Goal: Task Accomplishment & Management: Manage account settings

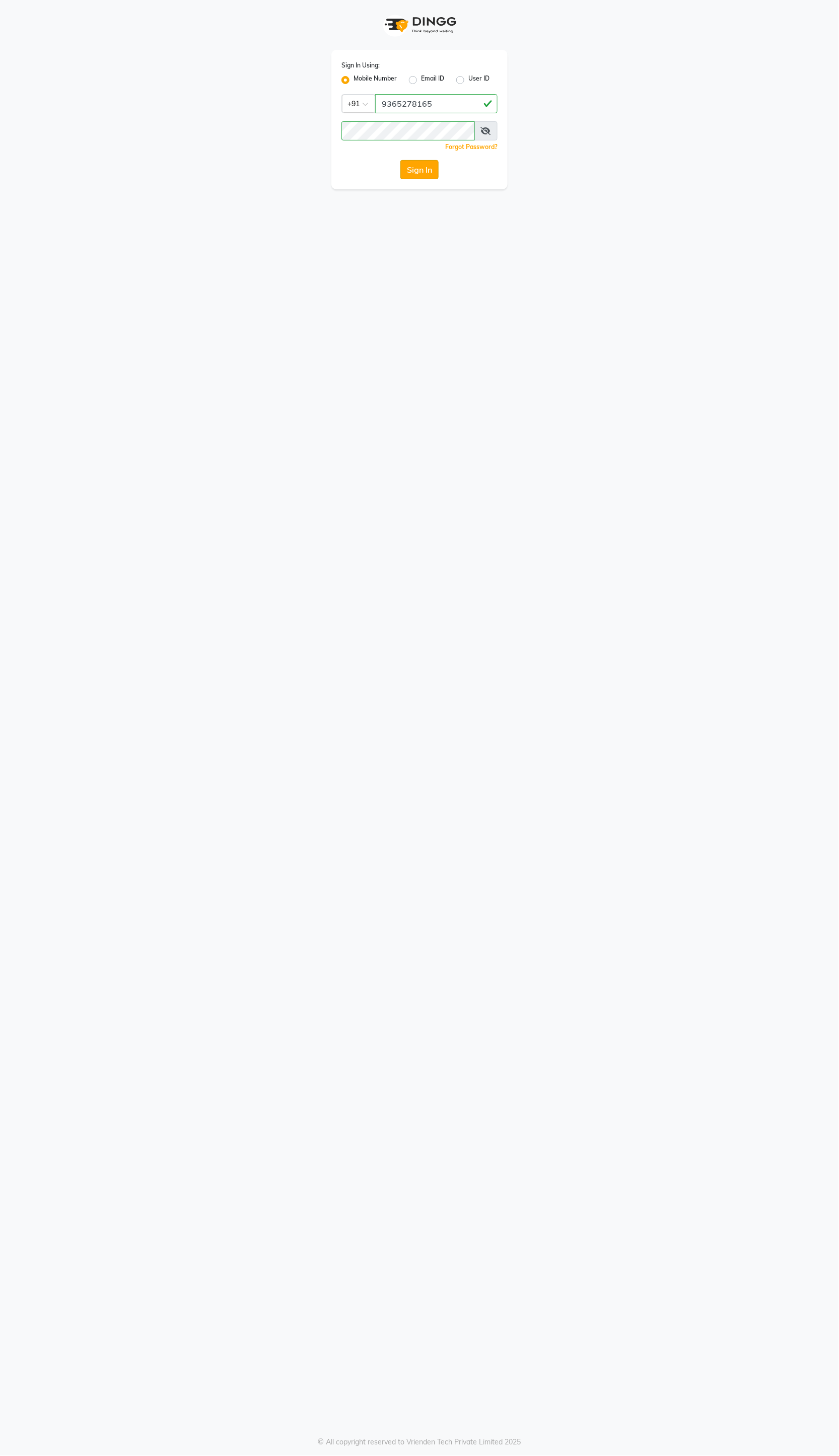
click at [424, 175] on button "Sign In" at bounding box center [419, 169] width 39 height 19
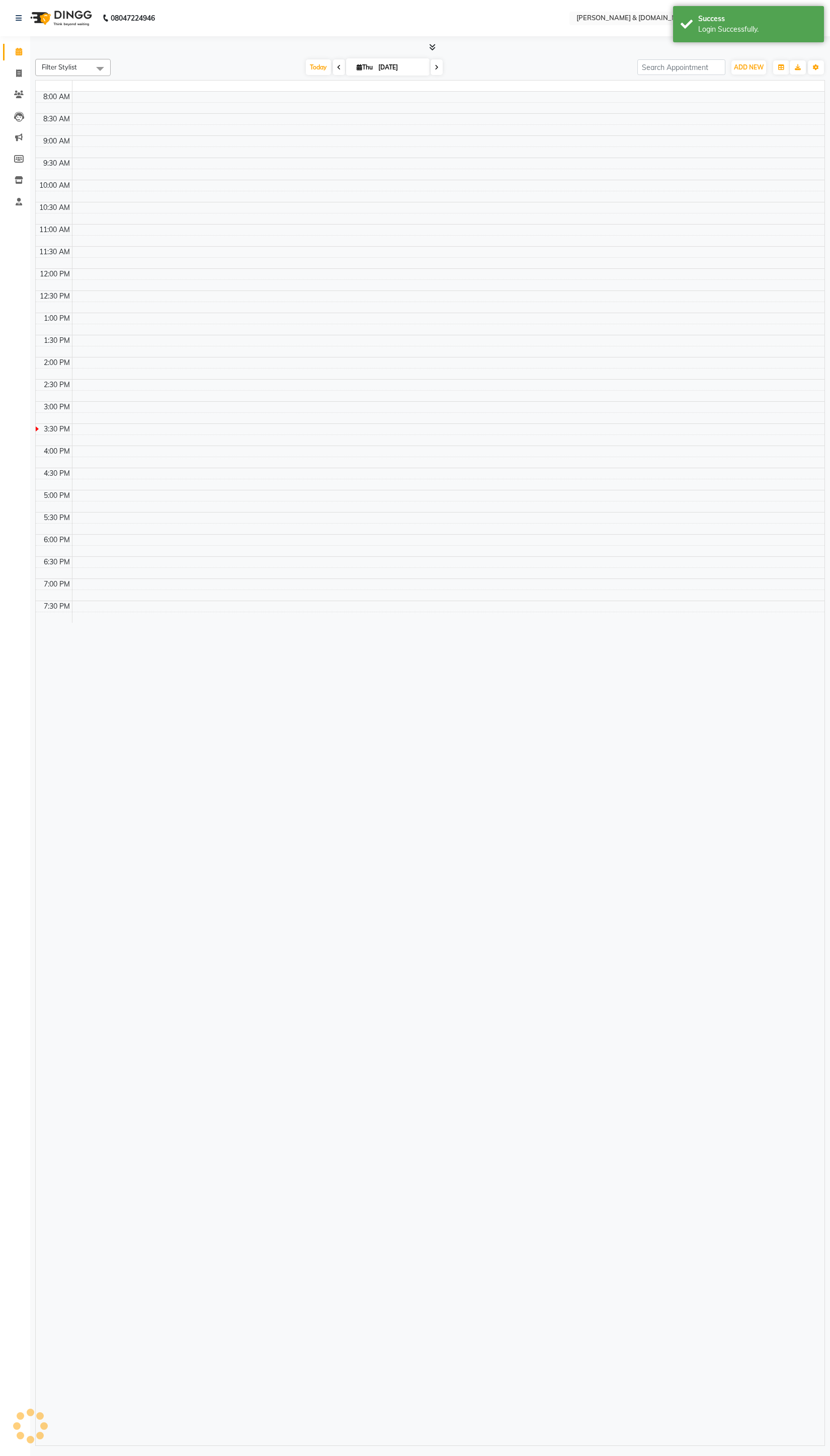
select select "en"
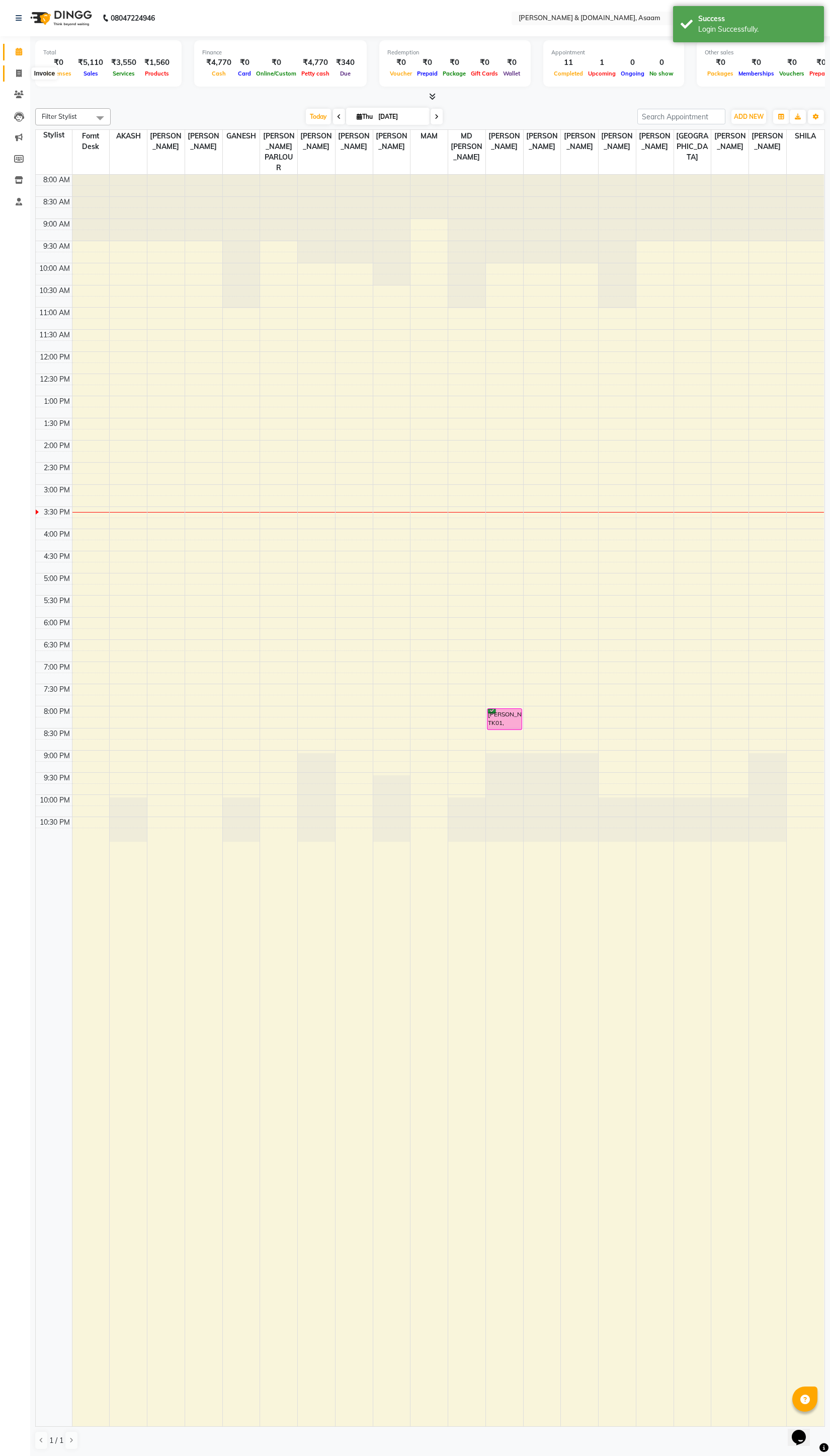
click at [16, 76] on icon at bounding box center [19, 73] width 5 height 7
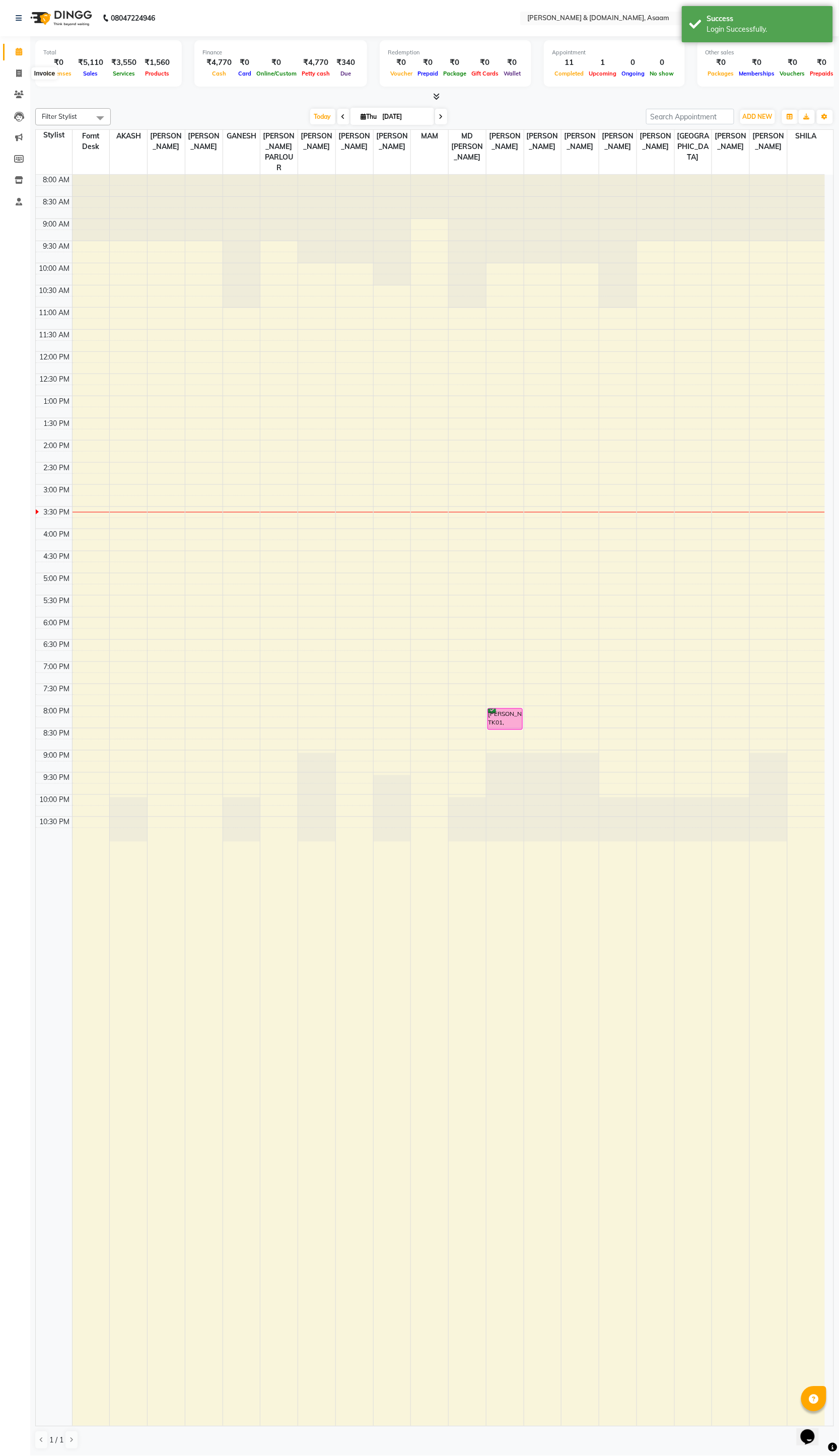
select select "4608"
select select "service"
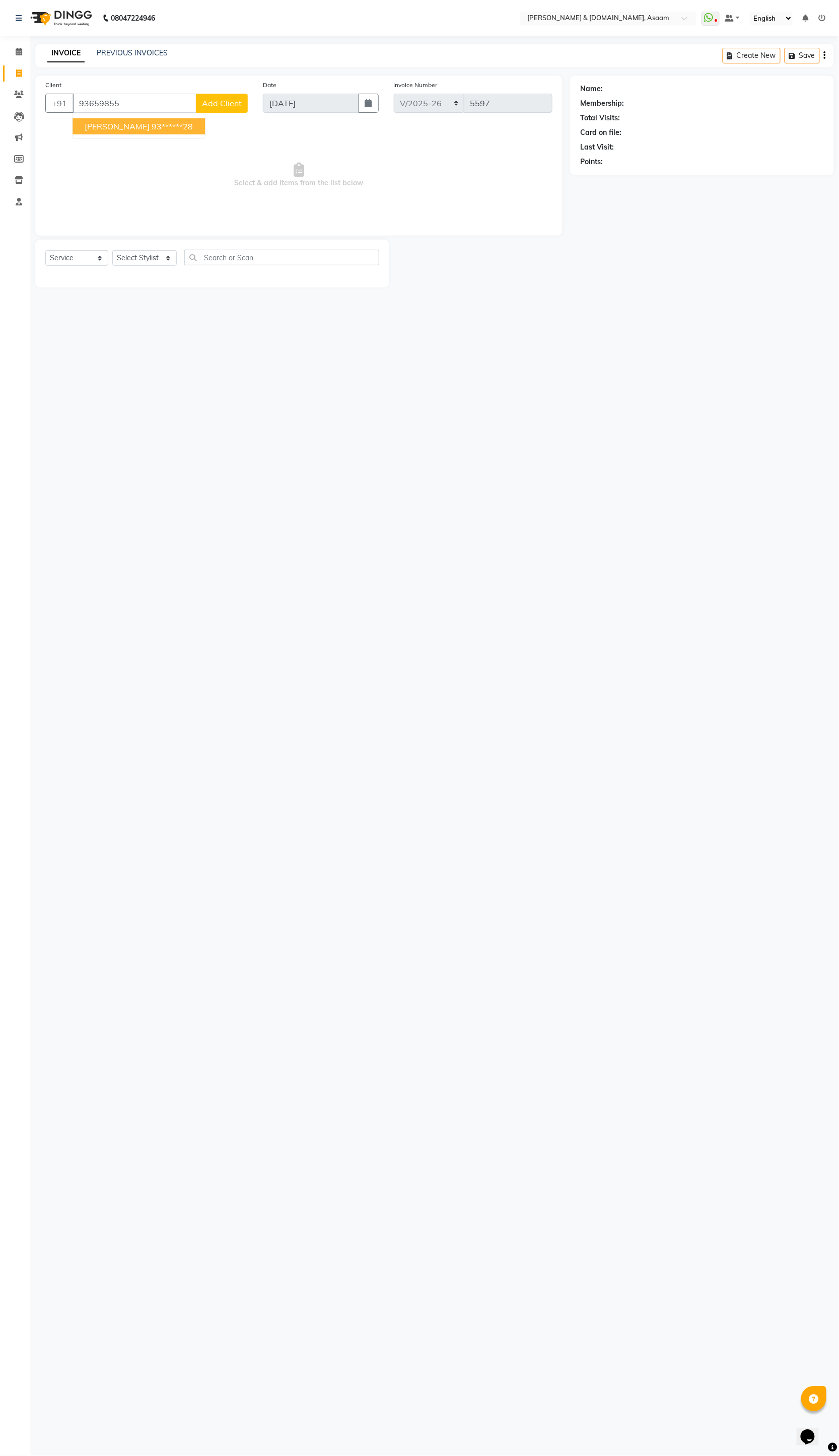
click at [143, 130] on span "[PERSON_NAME]" at bounding box center [117, 126] width 65 height 10
type input "93******28"
click at [144, 258] on select "Select Stylist AKASH [PERSON_NAME] fornt desk [PERSON_NAME] PARLOUR [PERSON_NAM…" at bounding box center [144, 258] width 64 height 15
select select "74663"
click at [112, 251] on select "Select Stylist AKASH [PERSON_NAME] fornt desk [PERSON_NAME] PARLOUR [PERSON_NAM…" at bounding box center [144, 258] width 64 height 15
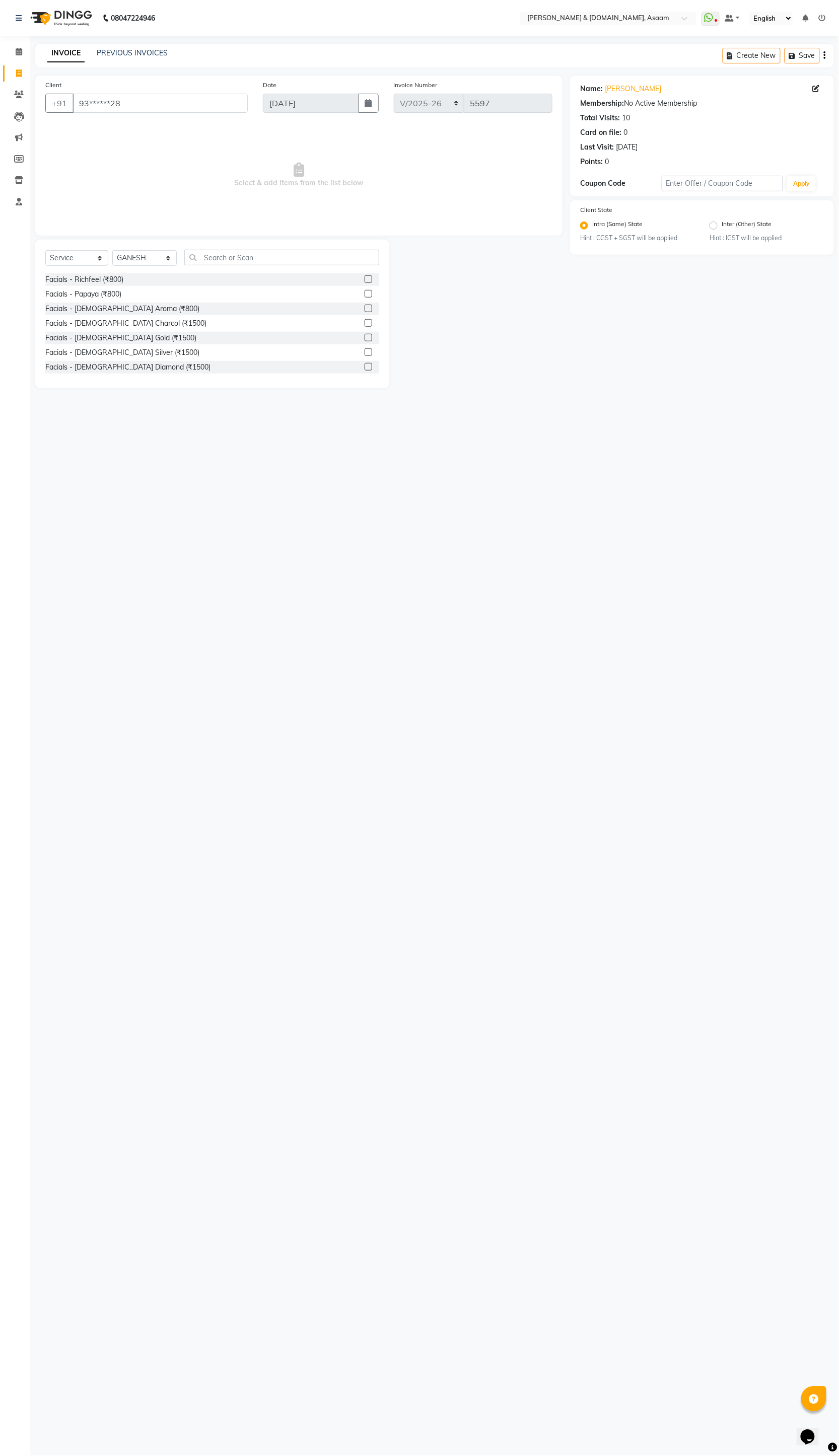
drag, startPoint x: 210, startPoint y: 268, endPoint x: 214, endPoint y: 258, distance: 10.8
click at [212, 262] on div "Select Service Product Membership Package Voucher Prepaid Gift Card Select Styl…" at bounding box center [212, 261] width 334 height 23
click at [214, 258] on input "text" at bounding box center [282, 257] width 195 height 15
type input "HAIR"
click at [110, 370] on div "[DEMOGRAPHIC_DATA] - Advanced Hair Cut I (₹200)" at bounding box center [133, 368] width 174 height 11
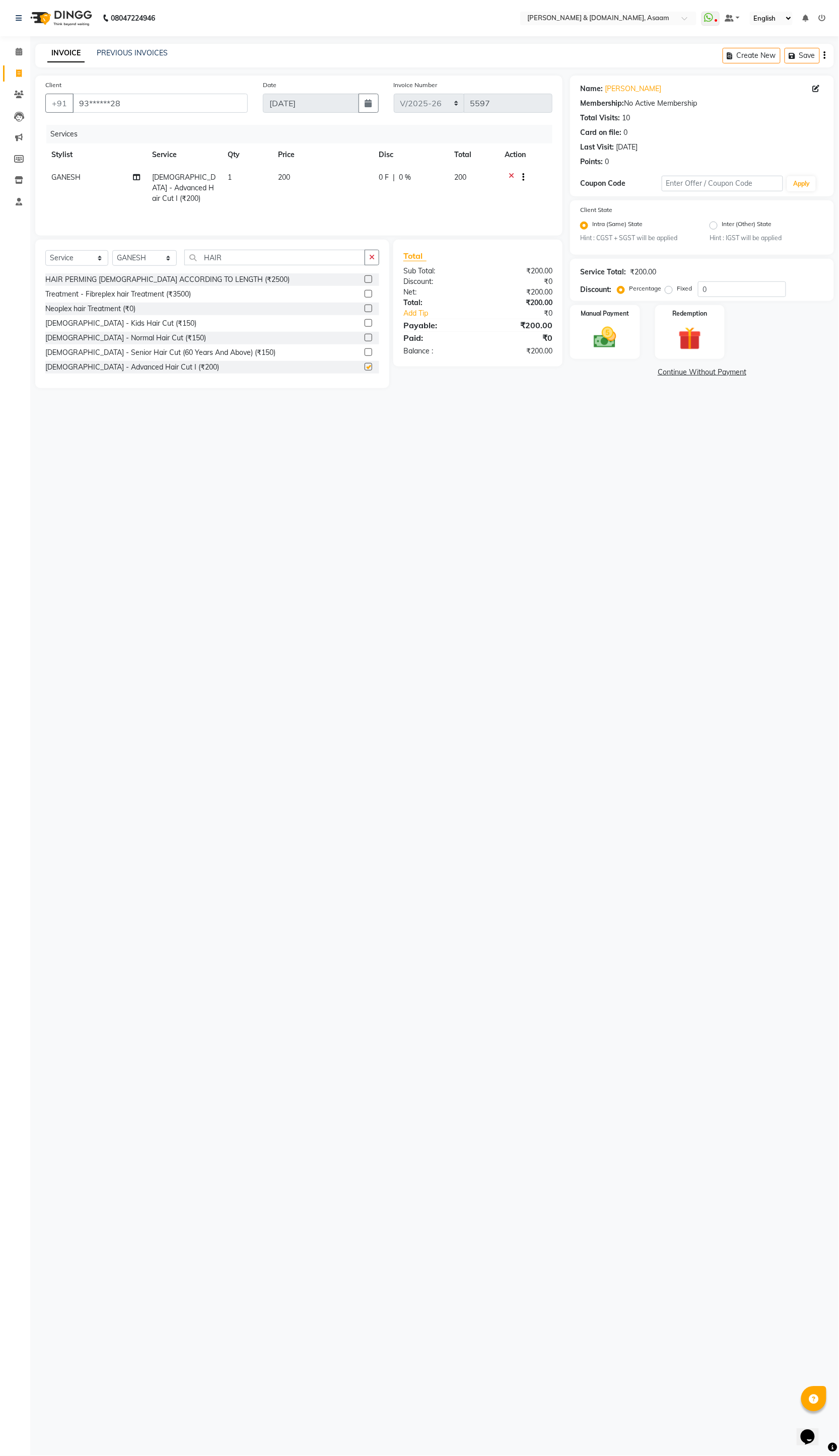
checkbox input "false"
drag, startPoint x: 227, startPoint y: 252, endPoint x: 51, endPoint y: 255, distance: 176.0
click at [58, 257] on div "Select Service Product Membership Package Voucher Prepaid Gift Card Select Styl…" at bounding box center [212, 261] width 334 height 23
type input "[PERSON_NAME]"
click at [188, 336] on div "[DEMOGRAPHIC_DATA] Styles - [PERSON_NAME] Trimming normal (₹100)" at bounding box center [167, 338] width 242 height 11
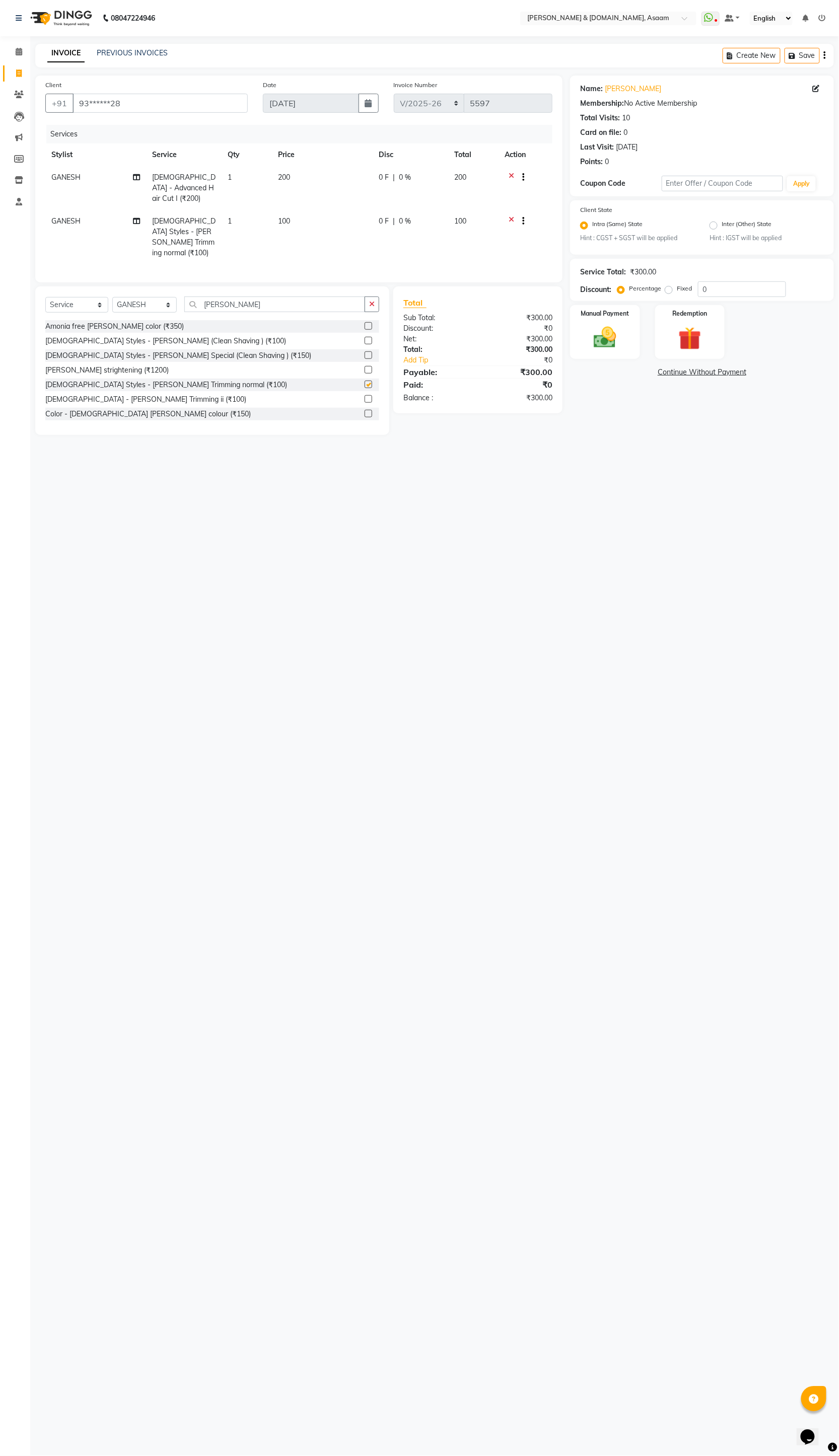
checkbox input "false"
click at [629, 94] on link "[PERSON_NAME]" at bounding box center [633, 89] width 56 height 11
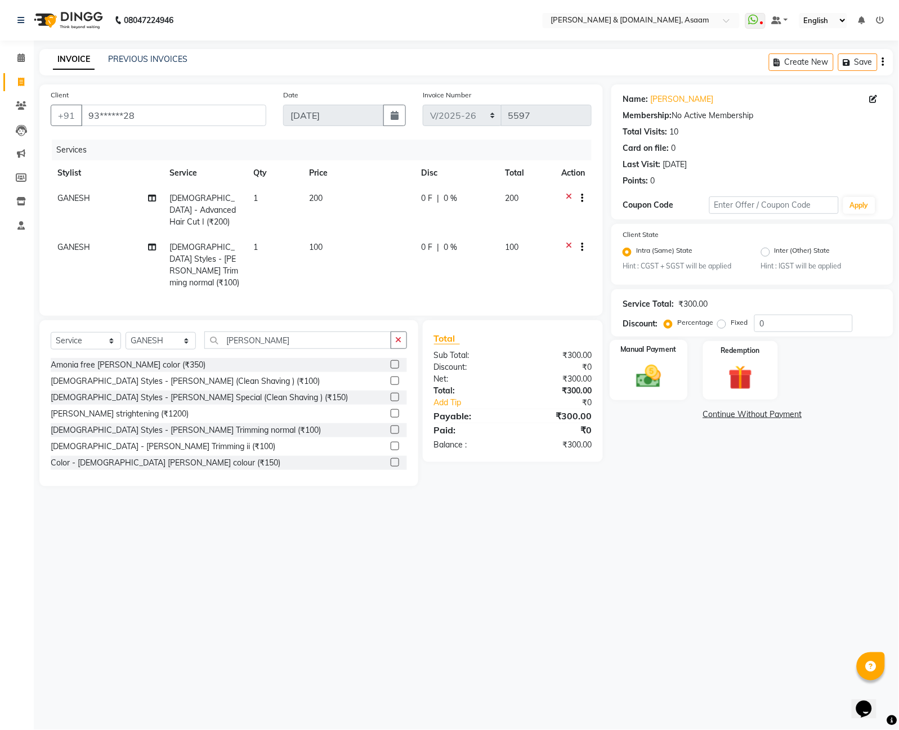
click at [641, 378] on img at bounding box center [648, 376] width 41 height 29
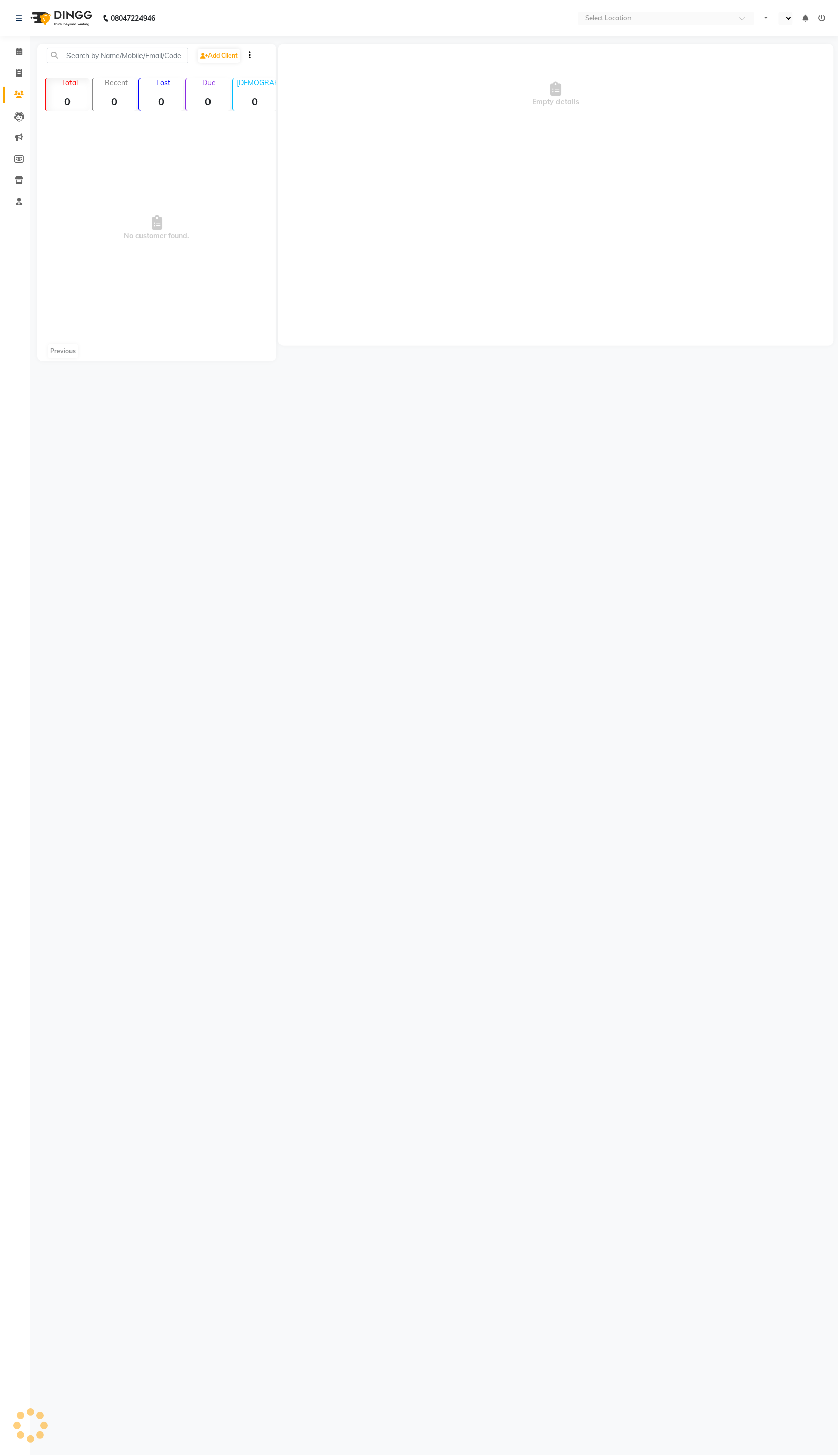
select select "en"
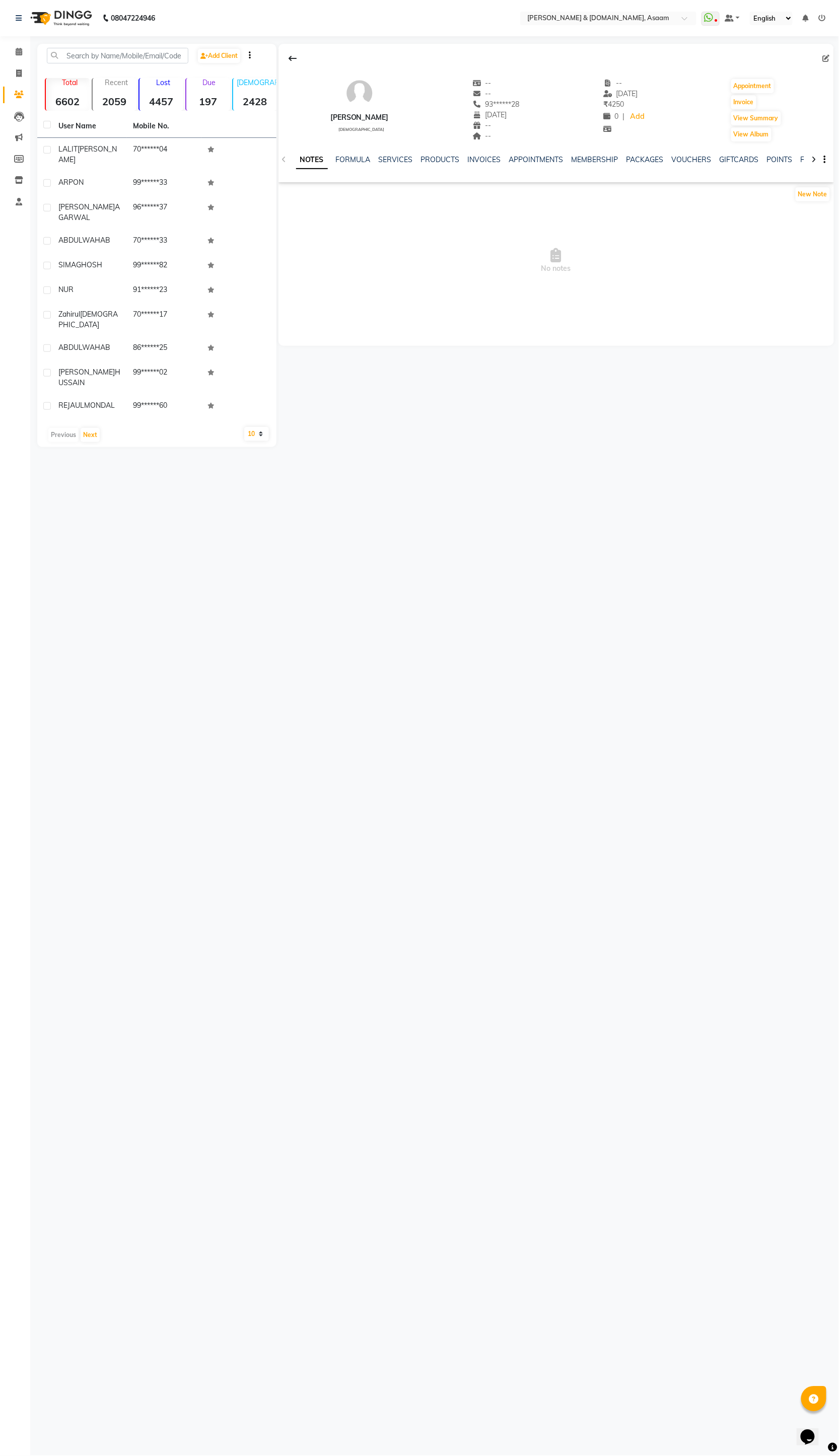
click at [485, 164] on div "INVOICES" at bounding box center [484, 160] width 33 height 11
click at [471, 160] on link "INVOICES" at bounding box center [484, 159] width 33 height 9
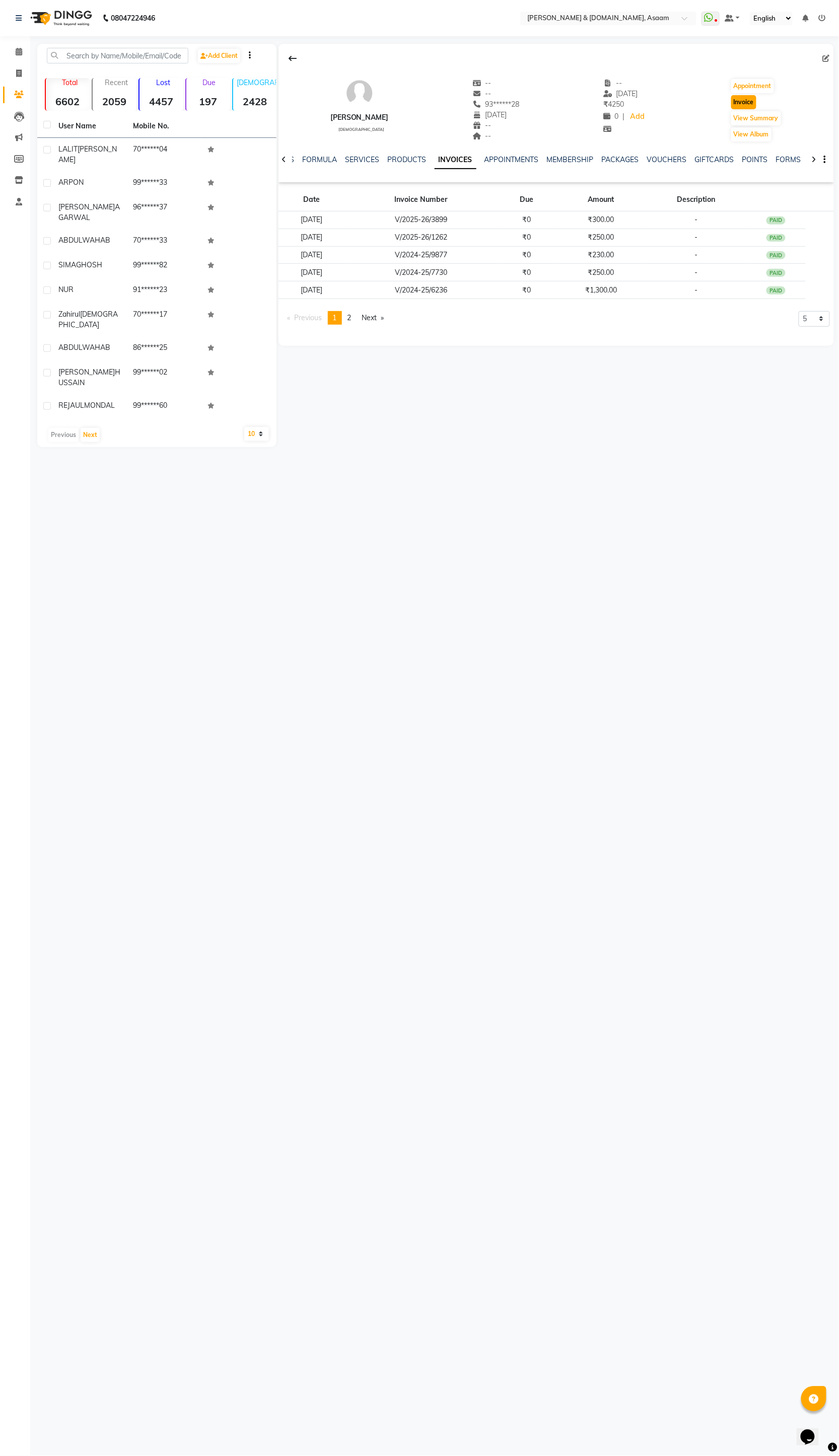
click at [745, 104] on button "Invoice" at bounding box center [744, 102] width 25 height 14
select select "service"
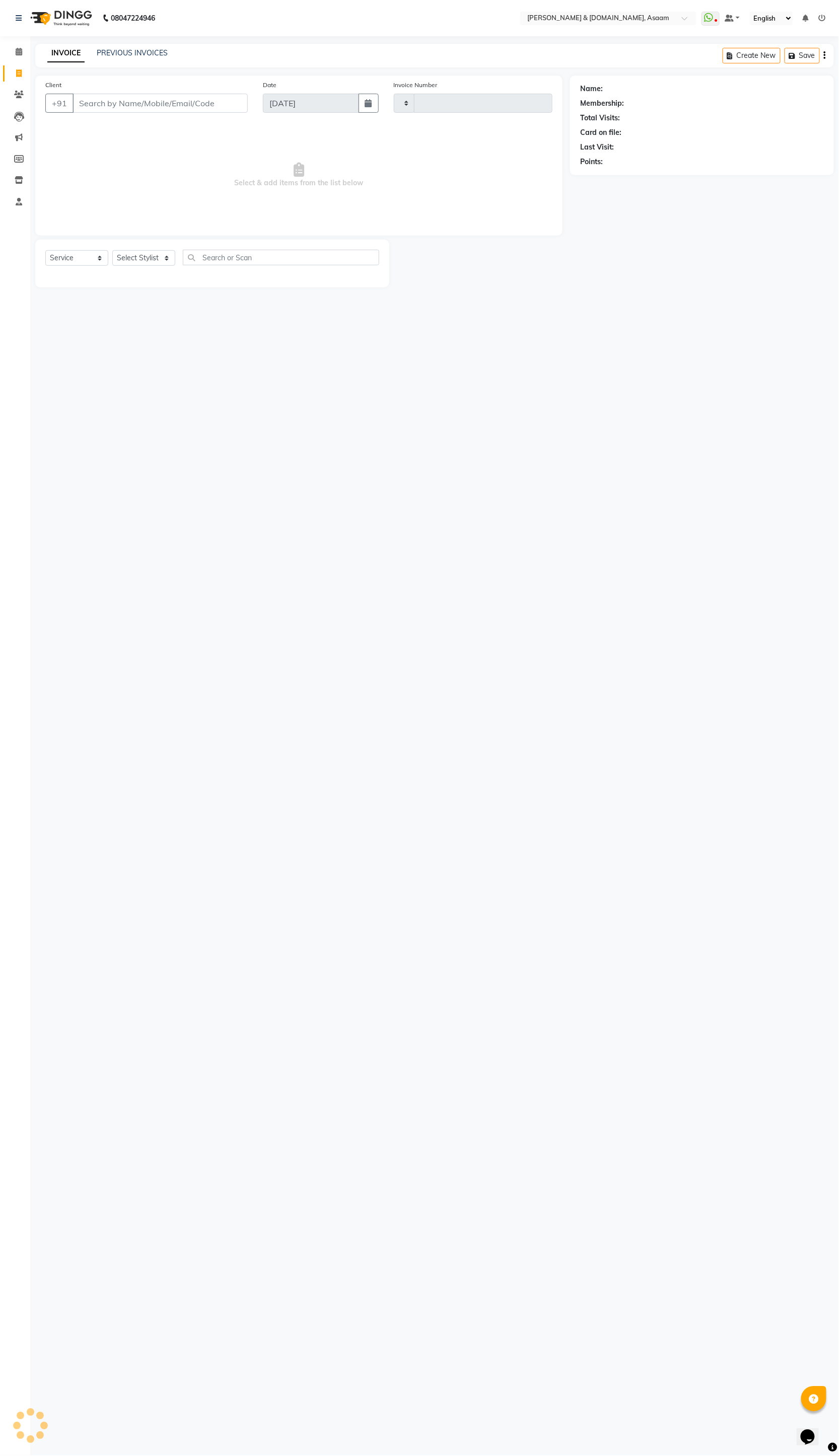
type input "5597"
select select "4608"
type input "93******28"
click at [151, 260] on select "Select Stylist AKASH [PERSON_NAME] fornt desk [PERSON_NAME] PARLOUR [PERSON_NAM…" at bounding box center [144, 258] width 64 height 15
select select "74663"
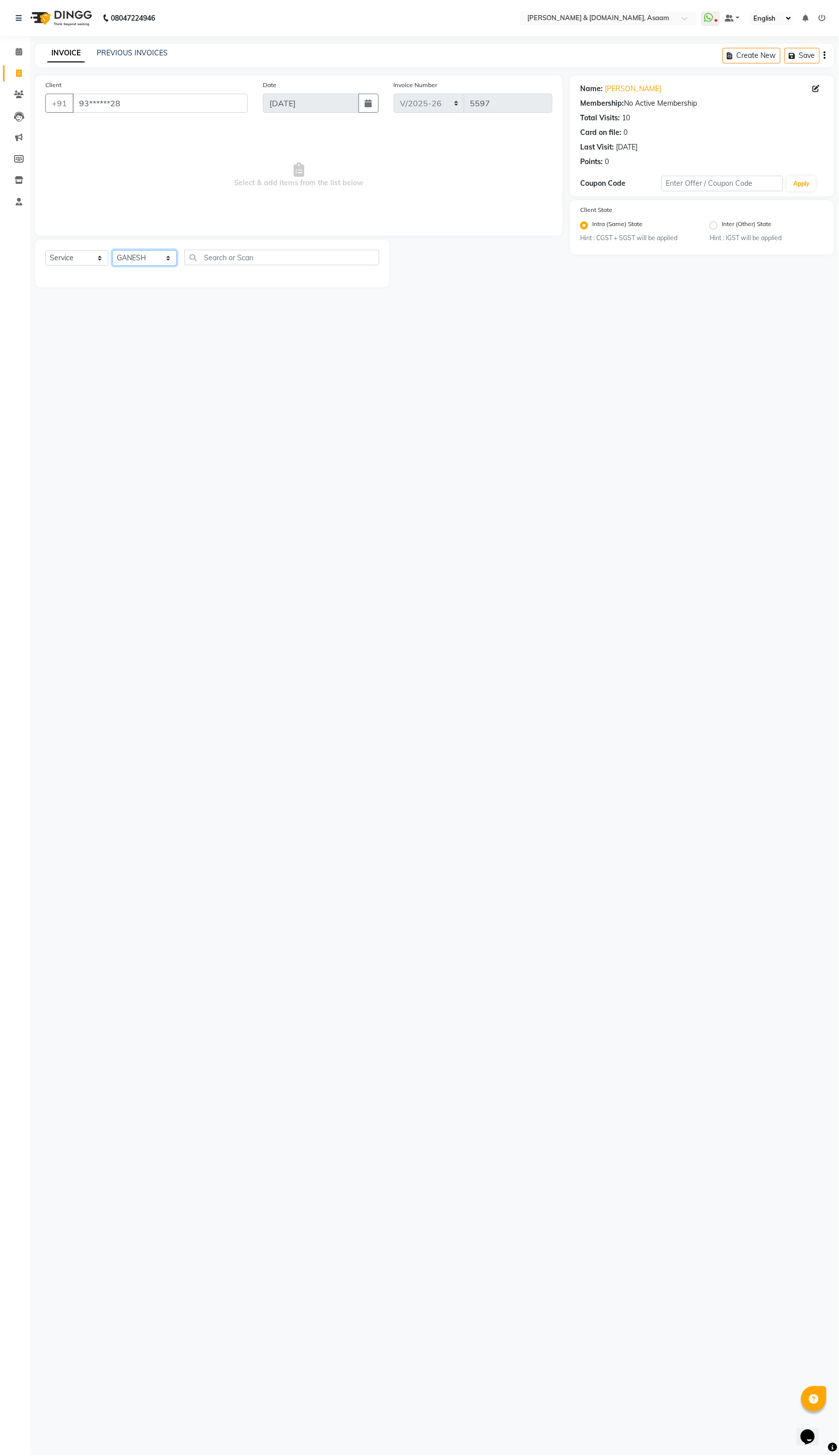
click at [112, 251] on select "Select Stylist AKASH [PERSON_NAME] fornt desk [PERSON_NAME] PARLOUR [PERSON_NAM…" at bounding box center [144, 258] width 64 height 15
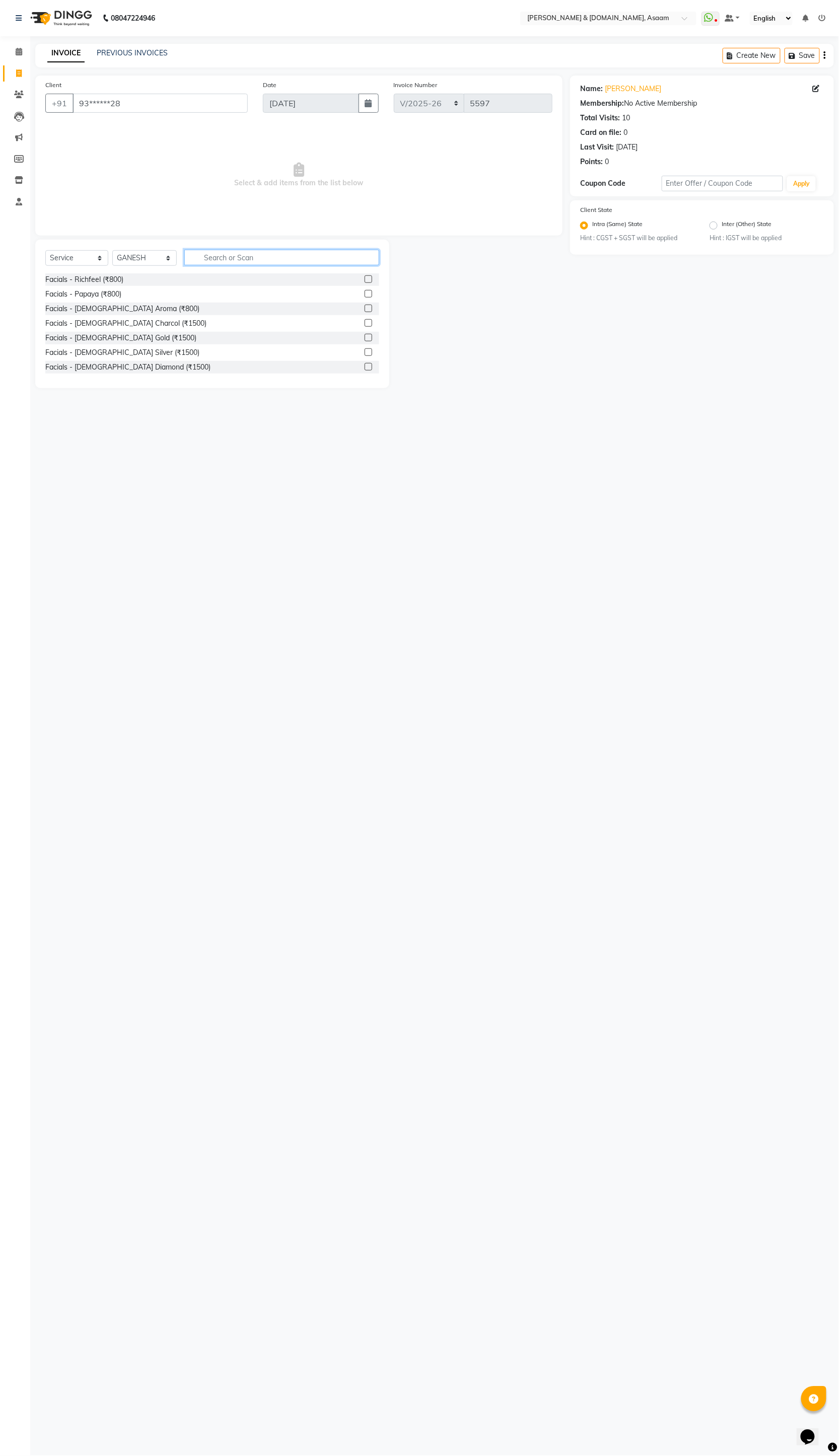
click at [222, 263] on input "text" at bounding box center [282, 257] width 195 height 15
type input "HAIR"
click at [142, 336] on div "[DEMOGRAPHIC_DATA] - Normal Hair Cut (₹150)" at bounding box center [125, 338] width 160 height 11
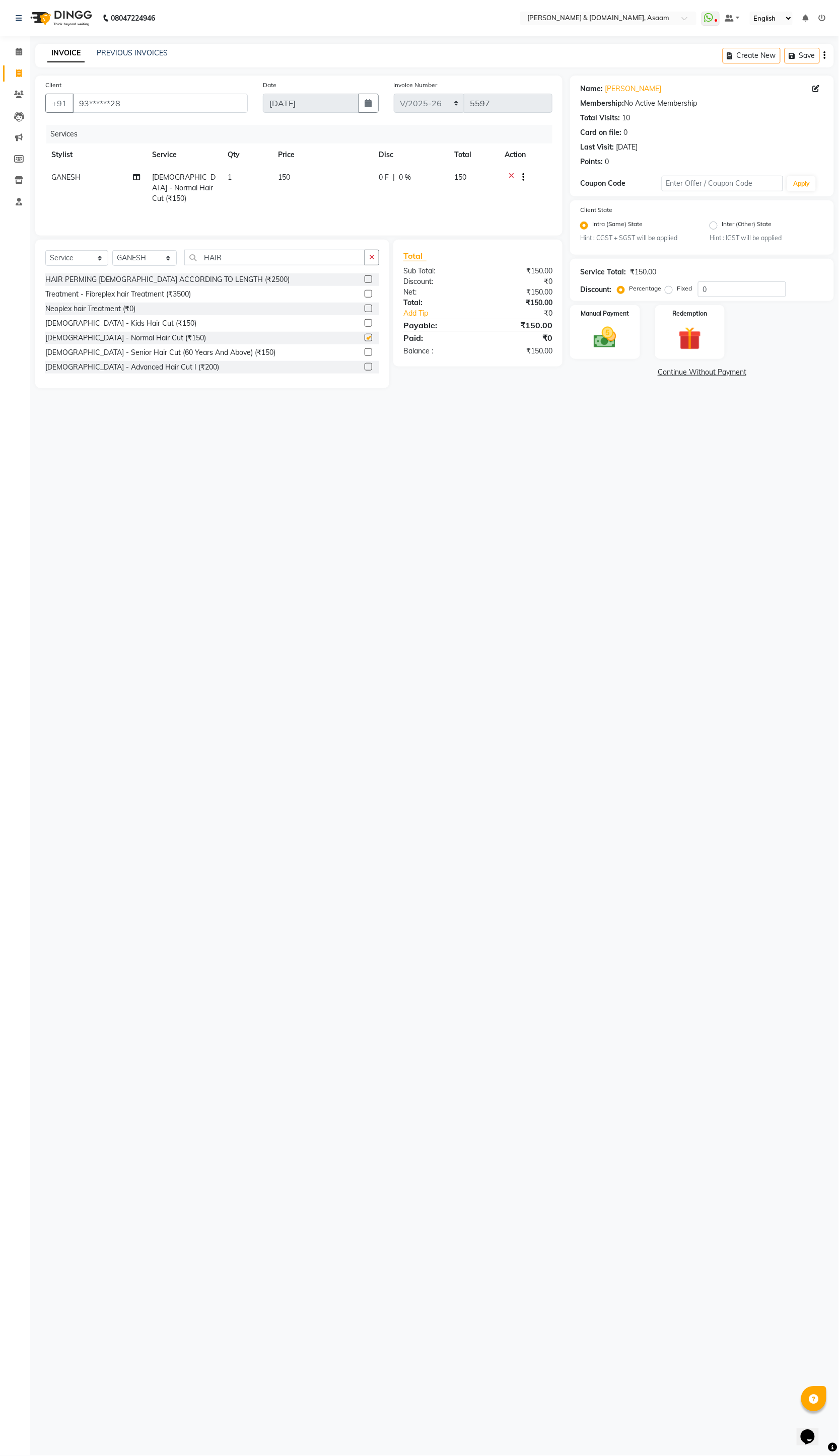
checkbox input "false"
drag, startPoint x: 243, startPoint y: 252, endPoint x: 167, endPoint y: 258, distance: 76.2
click at [178, 253] on div "Select Service Product Membership Package Voucher Prepaid Gift Card Select Styl…" at bounding box center [212, 261] width 334 height 23
type input "[PERSON_NAME]"
click at [164, 340] on div "[DEMOGRAPHIC_DATA] Styles - [PERSON_NAME] Trimming normal (₹100)" at bounding box center [167, 338] width 242 height 11
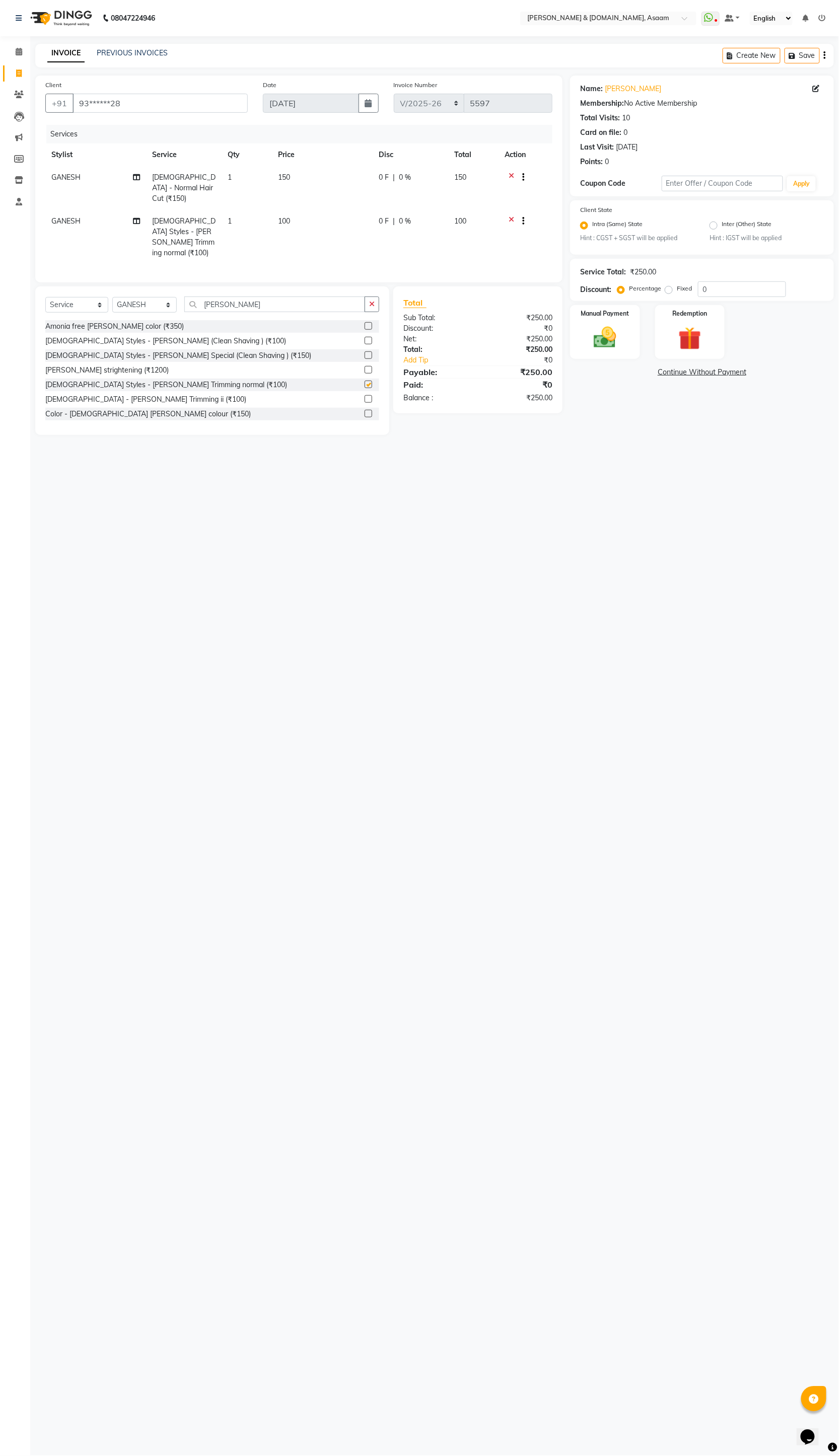
checkbox input "false"
click at [593, 325] on img at bounding box center [604, 337] width 39 height 27
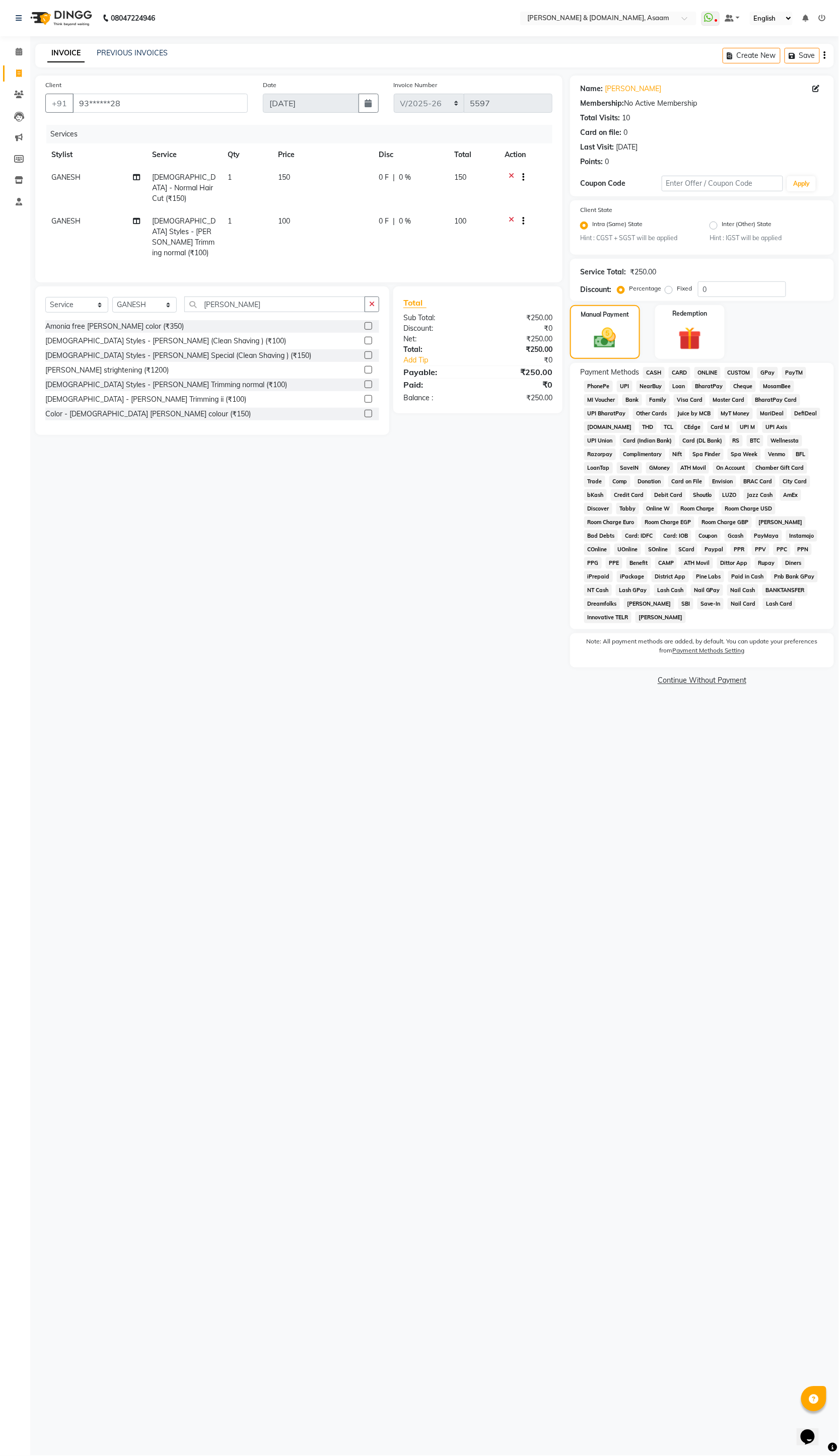
click at [703, 371] on span "ONLINE" at bounding box center [707, 372] width 26 height 12
click at [774, 663] on button "Add Payment" at bounding box center [746, 670] width 158 height 15
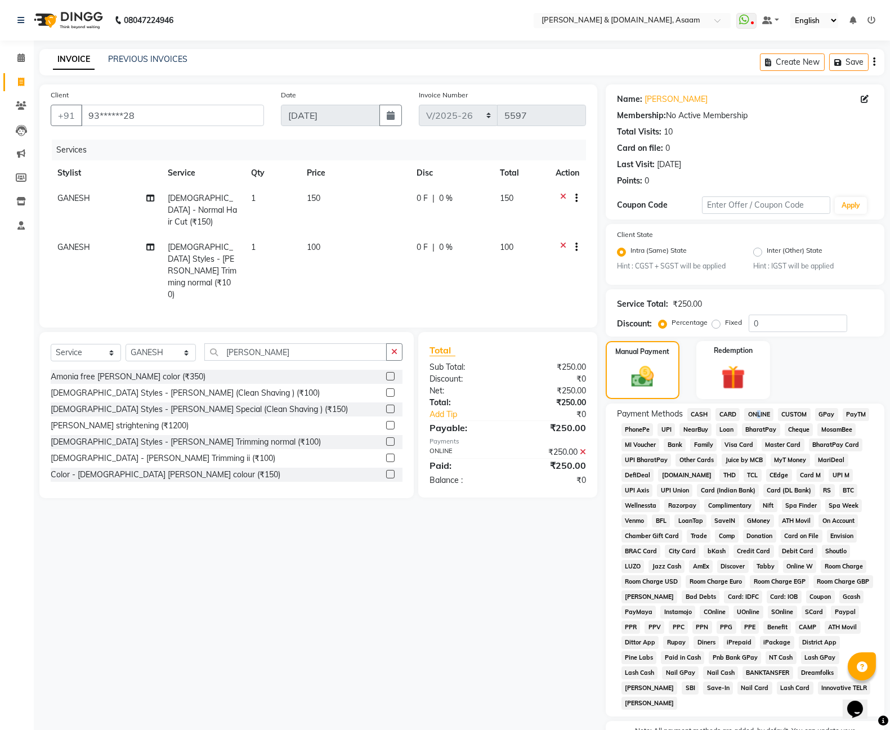
click at [758, 415] on span "ONLINE" at bounding box center [758, 414] width 29 height 13
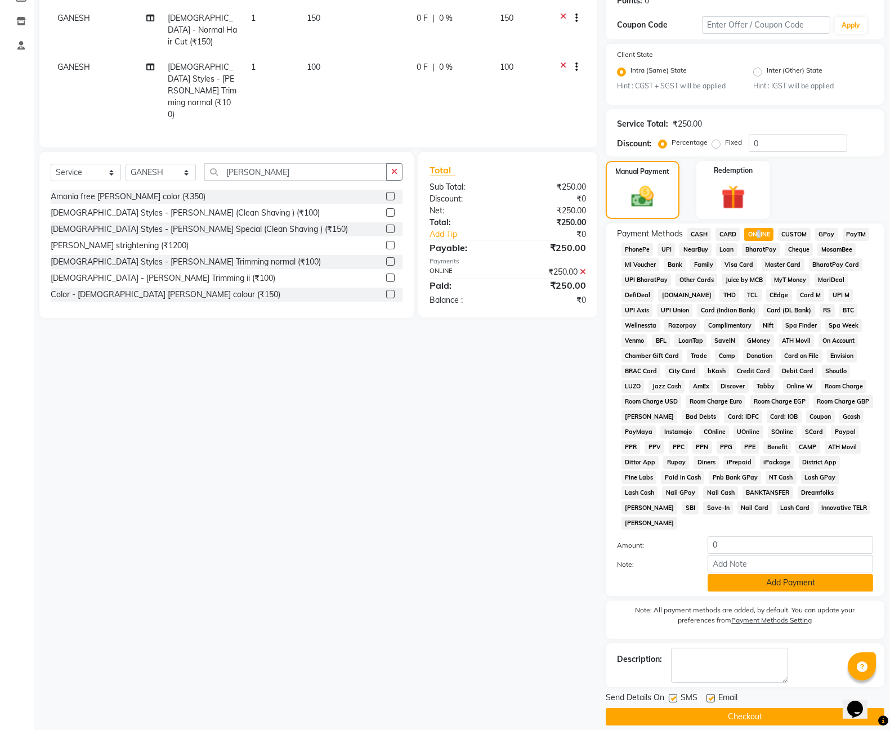
click at [780, 574] on button "Add Payment" at bounding box center [789, 582] width 165 height 17
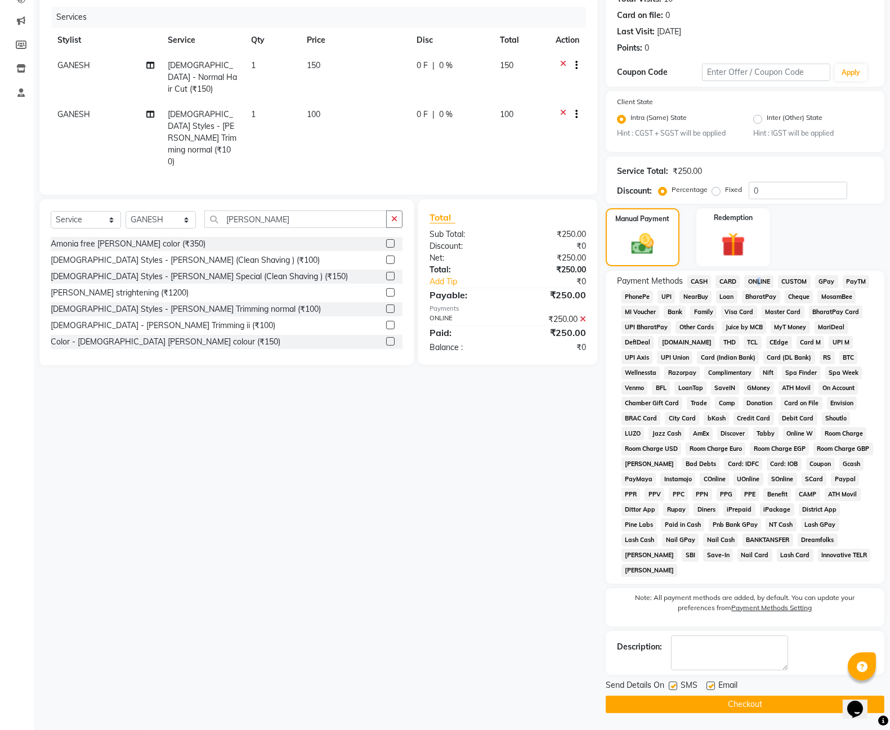
scroll to position [120, 0]
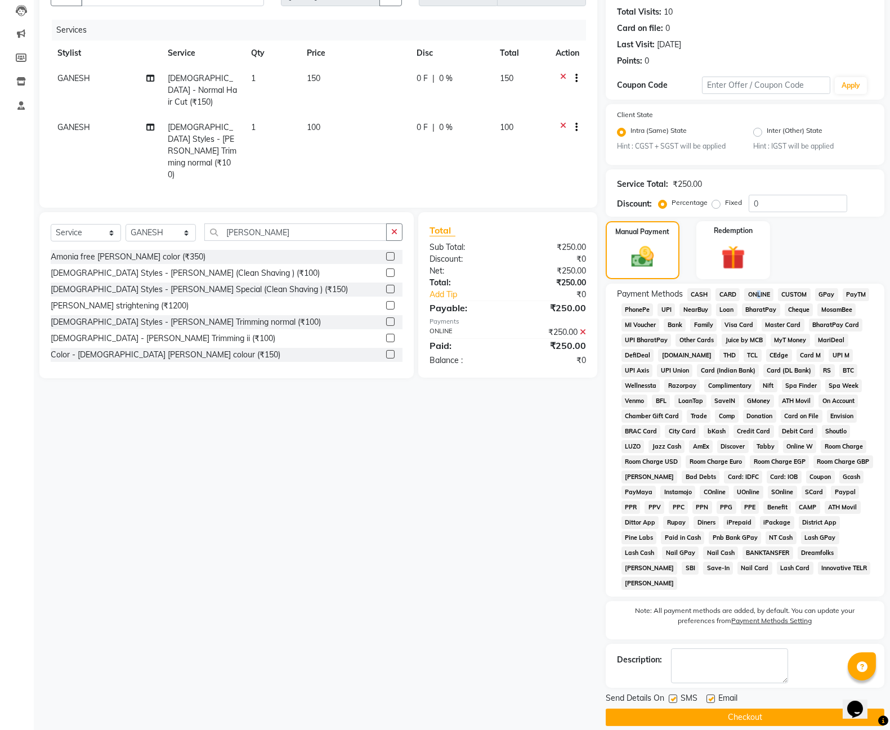
click at [788, 708] on button "Checkout" at bounding box center [744, 716] width 279 height 17
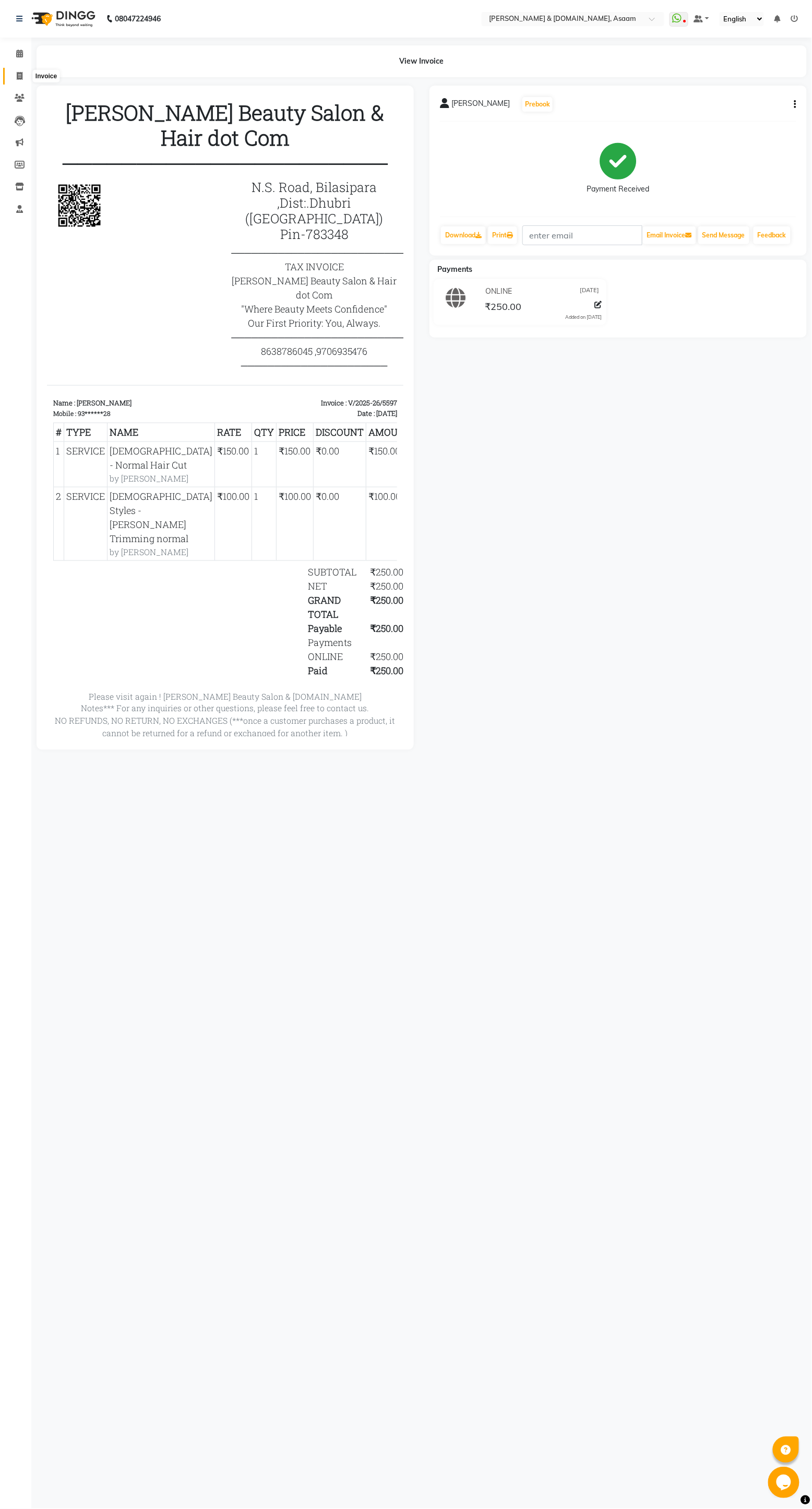
click at [10, 80] on span at bounding box center [19, 76] width 19 height 12
select select "service"
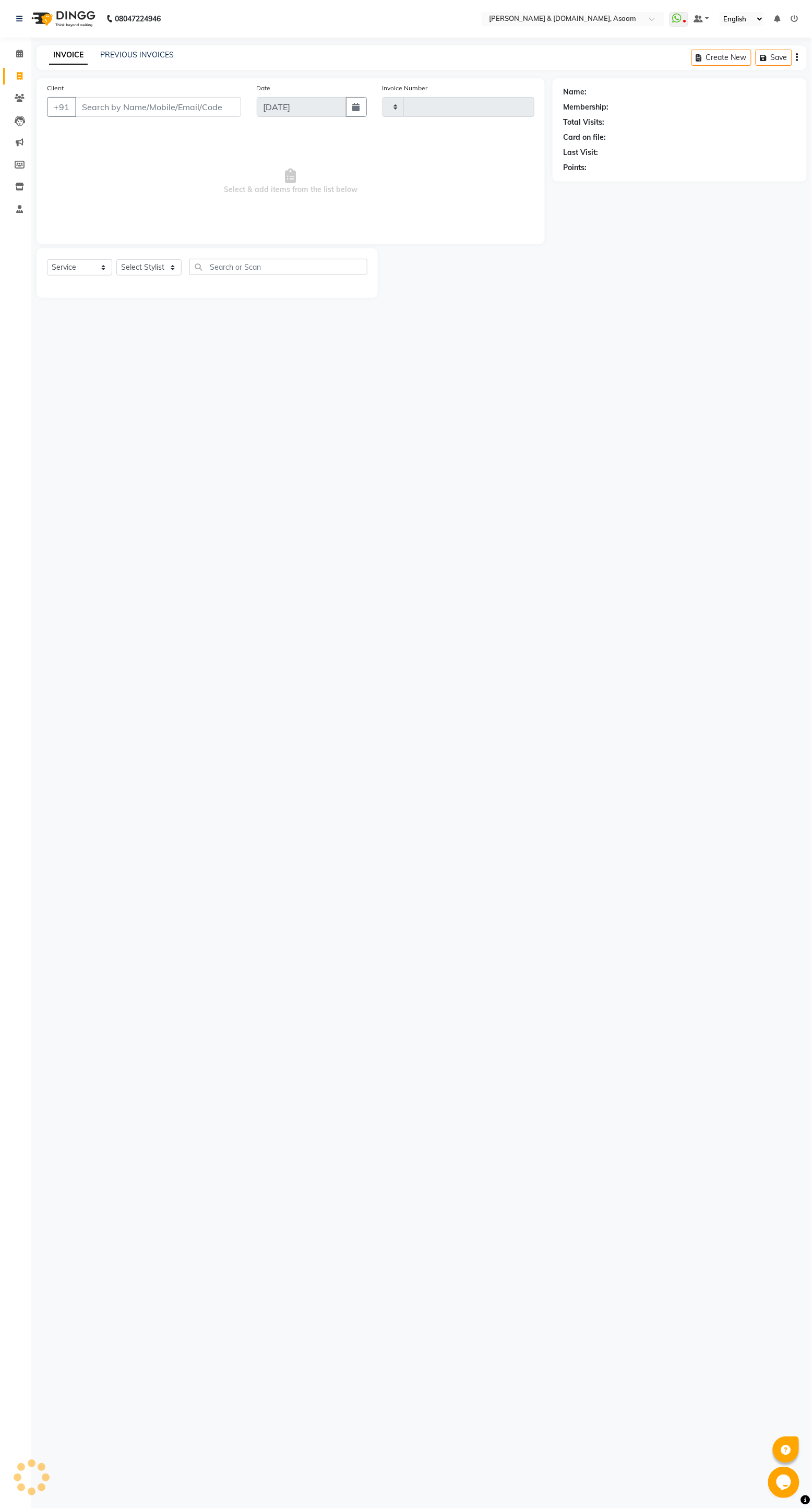
type input "5598"
select select "4608"
click at [21, 206] on icon at bounding box center [19, 209] width 6 height 7
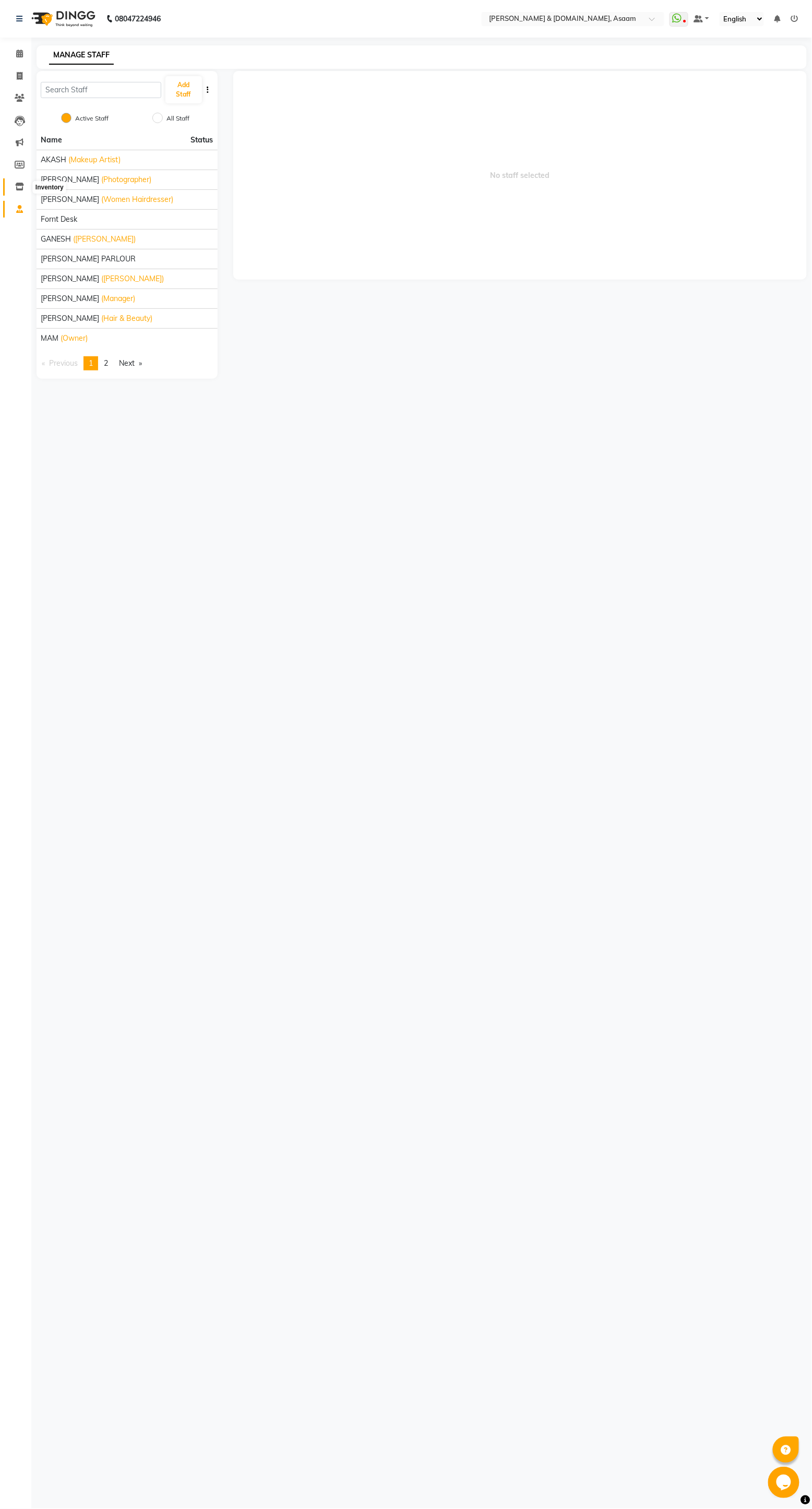
click at [13, 186] on span at bounding box center [19, 186] width 19 height 12
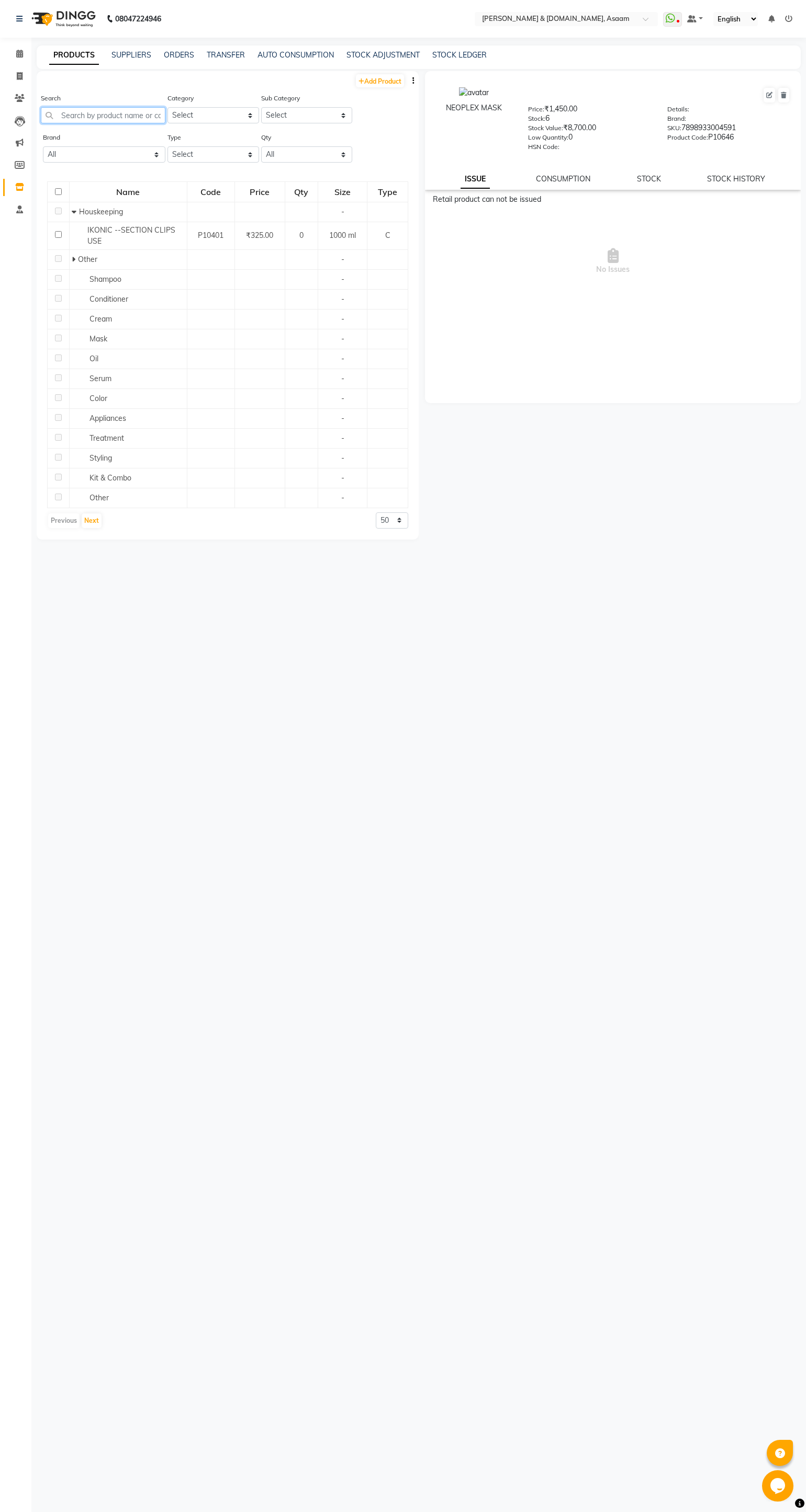
click at [125, 112] on input "text" at bounding box center [103, 114] width 125 height 16
type input "neu"
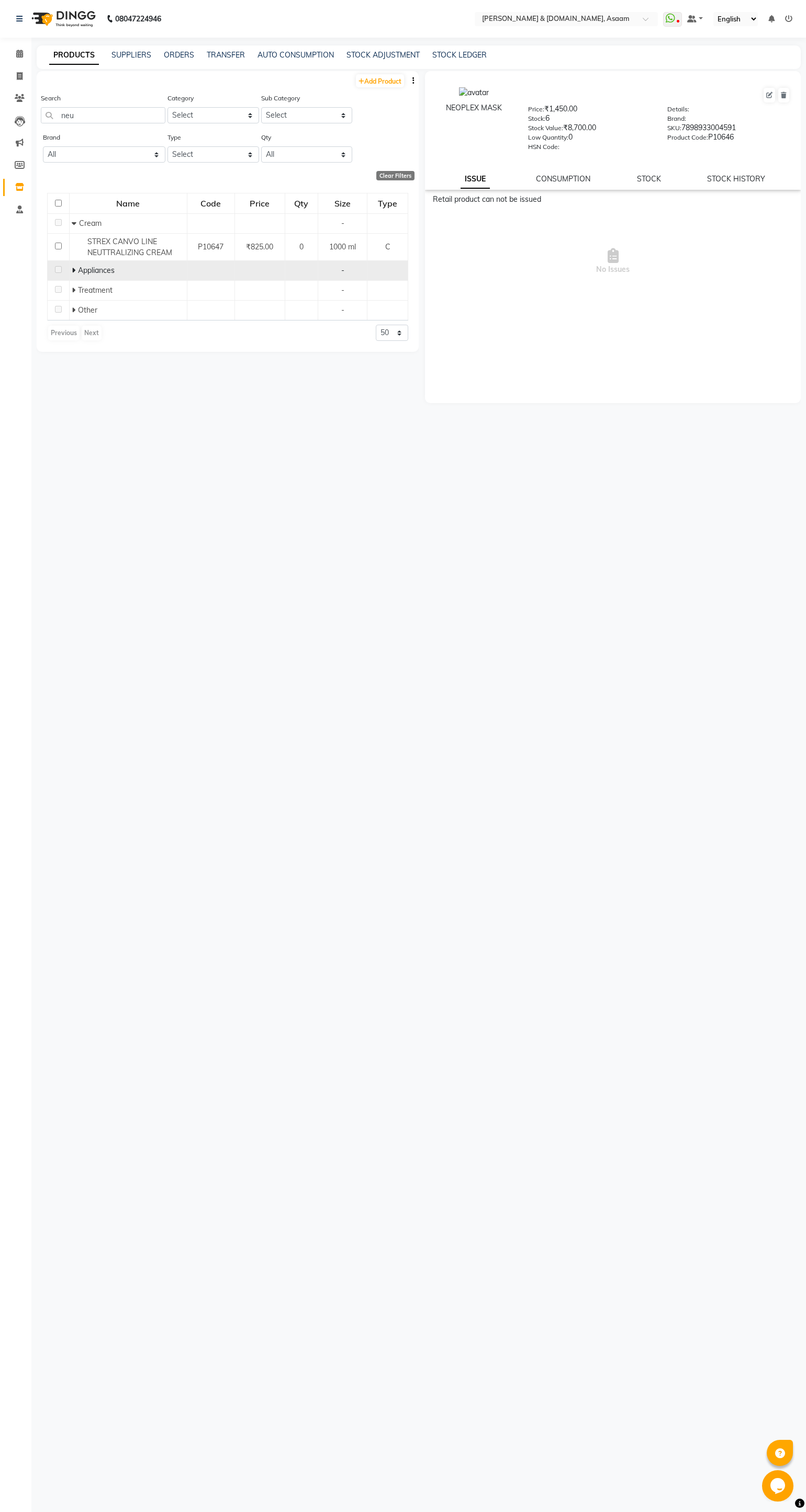
click at [88, 276] on div "Appliances" at bounding box center [127, 270] width 112 height 11
click at [73, 270] on icon at bounding box center [73, 270] width 4 height 7
click at [74, 324] on td "Treatment" at bounding box center [127, 318] width 118 height 20
click at [73, 314] on span at bounding box center [73, 318] width 4 height 9
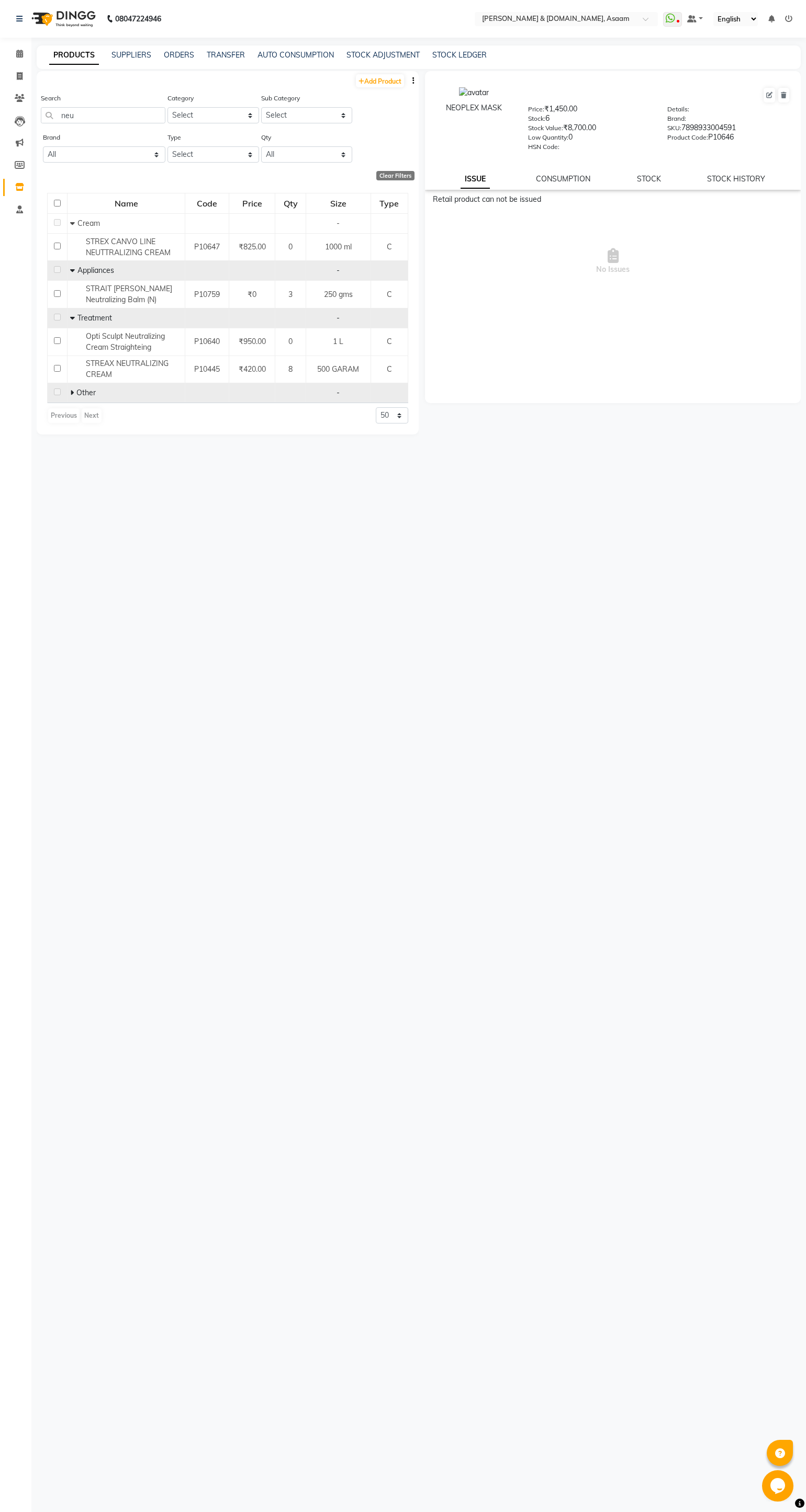
click at [74, 391] on span at bounding box center [73, 392] width 7 height 9
click at [151, 423] on span "XTENSO NEUTRALIZING STRAIGHTENING CREAM" at bounding box center [128, 416] width 86 height 20
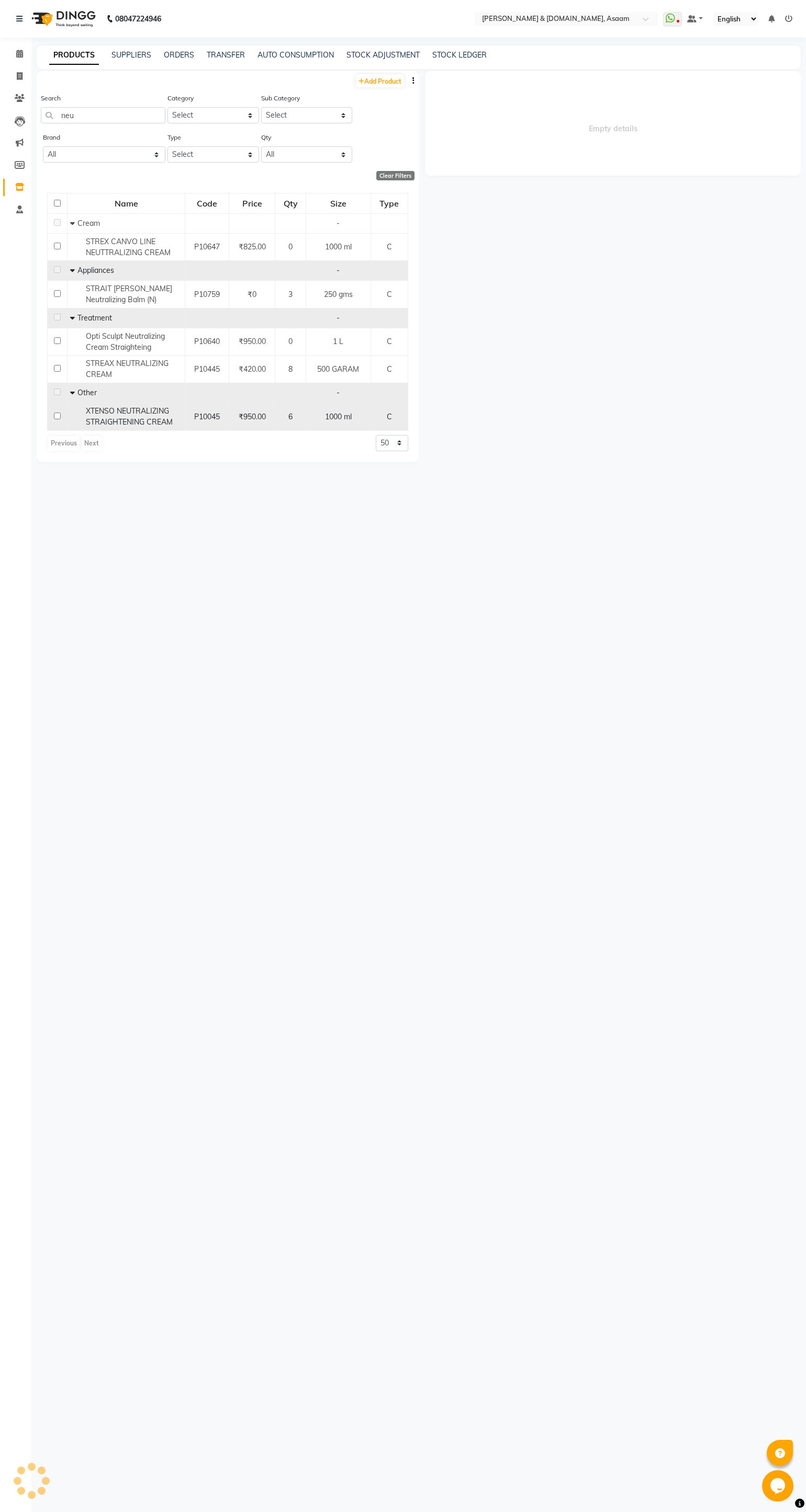
select select
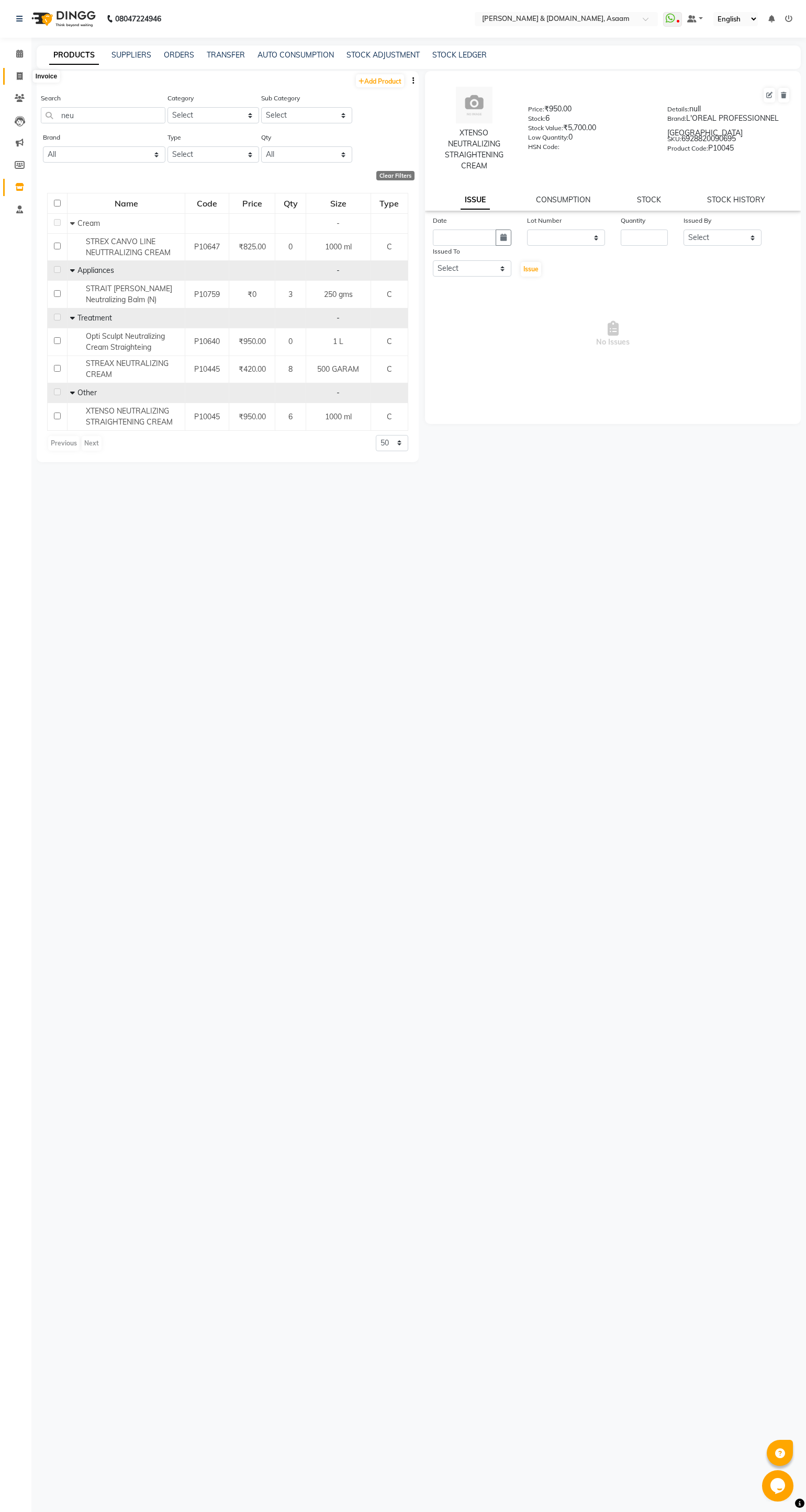
click at [22, 73] on icon at bounding box center [20, 76] width 6 height 7
select select "service"
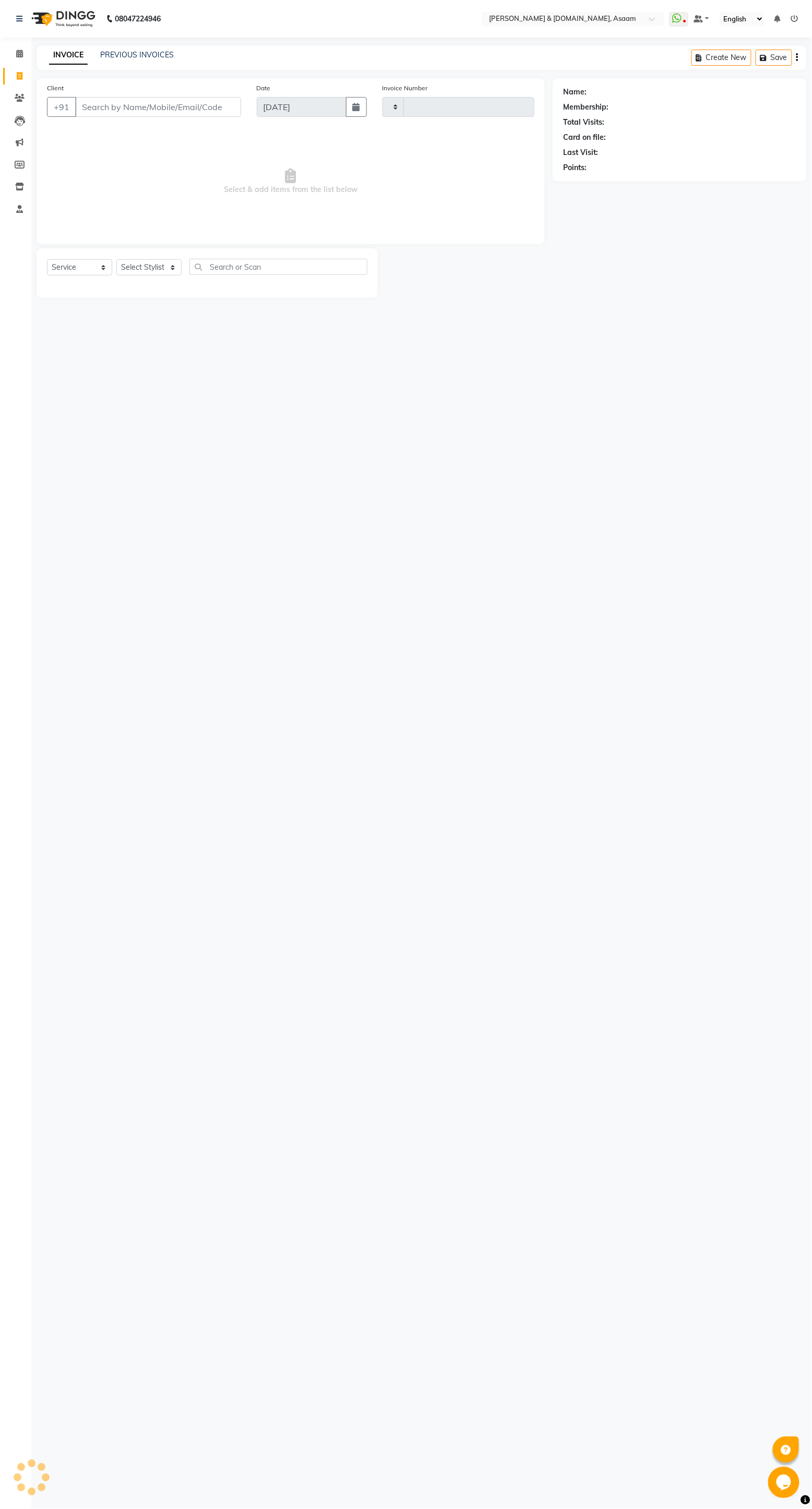
type input "5598"
select select "4608"
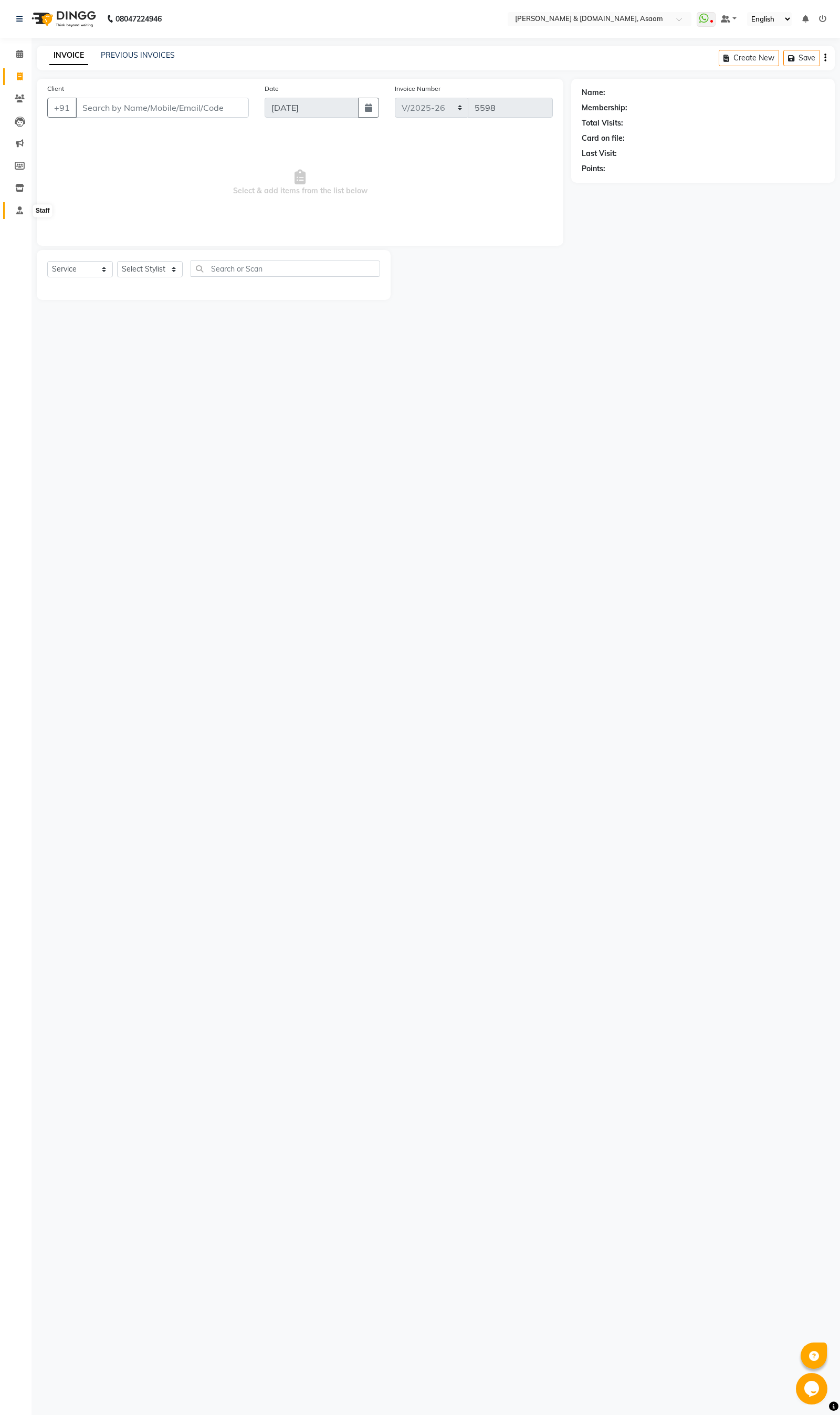
click at [23, 211] on span at bounding box center [20, 210] width 19 height 12
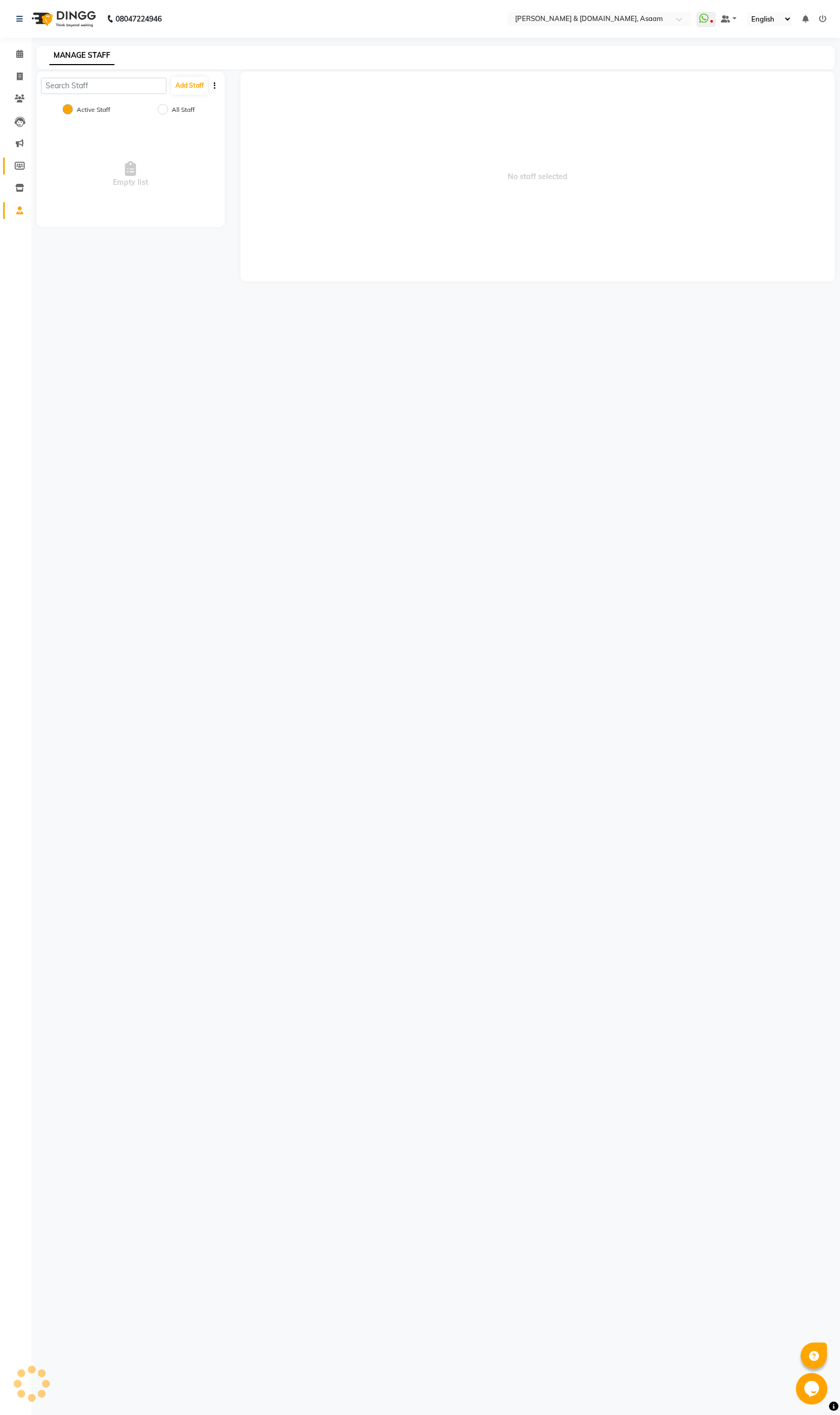
click at [21, 172] on link "Members" at bounding box center [15, 166] width 25 height 18
select select
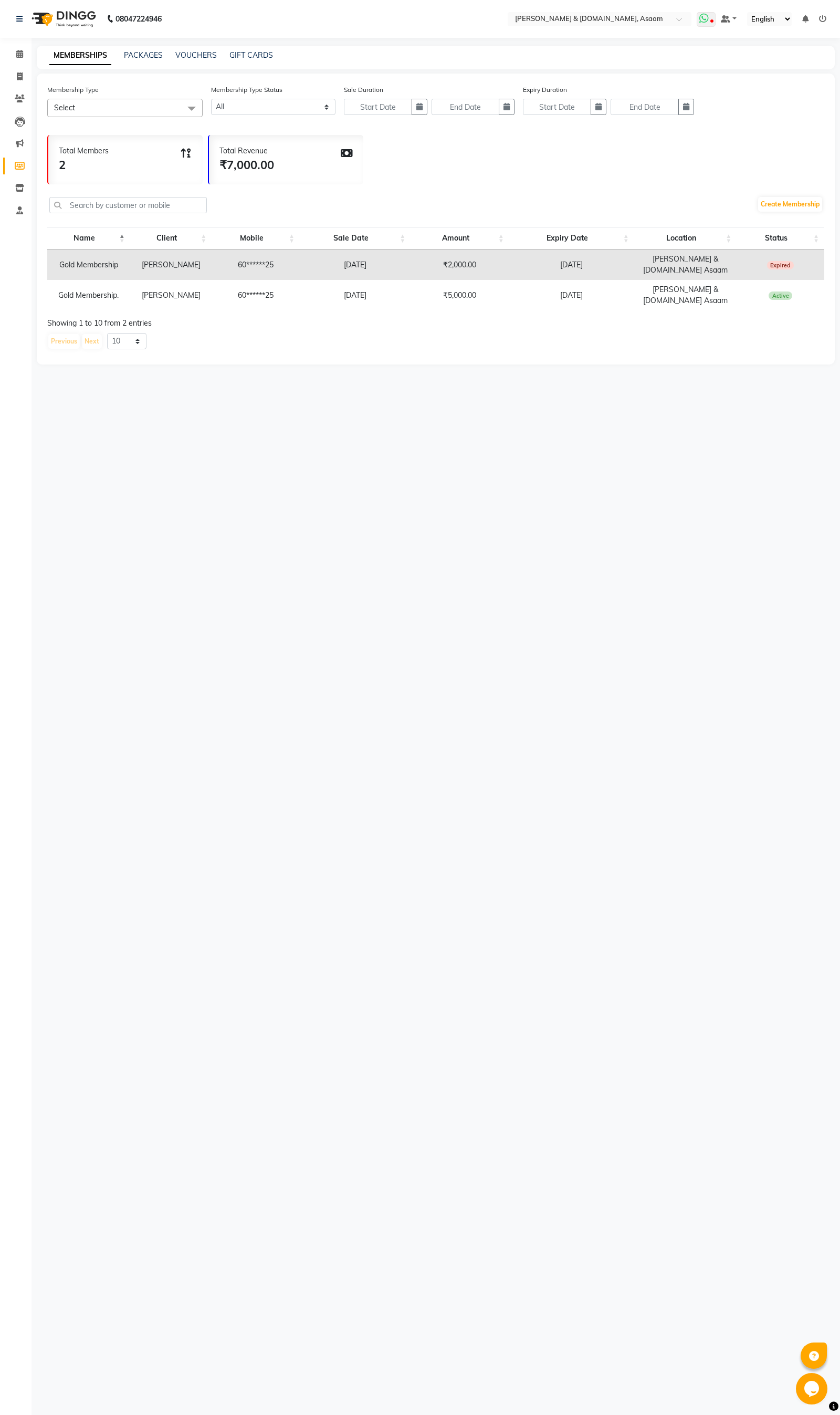
click at [712, 21] on span at bounding box center [707, 20] width 19 height 15
click at [784, 95] on link "Whatsapp Settings" at bounding box center [762, 94] width 56 height 7
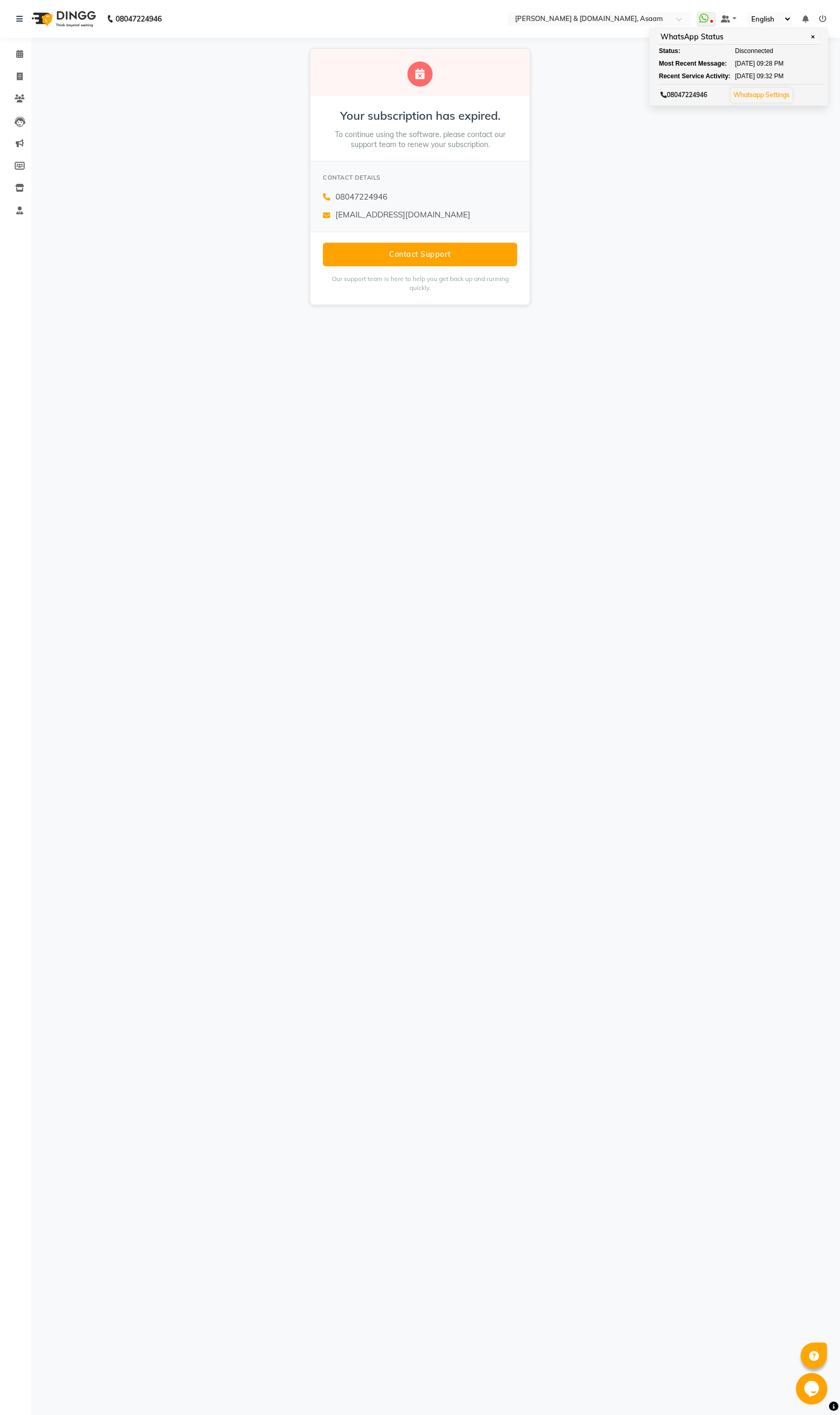
click at [575, 165] on div "Your subscription has expired. To continue using the software, please contact o…" at bounding box center [420, 177] width 840 height 278
click at [237, 118] on div "Your subscription has expired. To continue using the software, please contact o…" at bounding box center [420, 177] width 840 height 278
click at [27, 80] on span at bounding box center [20, 77] width 19 height 12
select select "4608"
select select "service"
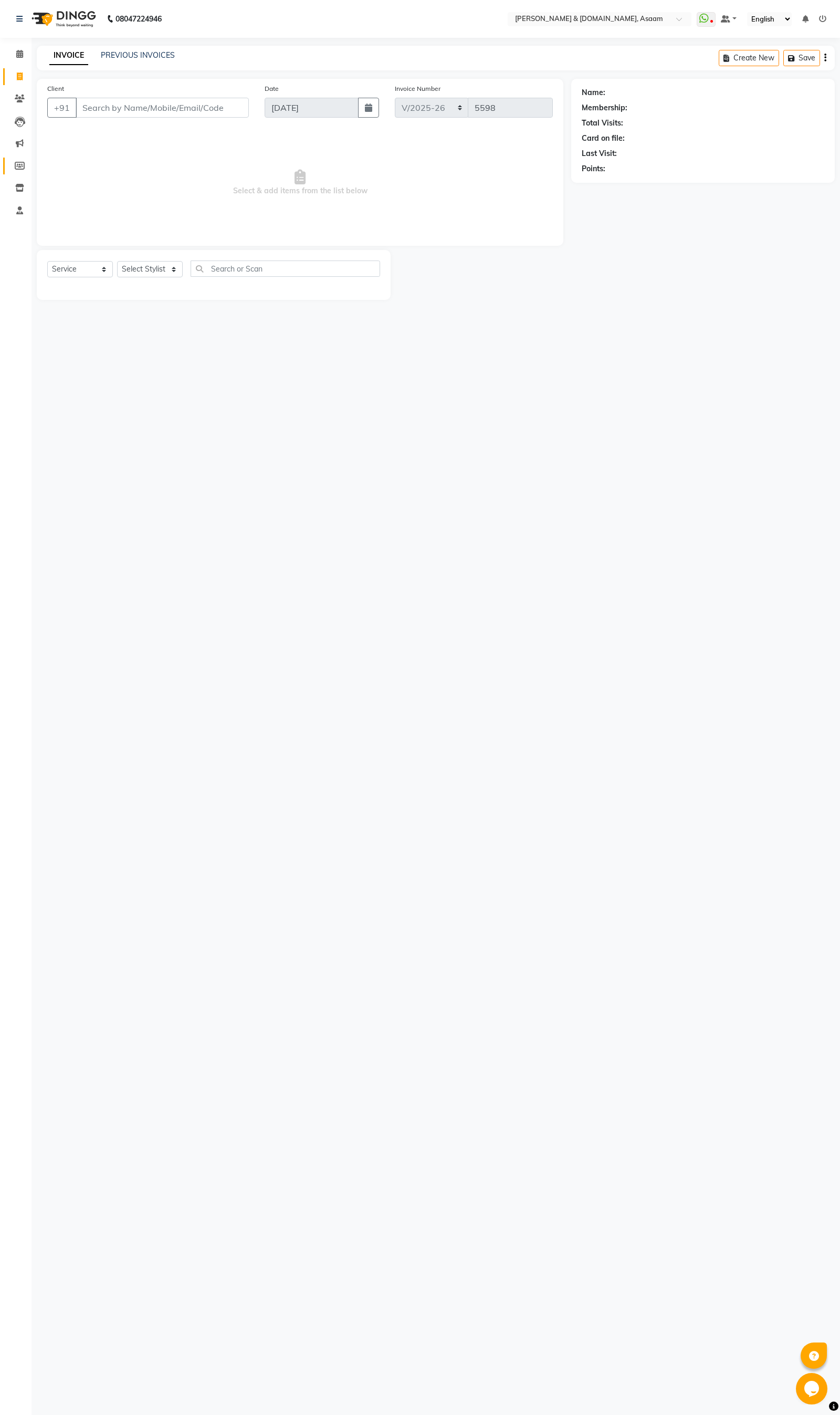
click at [23, 172] on link "Members" at bounding box center [15, 166] width 25 height 18
select select
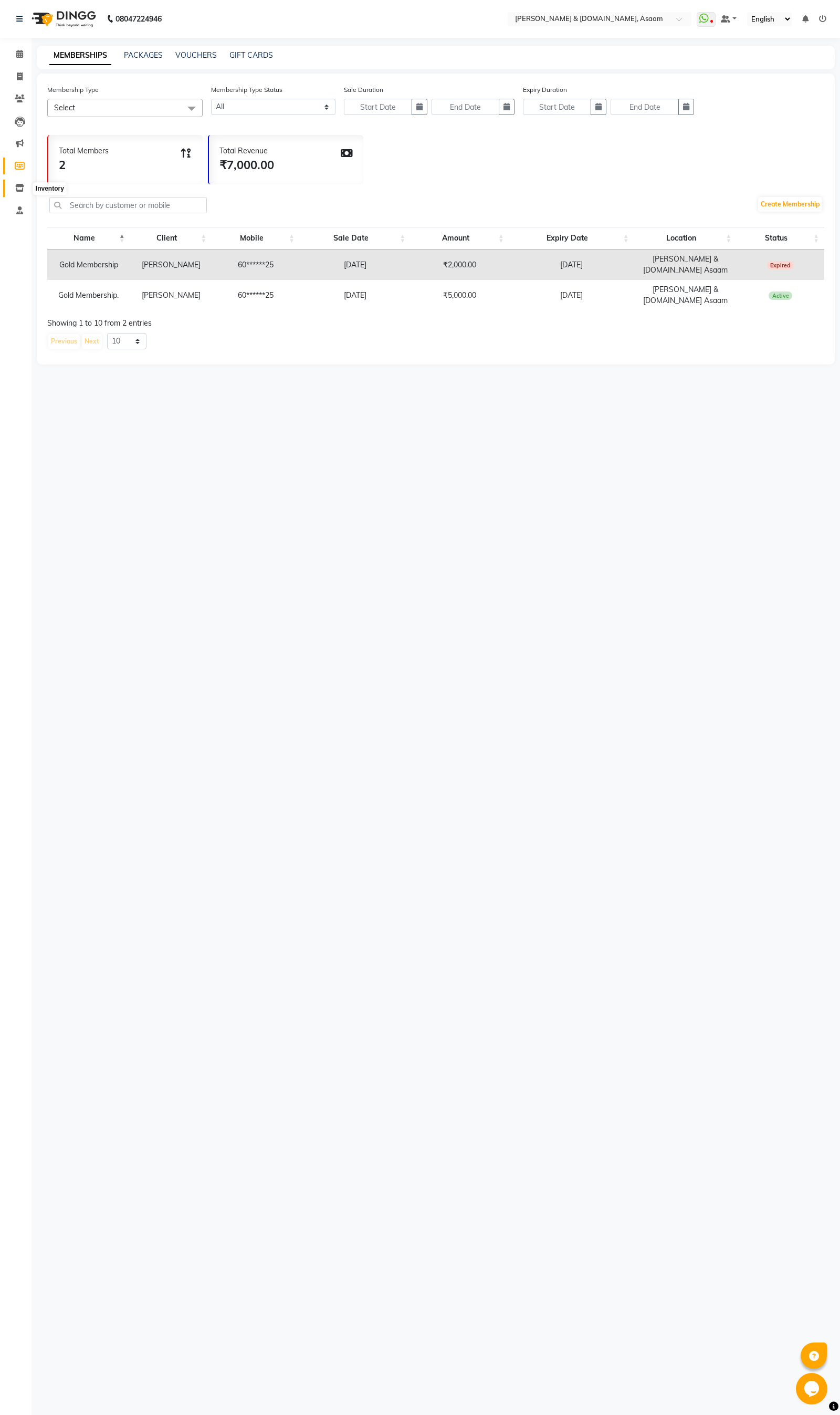
click at [27, 188] on span at bounding box center [20, 188] width 19 height 12
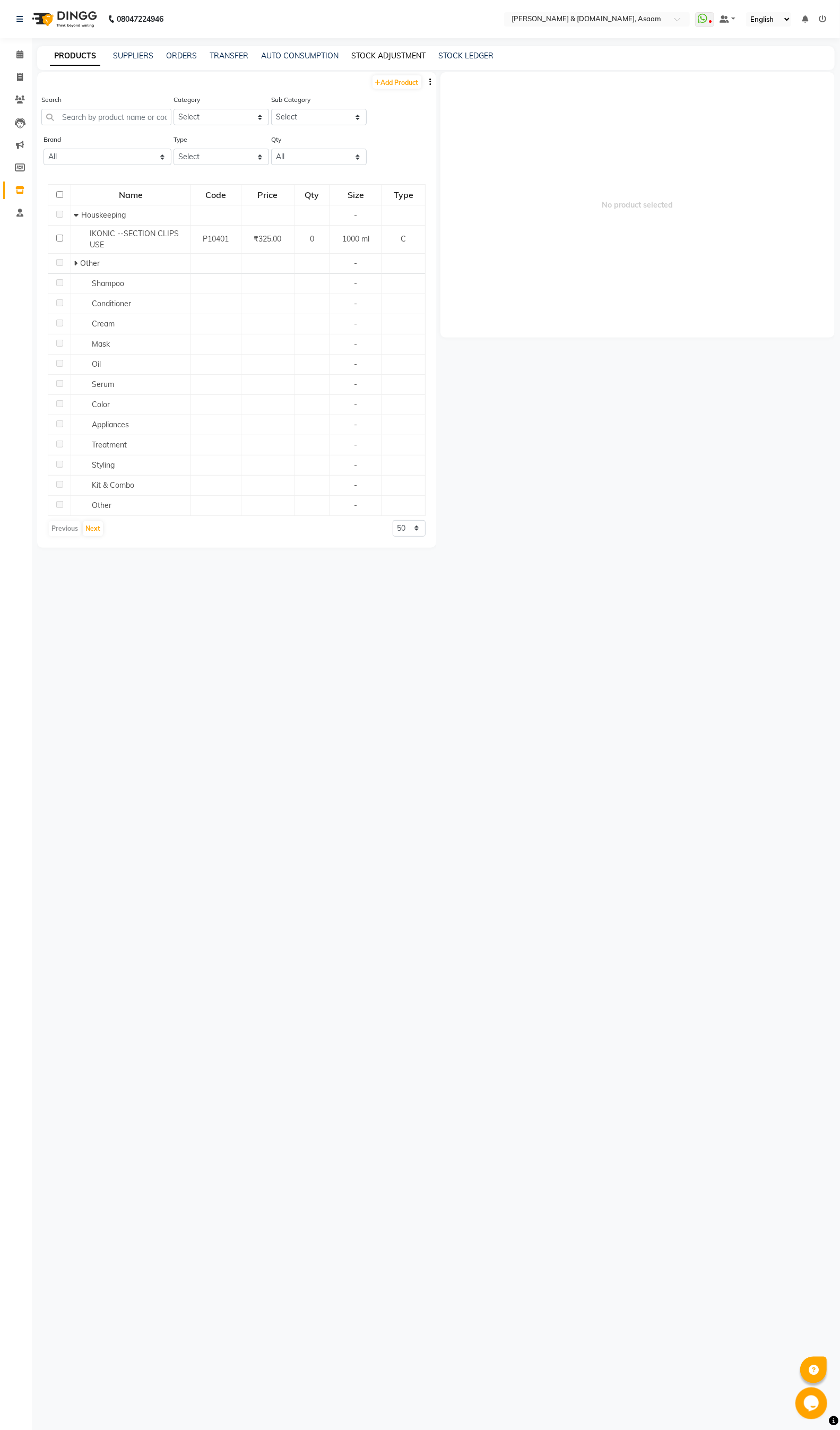
click at [370, 56] on link "STOCK ADJUSTMENT" at bounding box center [387, 56] width 74 height 9
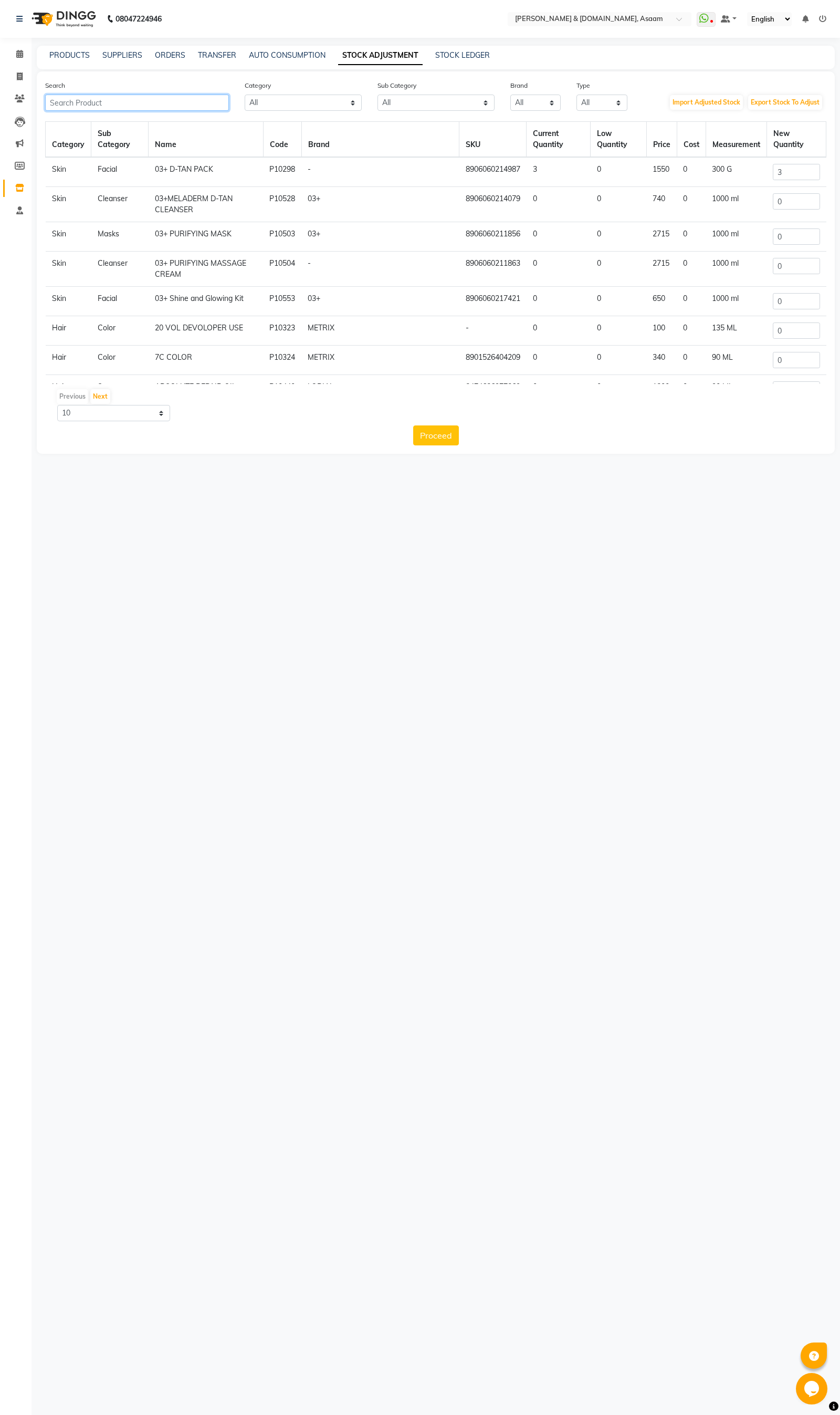
click at [200, 99] on input "text" at bounding box center [136, 102] width 184 height 16
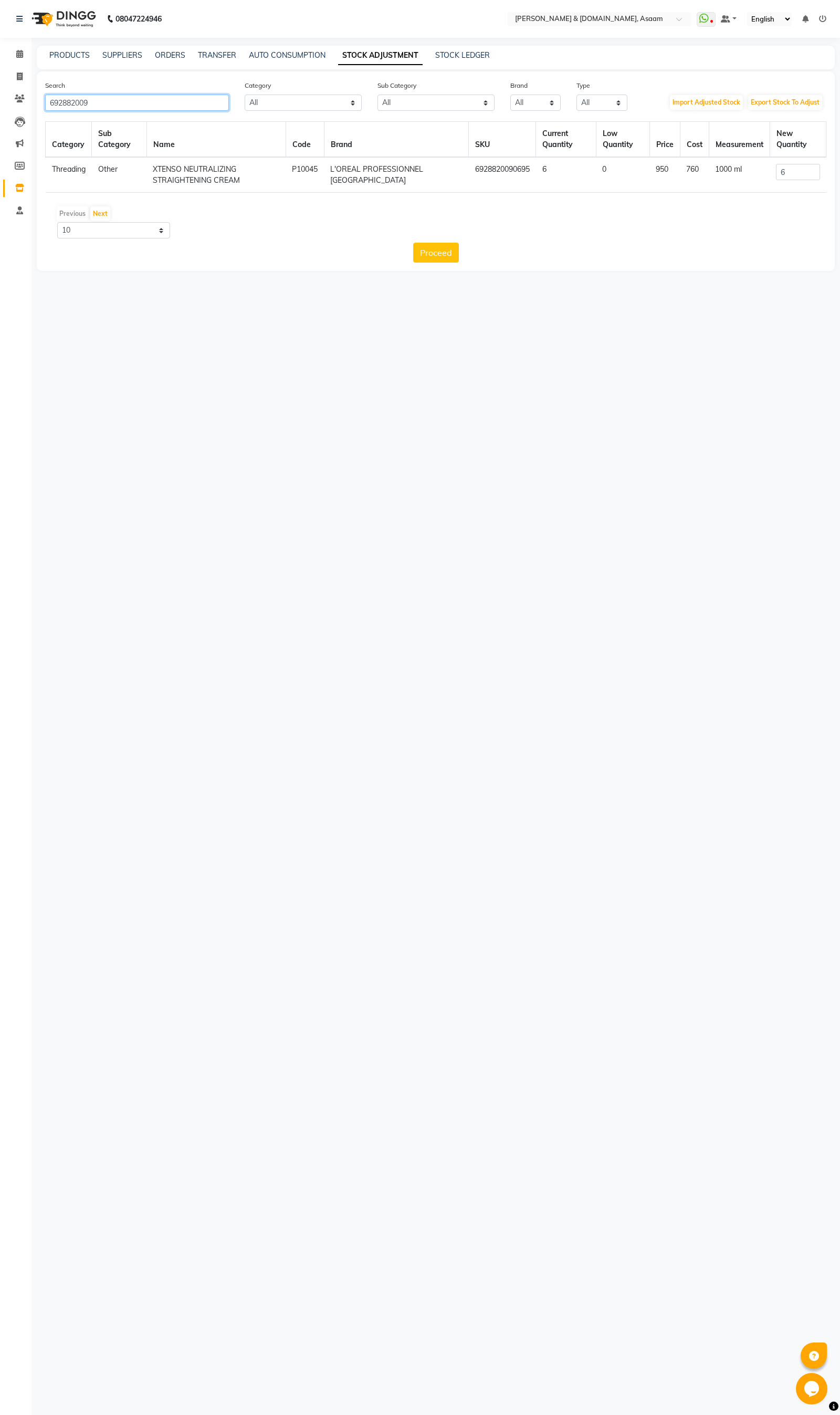
type input "692882009"
drag, startPoint x: 781, startPoint y: 173, endPoint x: 743, endPoint y: 174, distance: 38.0
click at [743, 174] on tr "Threading Other XTENSO NEUTRALIZING STRAIGHTENING CREAM P10045 L'OREAL PROFESSI…" at bounding box center [436, 175] width 781 height 35
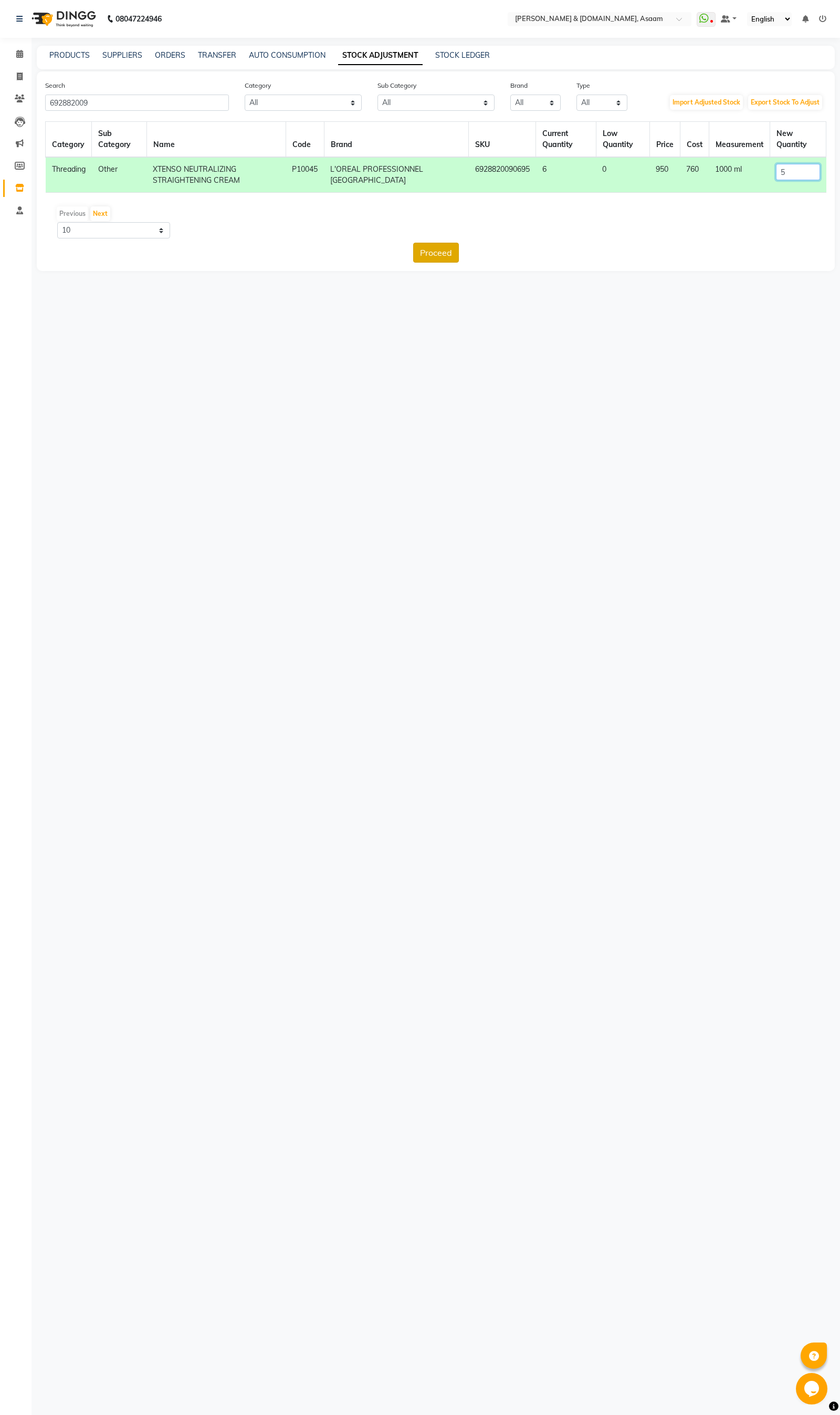
type input "5"
click at [444, 249] on button "Proceed" at bounding box center [436, 252] width 46 height 20
click at [459, 247] on button "Submit" at bounding box center [458, 252] width 41 height 20
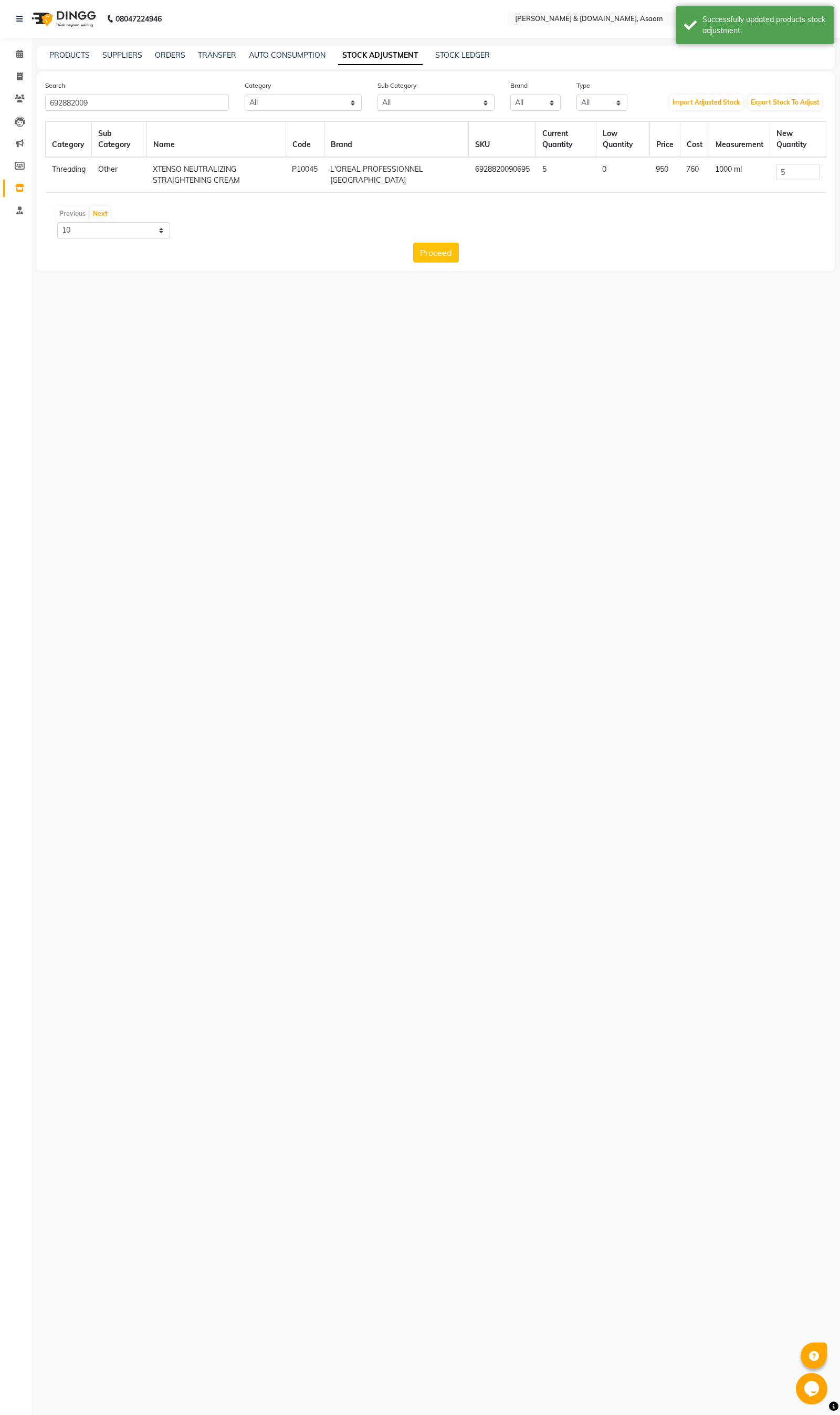
drag, startPoint x: 248, startPoint y: 177, endPoint x: 156, endPoint y: 169, distance: 92.3
click at [156, 169] on td "XTENSO NEUTRALIZING STRAIGHTENING CREAM" at bounding box center [216, 175] width 139 height 35
copy td "XTENSO NEUTRALIZING STRAIGHTENING CREAM"
click at [74, 60] on div "PRODUCTS" at bounding box center [69, 55] width 40 height 11
click at [75, 52] on link "PRODUCTS" at bounding box center [69, 55] width 40 height 9
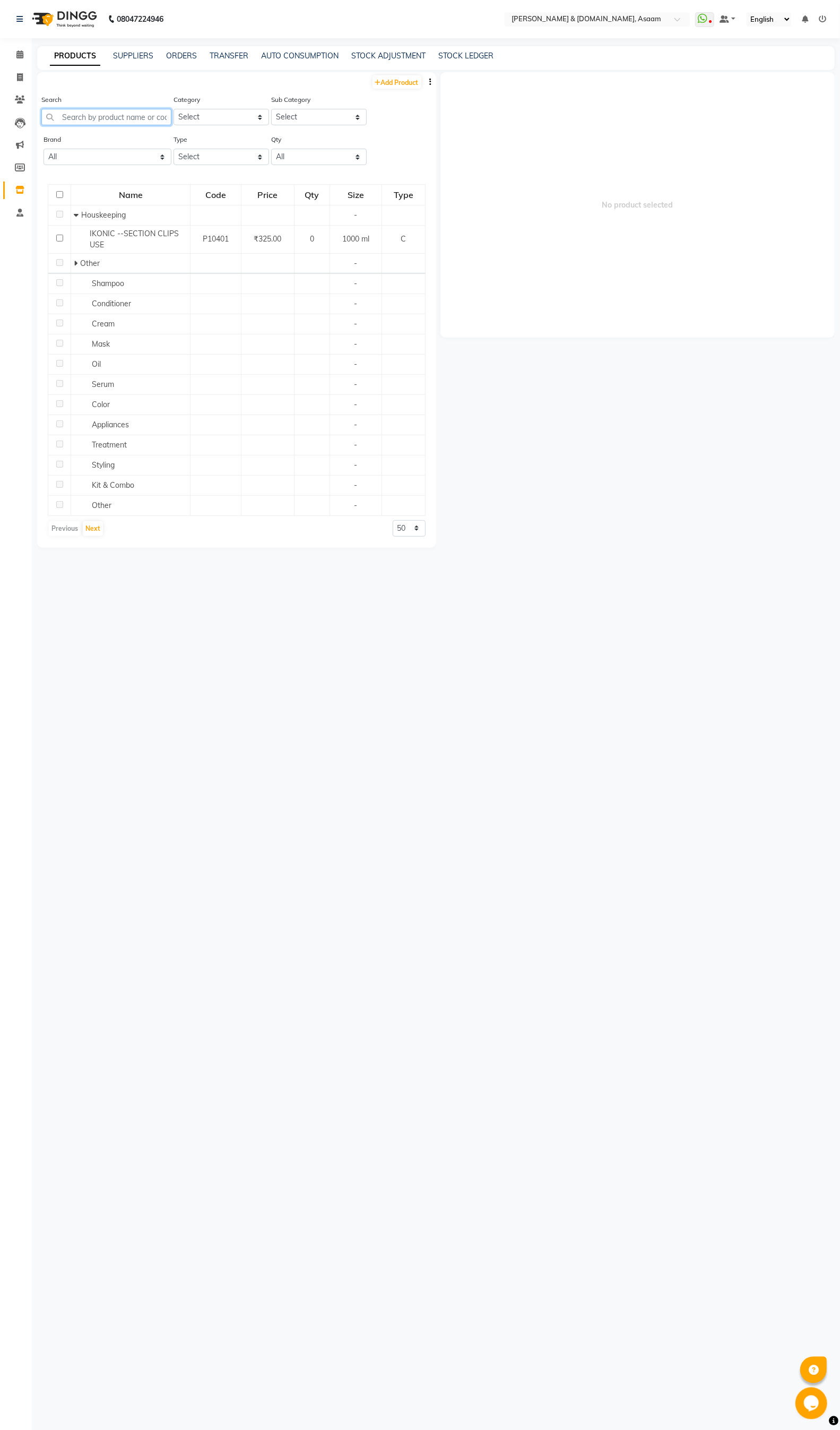
click at [128, 115] on input "text" at bounding box center [107, 116] width 130 height 16
paste input "XTENSO NEUTRALIZING STRAIGHTENING CREAM"
type input "XTENSO NEUTRALIZING STRAIGHTENING CREAM"
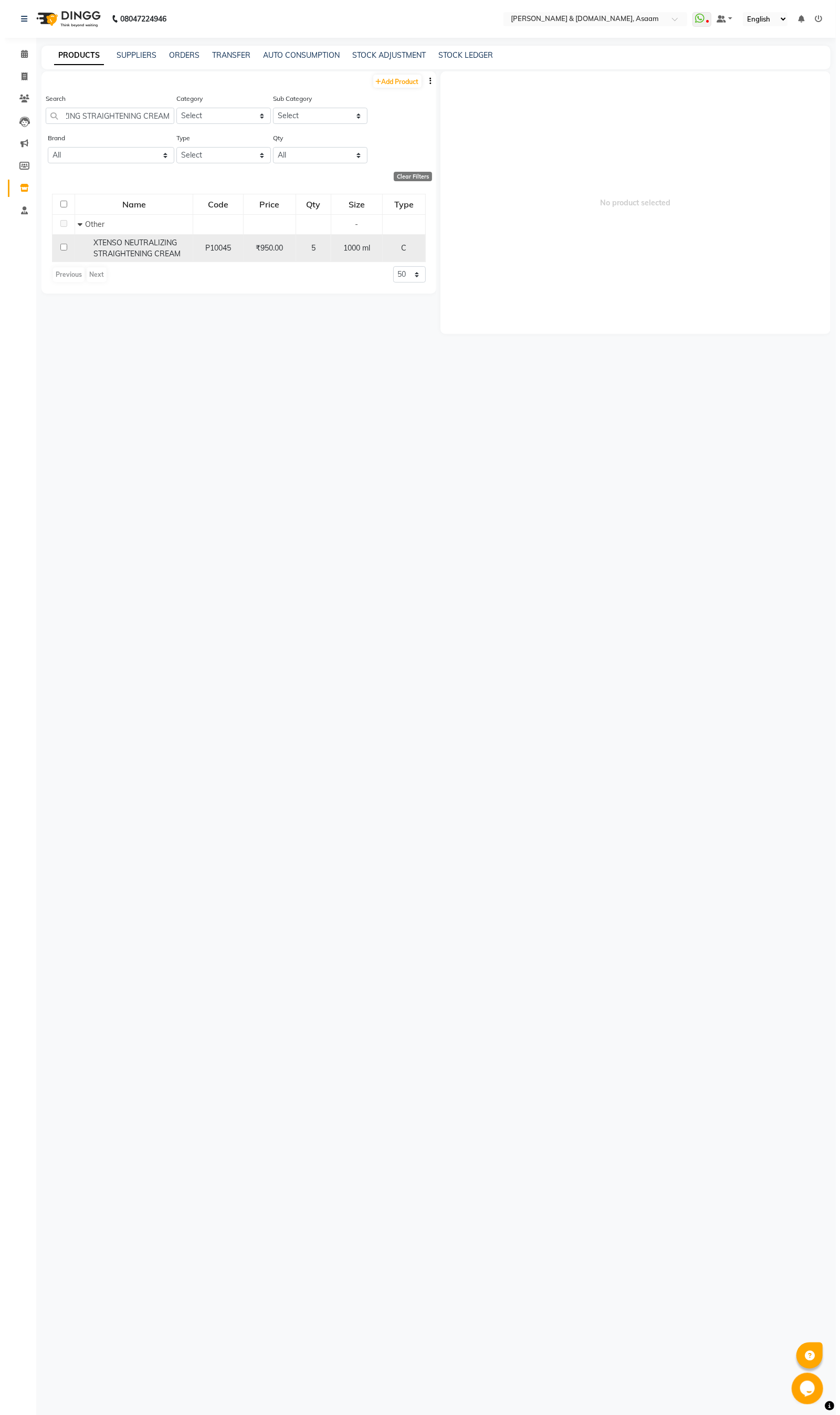
scroll to position [0, 0]
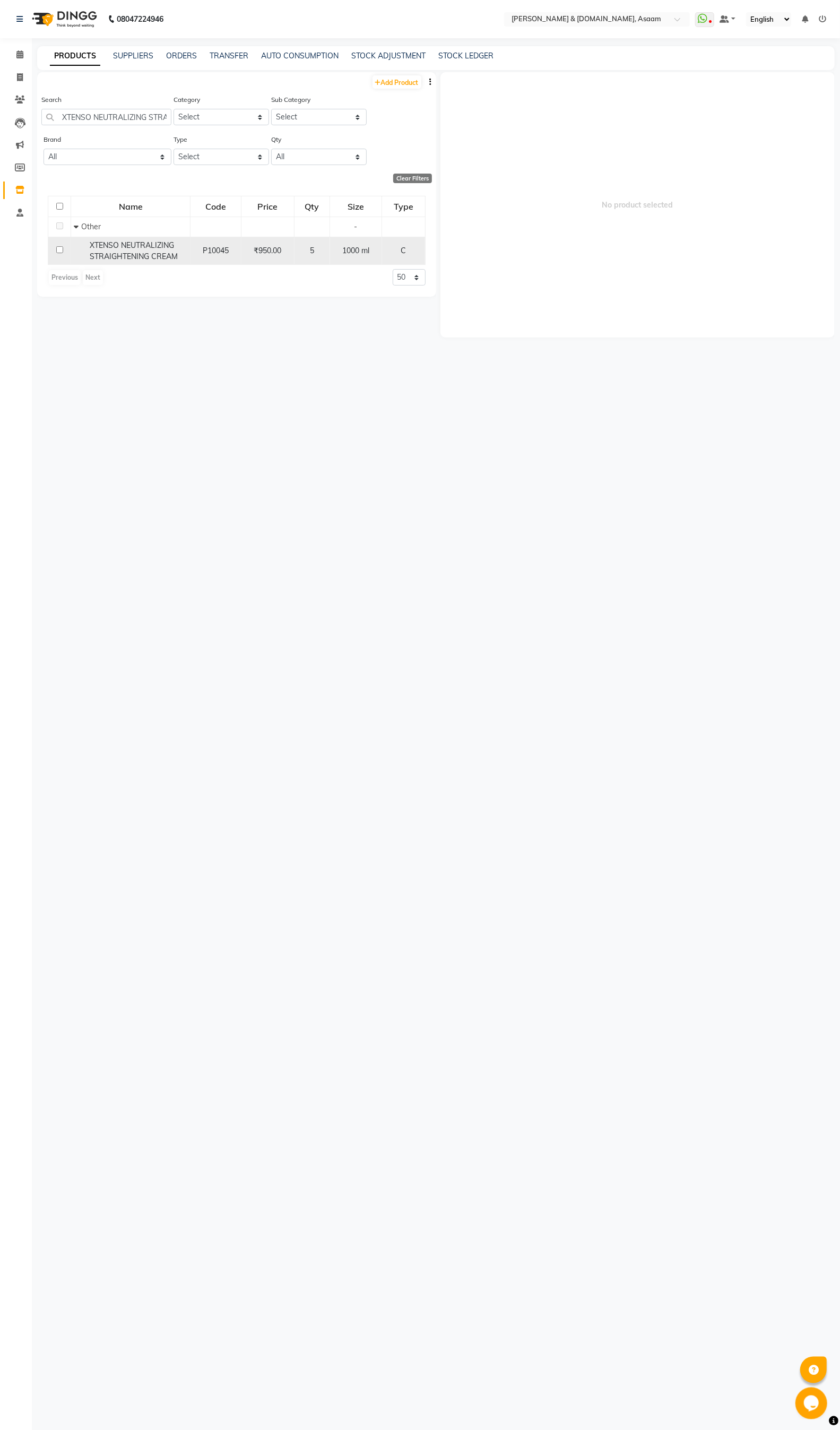
click at [55, 247] on td at bounding box center [59, 251] width 23 height 28
click at [62, 247] on input "checkbox" at bounding box center [59, 249] width 7 height 7
checkbox input "true"
select select
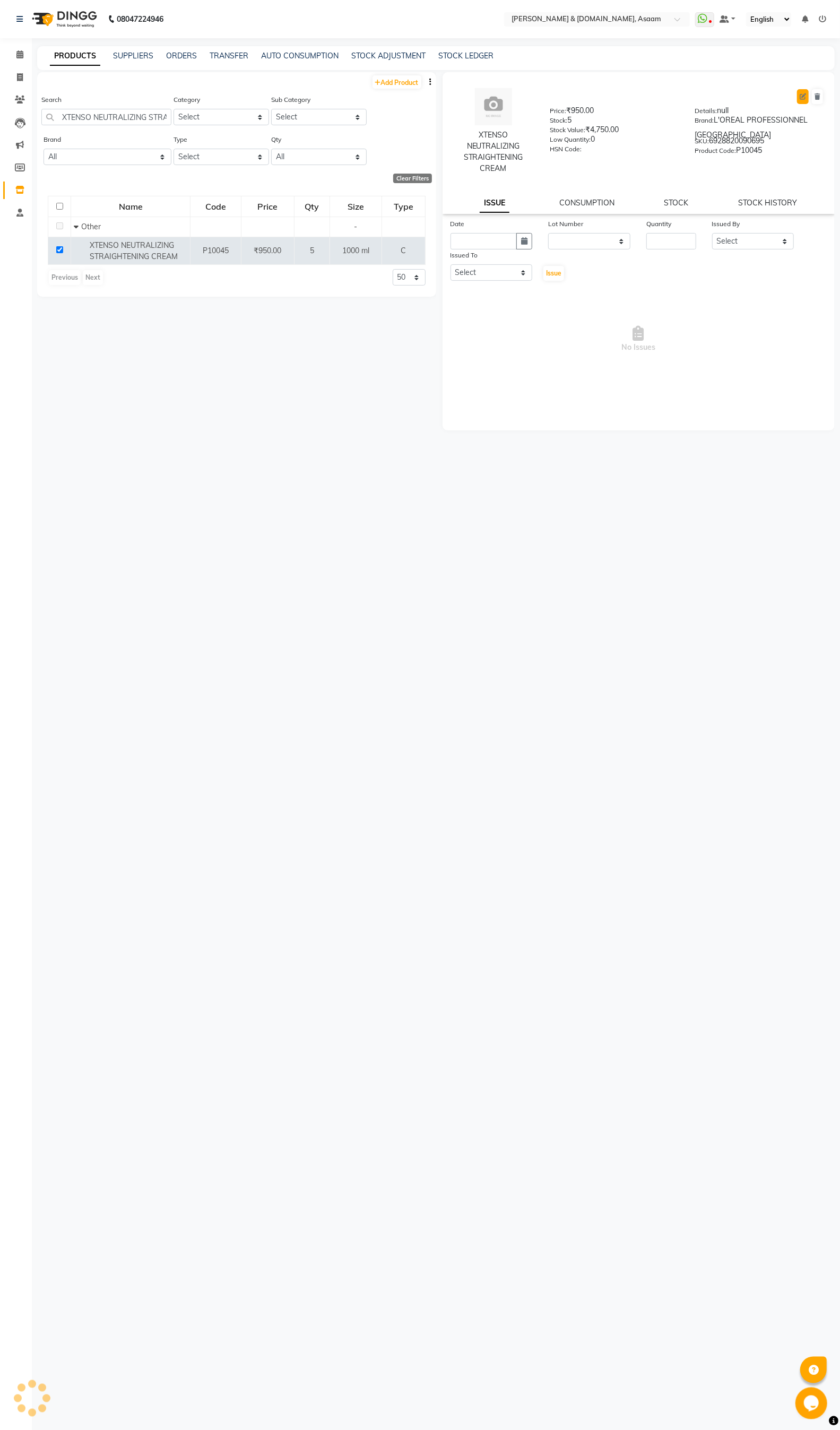
click at [802, 95] on icon at bounding box center [802, 96] width 7 height 7
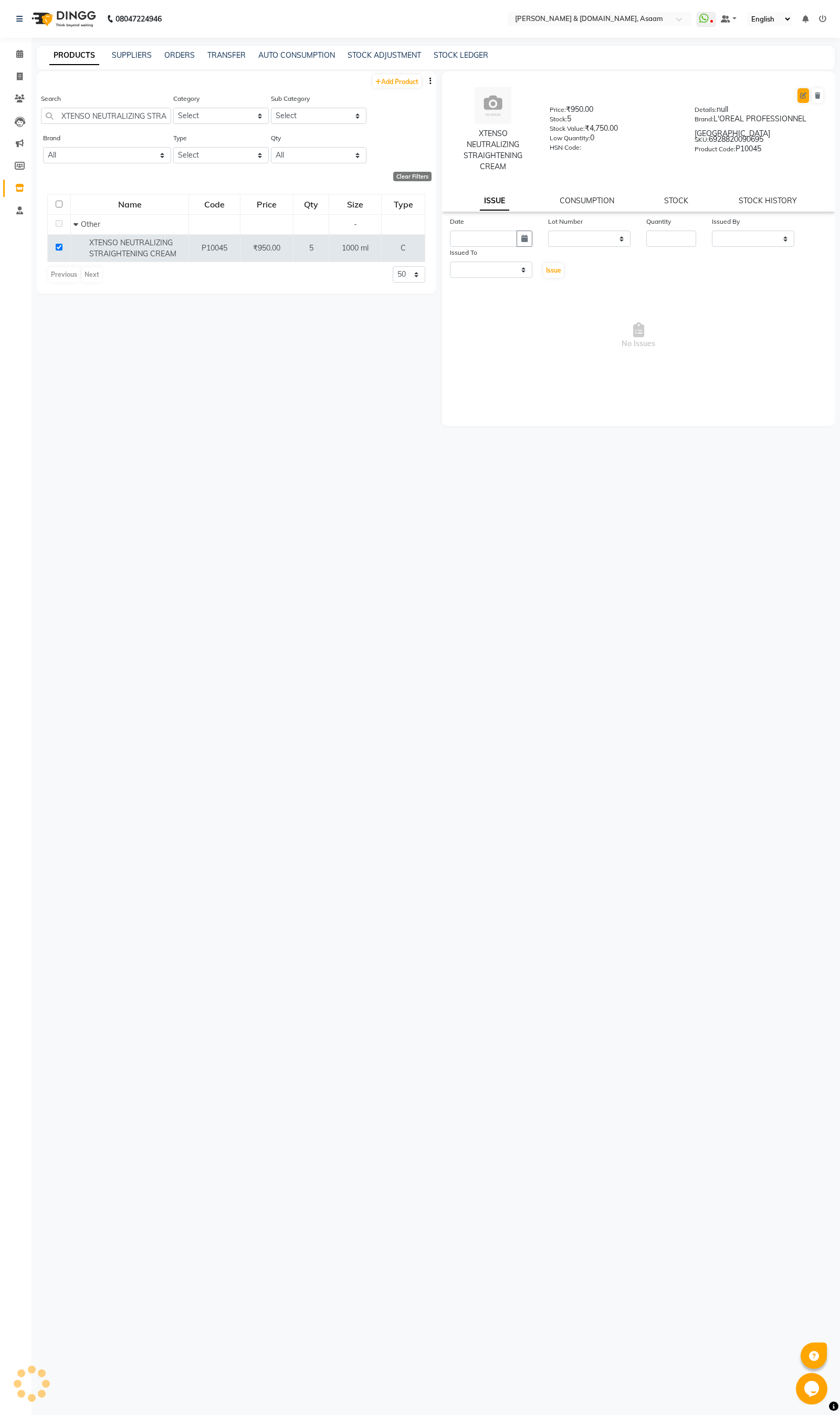
select select "C"
select select "623201900"
select select "true"
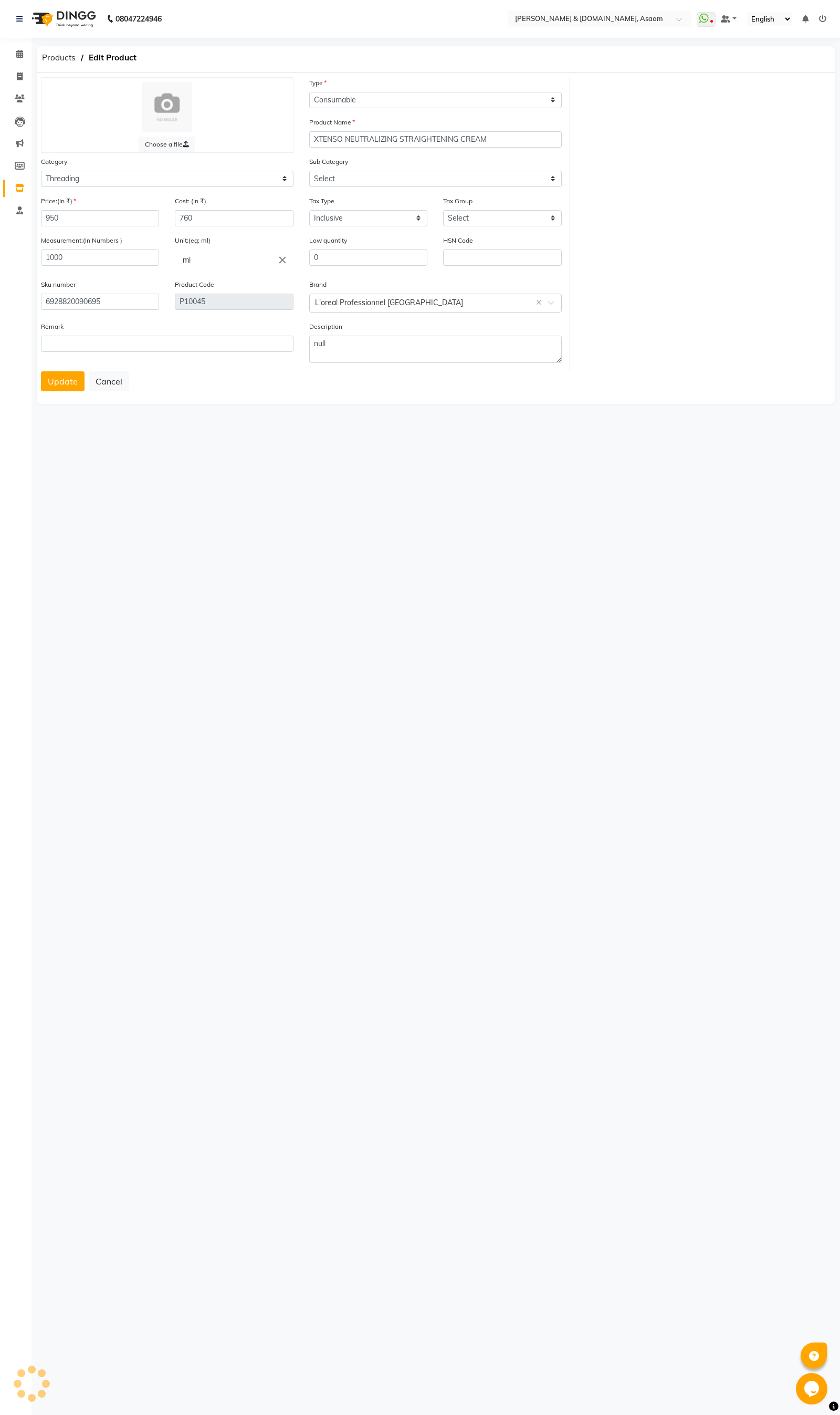
select select "623201904"
click at [227, 180] on select "Select Hair Skin Makeup Personal Care Appliances Beard Waxing Threading Disposa…" at bounding box center [167, 178] width 253 height 16
select select "623201100"
click at [41, 171] on select "Select Hair Skin Makeup Personal Care Appliances Beard Waxing Threading Disposa…" at bounding box center [167, 178] width 253 height 16
click at [371, 171] on select "Select Shampoo Conditioner Cream Mask Oil Serum Color Appliances Treatment Styl…" at bounding box center [435, 178] width 253 height 16
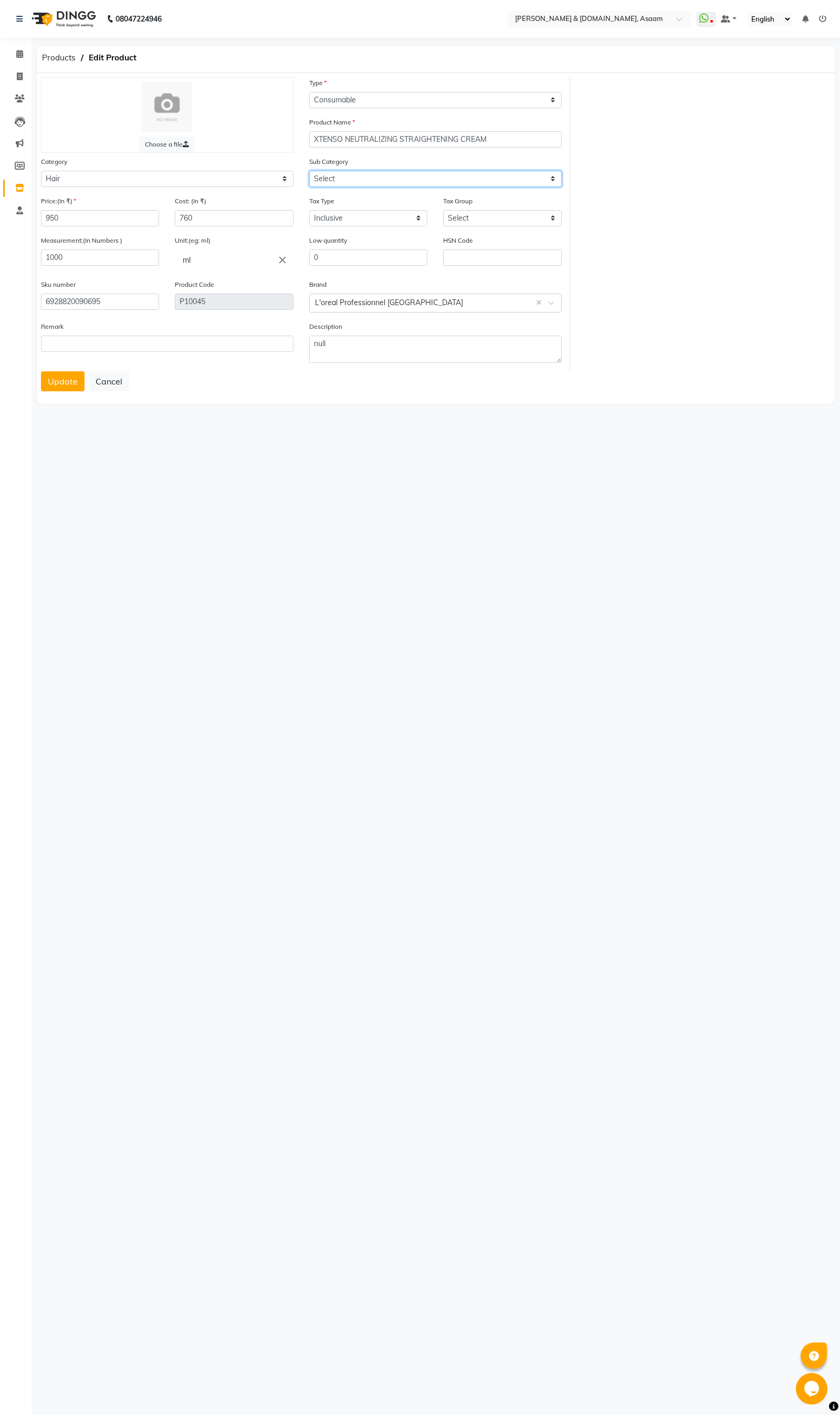
select select "623201103"
click at [309, 171] on select "Select Shampoo Conditioner Cream Mask Oil Serum Color Appliances Treatment Styl…" at bounding box center [435, 178] width 253 height 16
click at [330, 427] on div "08047224946 Select Location × Hrishika & Hair.com, Asaam WhatsApp Status ✕ Stat…" at bounding box center [420, 708] width 840 height 1415
drag, startPoint x: 105, startPoint y: 221, endPoint x: 0, endPoint y: 221, distance: 105.0
click at [0, 221] on app-home "08047224946 Select Location × Hrishika & Hair.com, Asaam WhatsApp Status ✕ Stat…" at bounding box center [420, 211] width 840 height 422
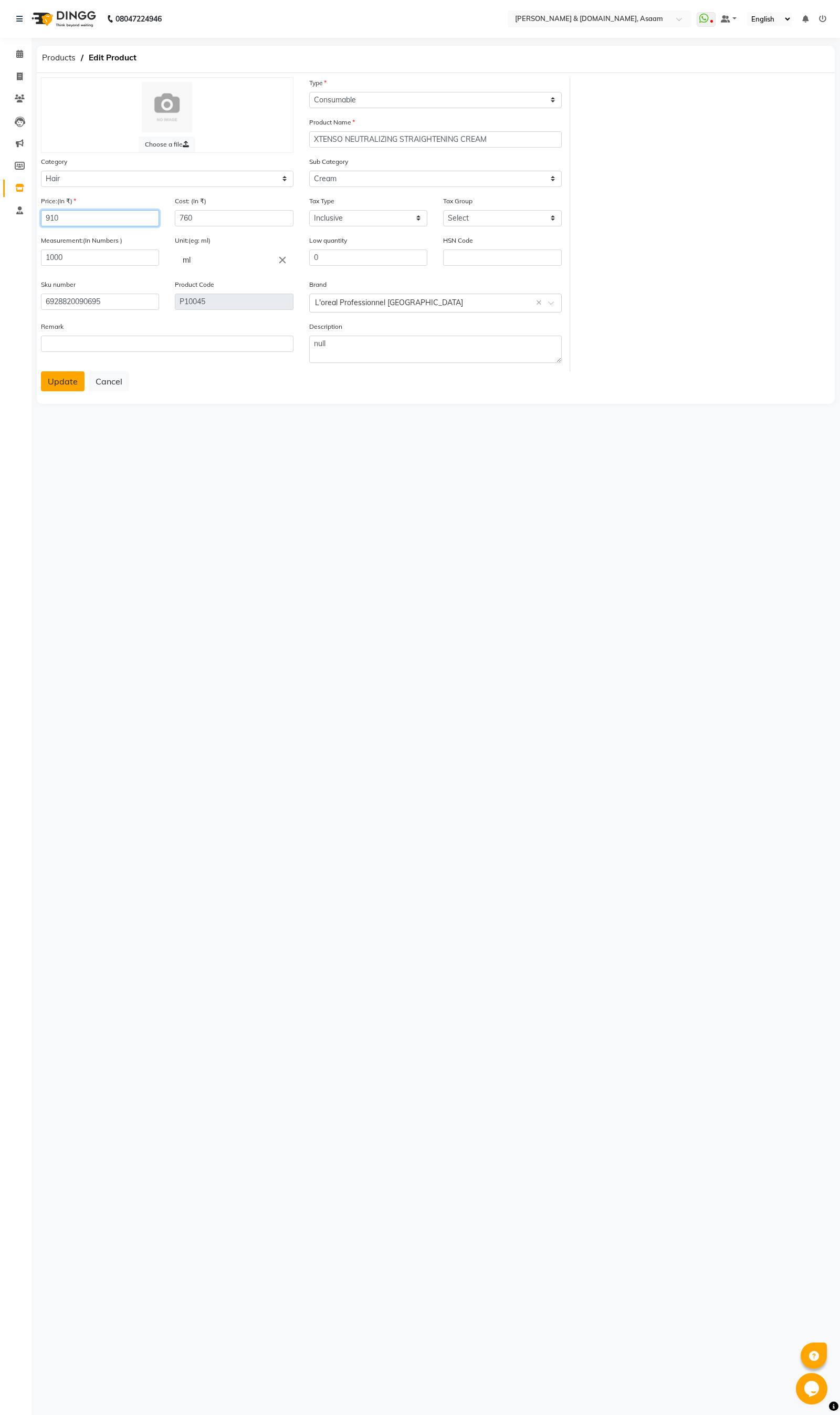
type input "910"
click at [77, 376] on button "Update" at bounding box center [63, 381] width 44 height 20
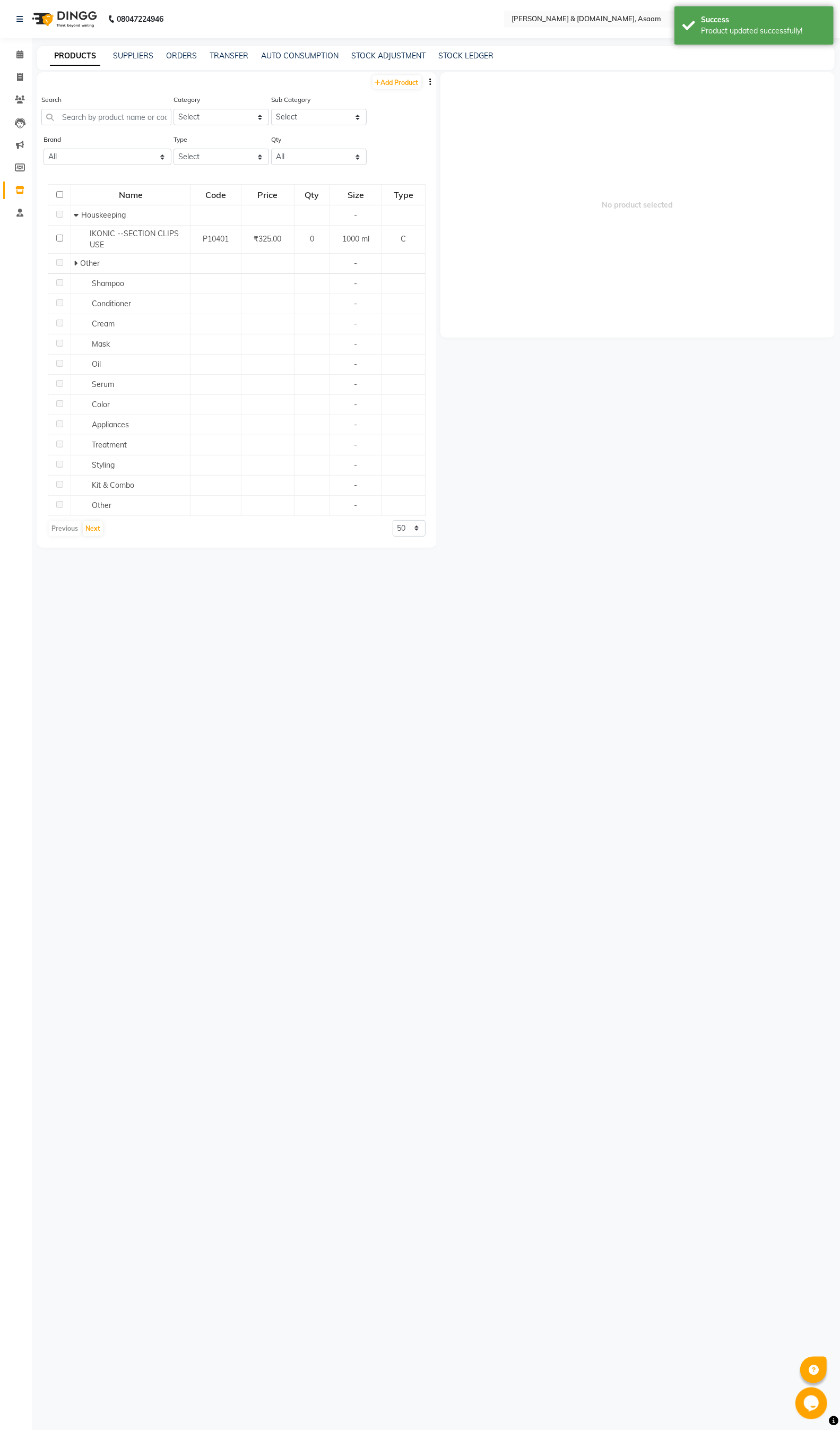
click at [319, 48] on div "PRODUCTS SUPPLIERS ORDERS TRANSFER AUTO CONSUMPTION STOCK ADJUSTMENT STOCK LEDG…" at bounding box center [436, 58] width 798 height 24
click at [320, 54] on link "AUTO CONSUMPTION" at bounding box center [300, 56] width 77 height 9
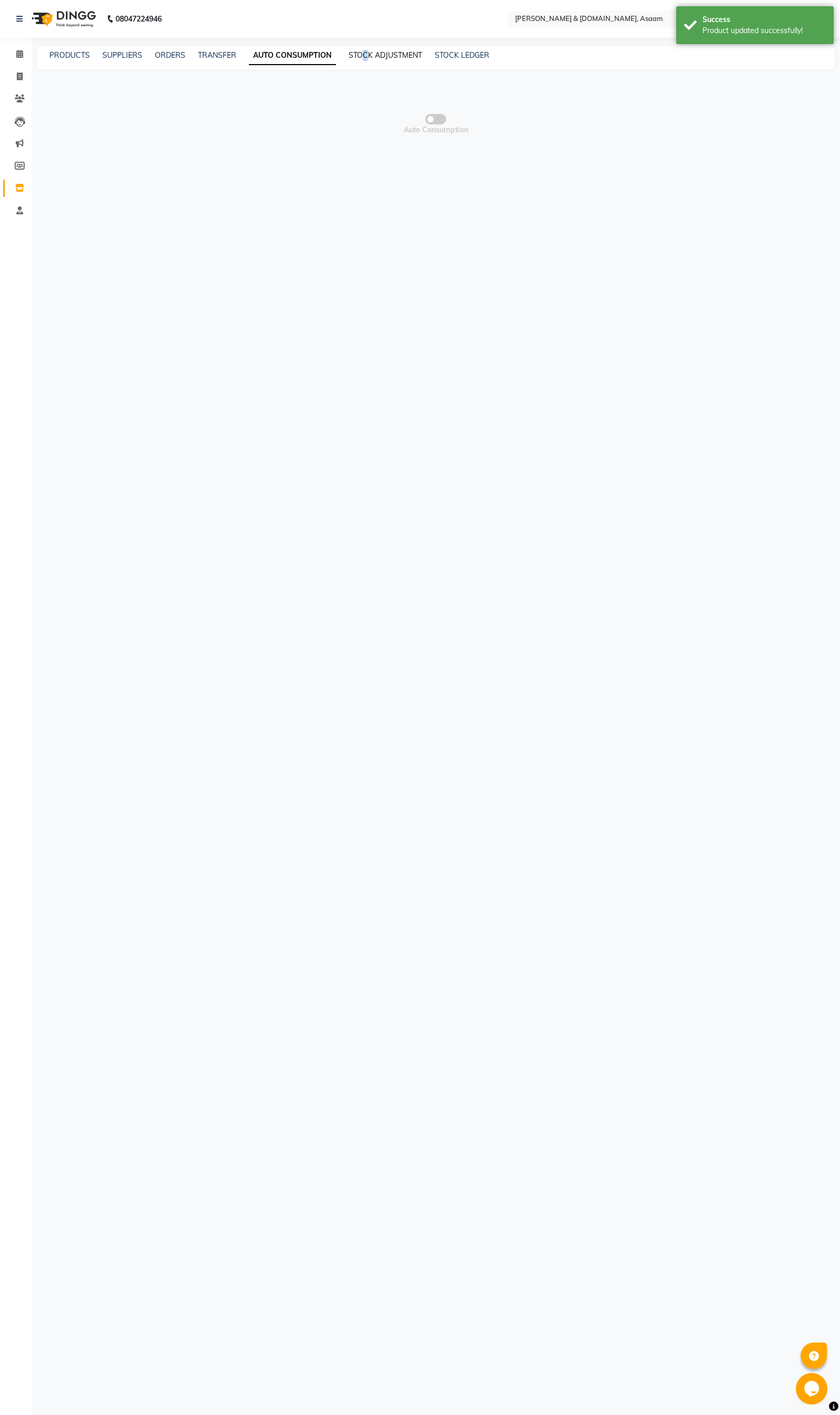
drag, startPoint x: 366, startPoint y: 61, endPoint x: 375, endPoint y: 57, distance: 9.8
click at [372, 58] on div "PRODUCTS SUPPLIERS ORDERS TRANSFER AUTO CONSUMPTION STOCK ADJUSTMENT STOCK LEDG…" at bounding box center [435, 57] width 798 height 23
click at [376, 55] on link "STOCK ADJUSTMENT" at bounding box center [385, 55] width 74 height 9
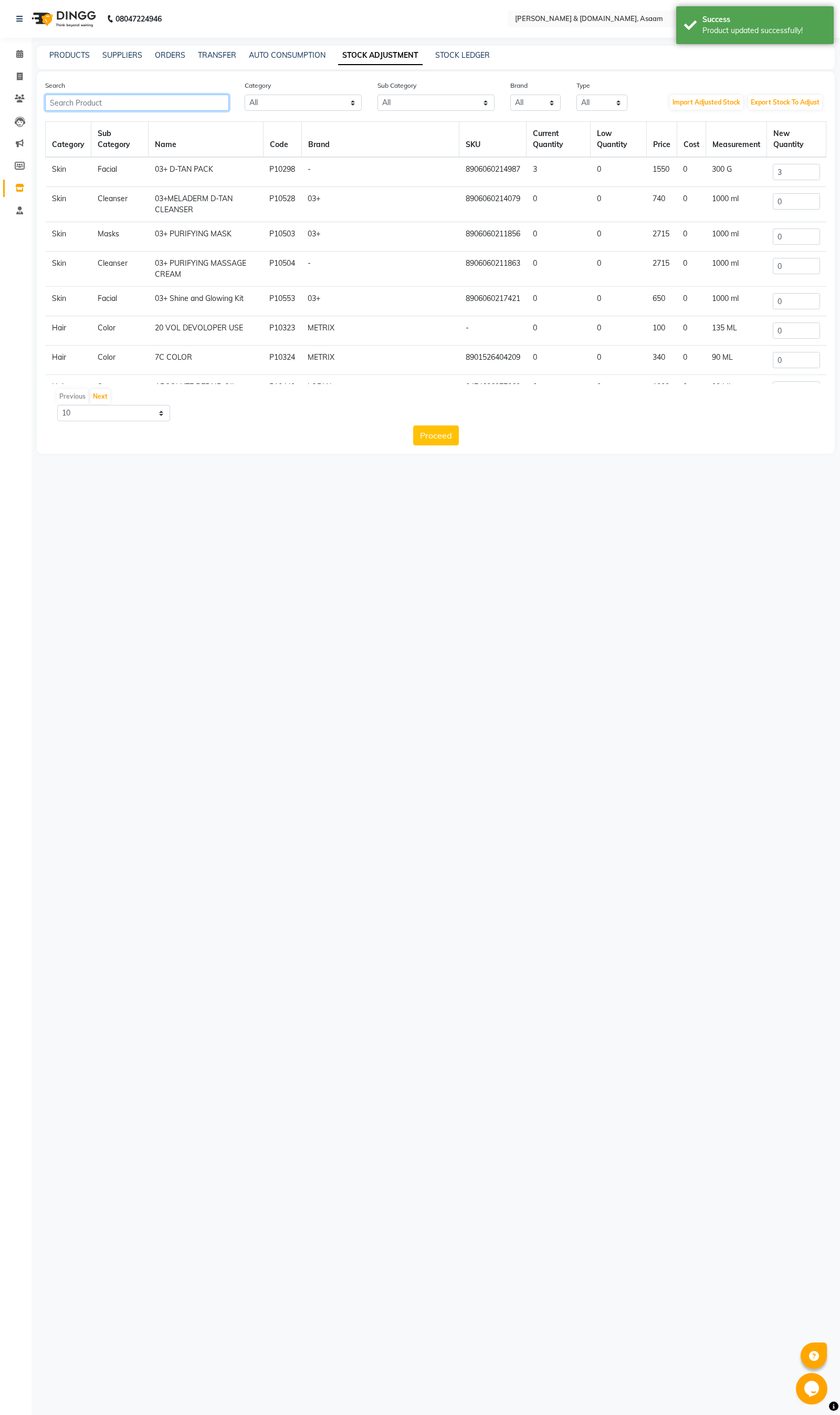
click at [218, 95] on input "text" at bounding box center [136, 102] width 184 height 16
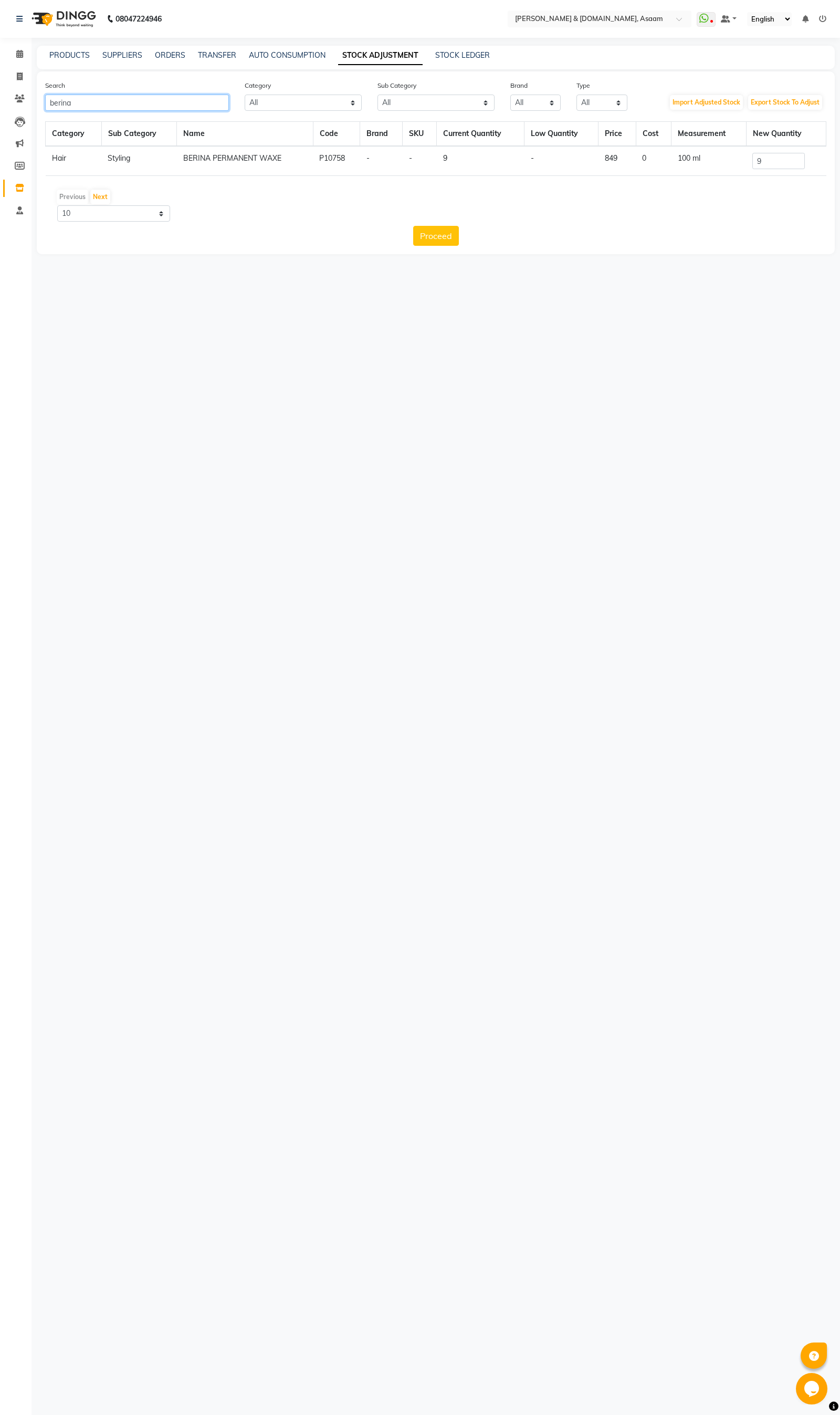
type input "berina"
drag, startPoint x: 774, startPoint y: 160, endPoint x: 686, endPoint y: 175, distance: 89.3
click at [691, 175] on tr "Hair Styling BERINA PERMANENT WAXE P10758 - - 9 - 849 0 100 ml 9" at bounding box center [436, 161] width 781 height 30
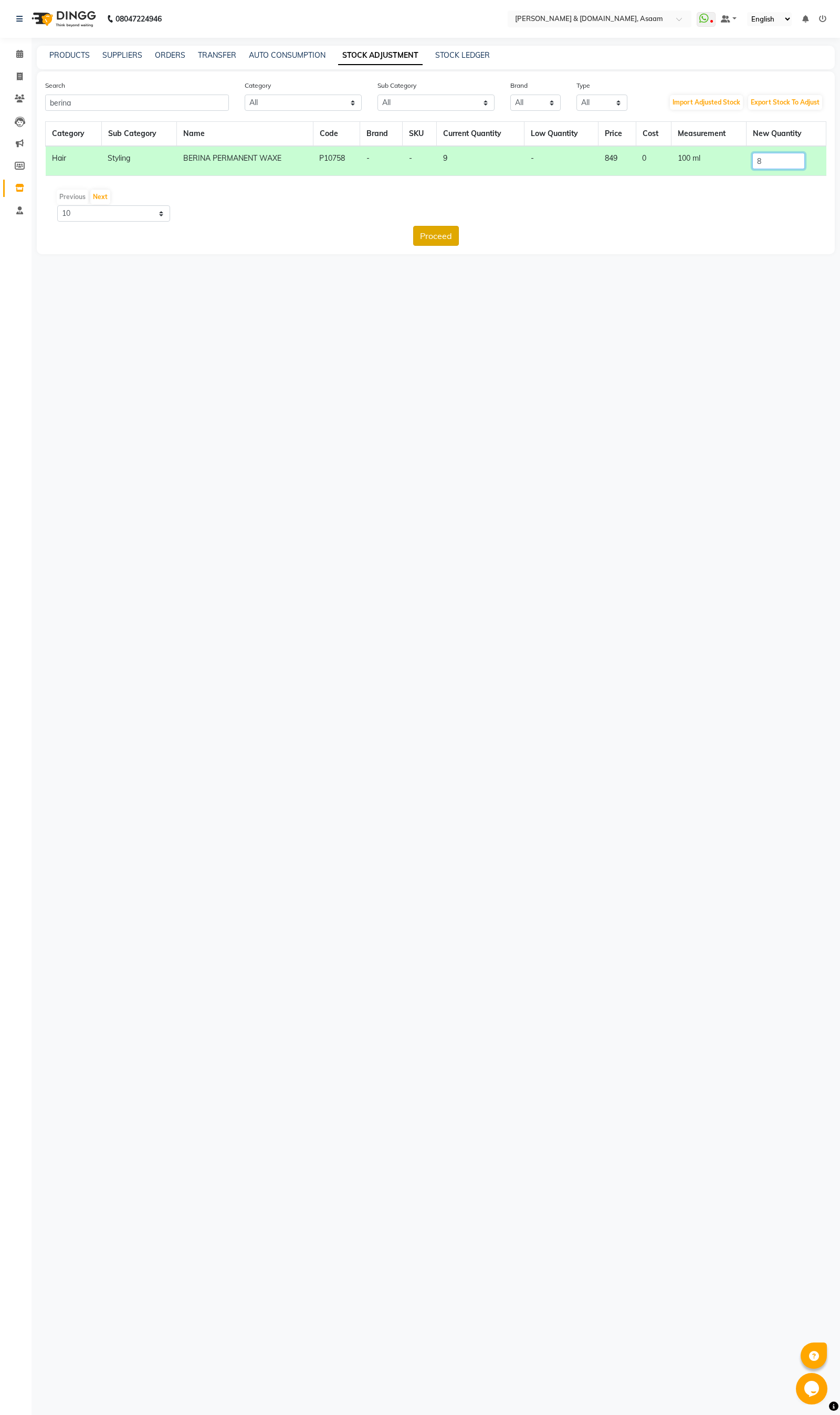
type input "8"
click at [434, 235] on button "Proceed" at bounding box center [436, 235] width 46 height 20
click at [454, 240] on button "Submit" at bounding box center [458, 235] width 41 height 20
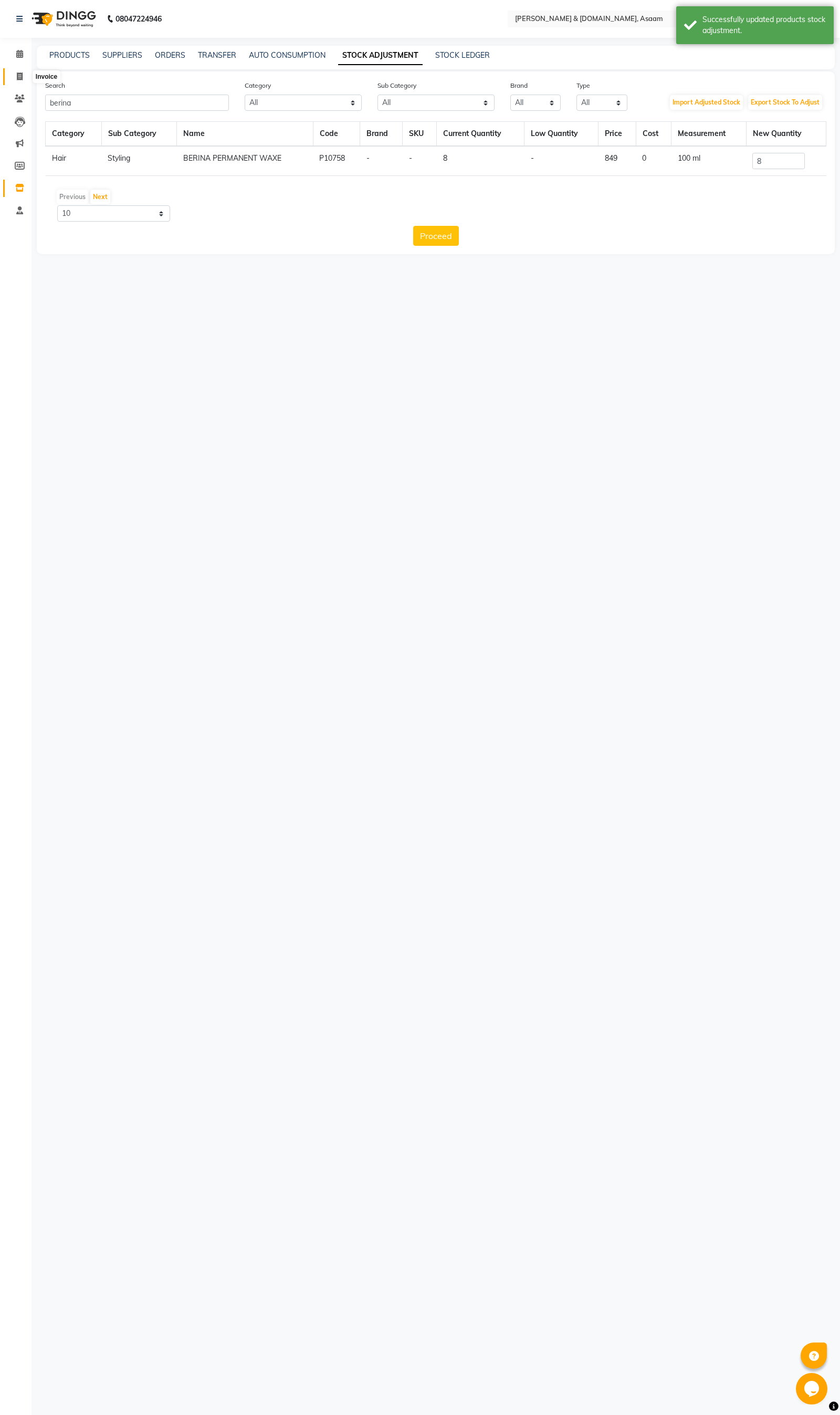
click at [23, 77] on span at bounding box center [20, 77] width 19 height 12
select select "4608"
select select "service"
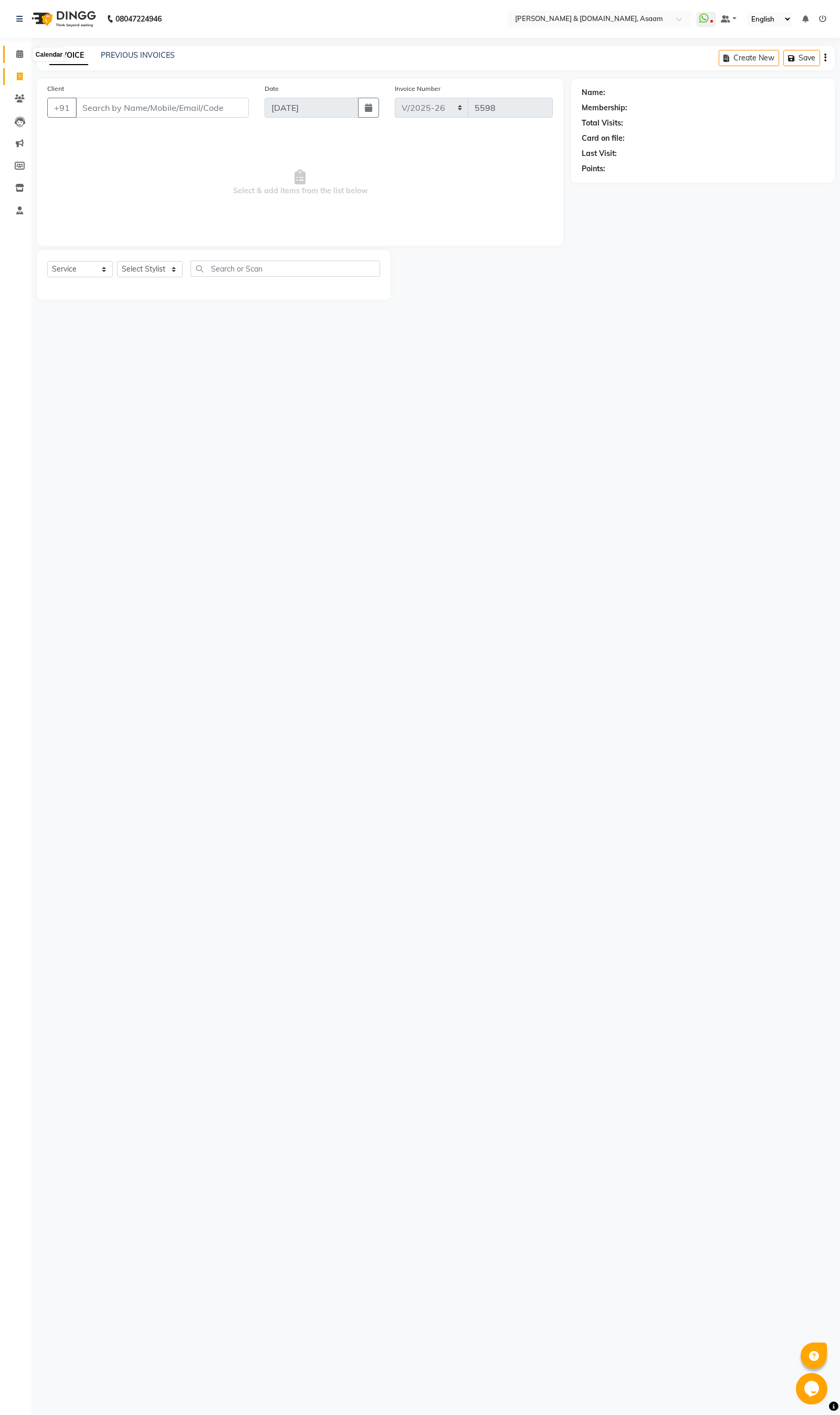
click at [22, 52] on icon at bounding box center [19, 53] width 7 height 7
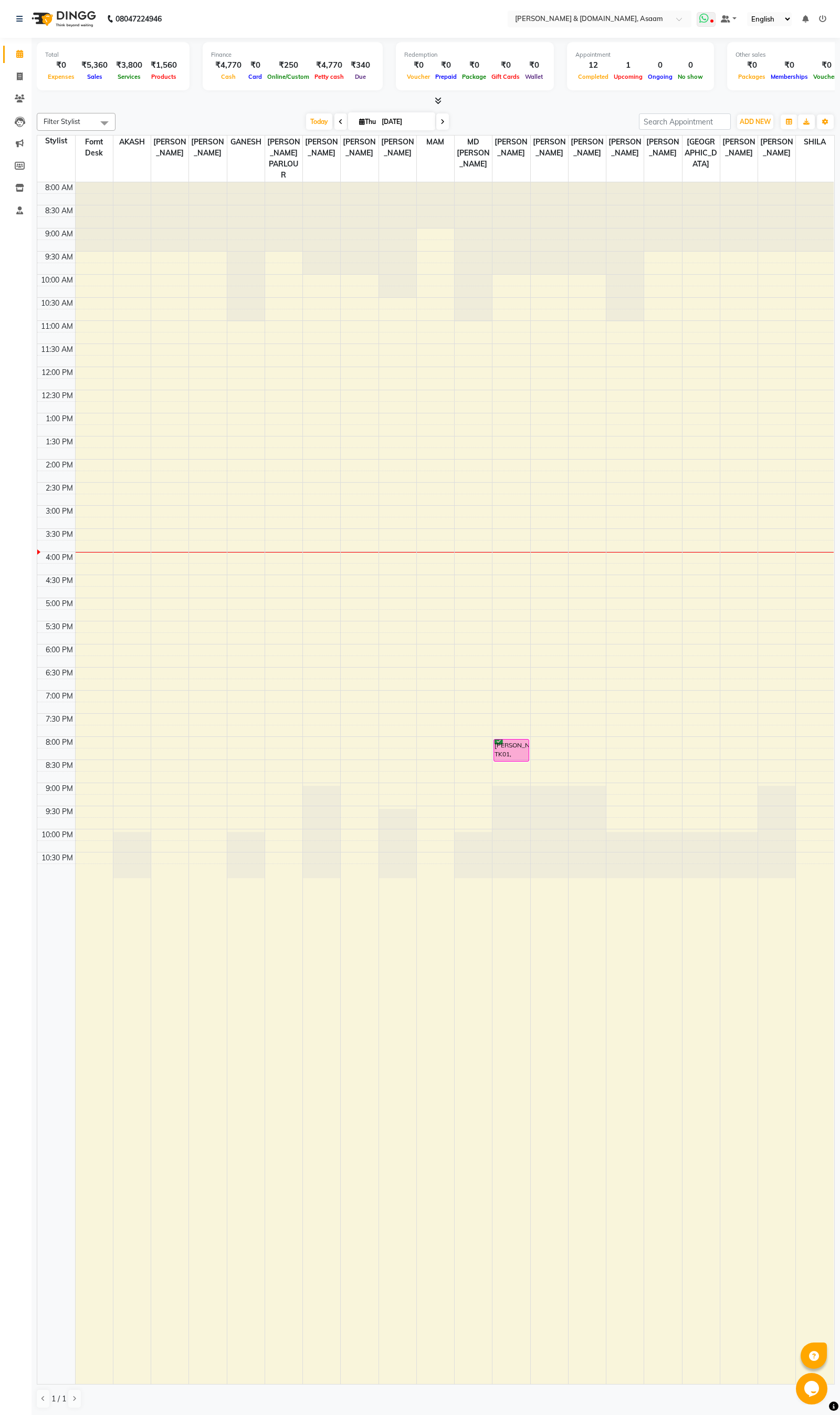
click at [712, 25] on span at bounding box center [707, 20] width 19 height 15
click at [774, 94] on link "Whatsapp Settings" at bounding box center [762, 94] width 56 height 7
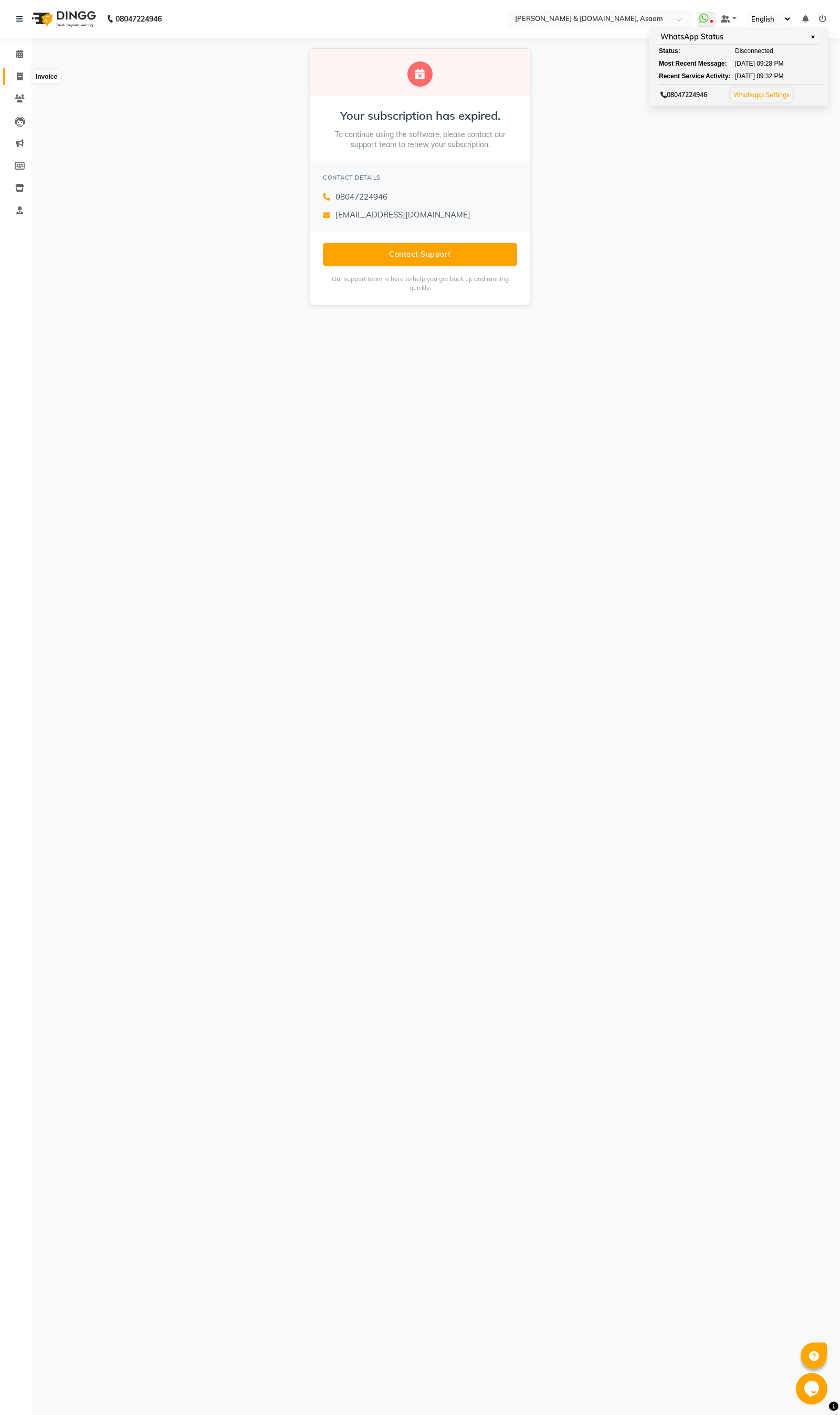
click at [17, 73] on icon at bounding box center [20, 77] width 6 height 7
select select "service"
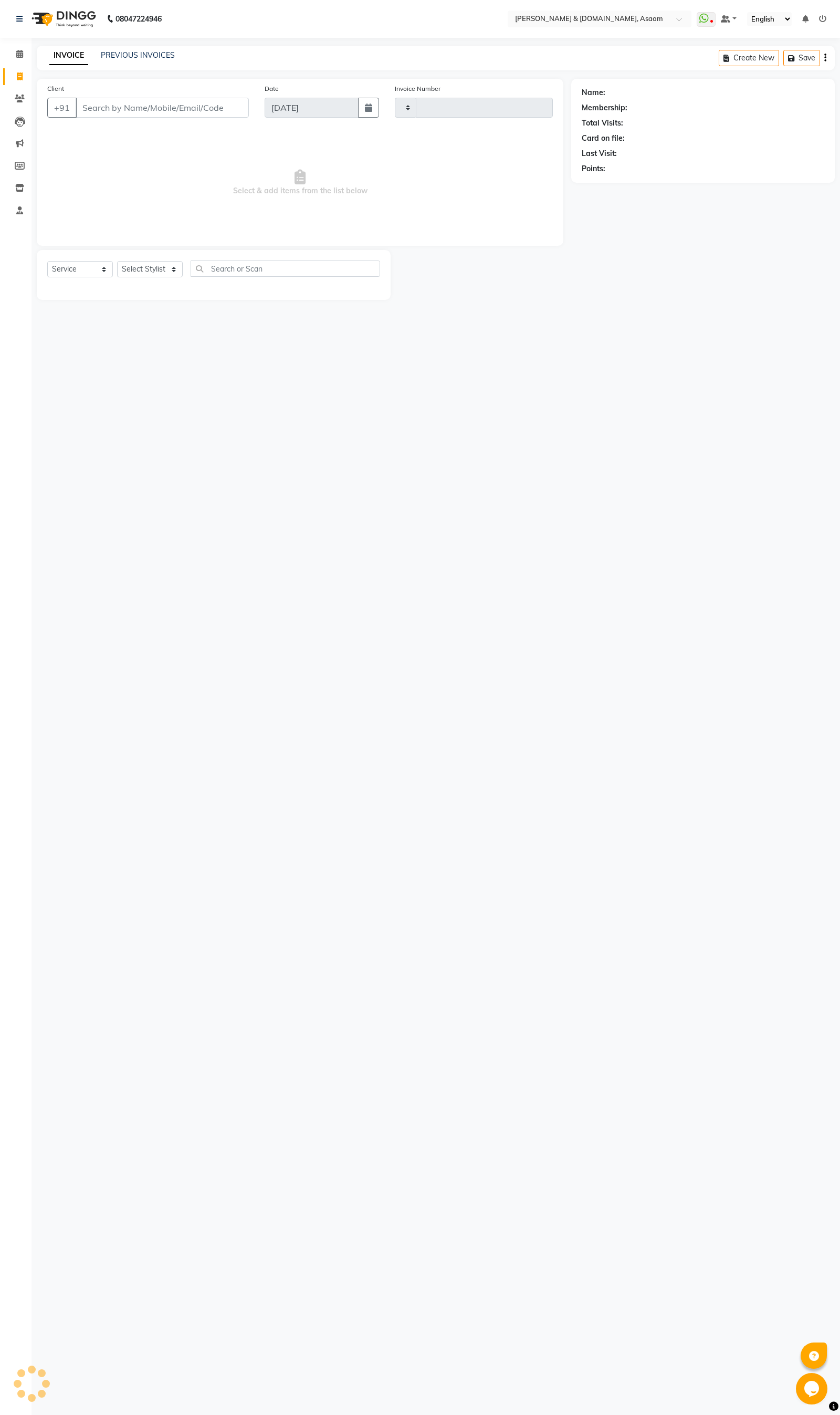
type input "5598"
select select "4608"
click at [13, 51] on span at bounding box center [20, 54] width 19 height 12
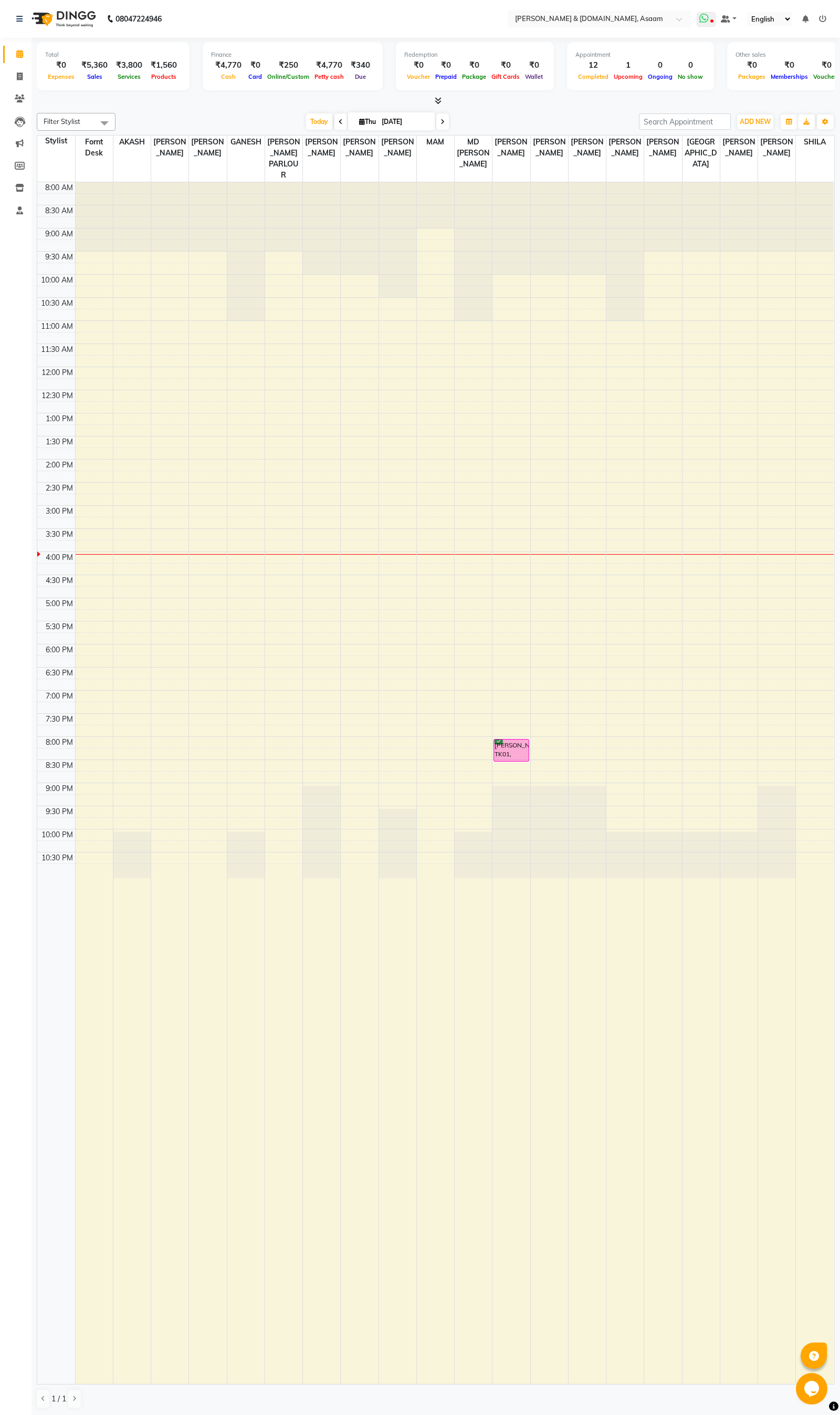
click at [709, 14] on icon at bounding box center [704, 18] width 9 height 10
click at [13, 77] on span at bounding box center [20, 77] width 19 height 12
select select "service"
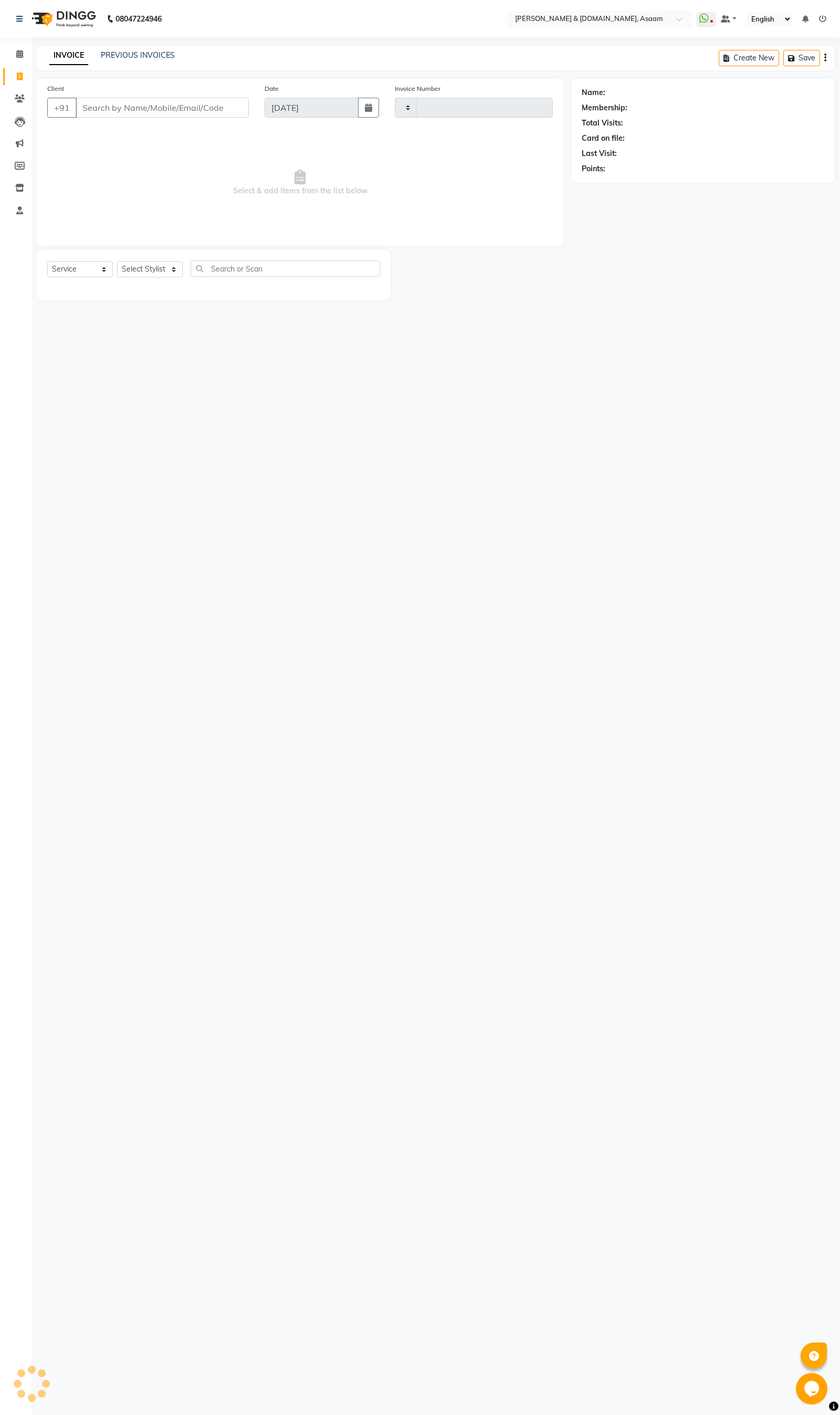
type input "5598"
select select "4608"
click at [18, 97] on icon at bounding box center [20, 98] width 10 height 7
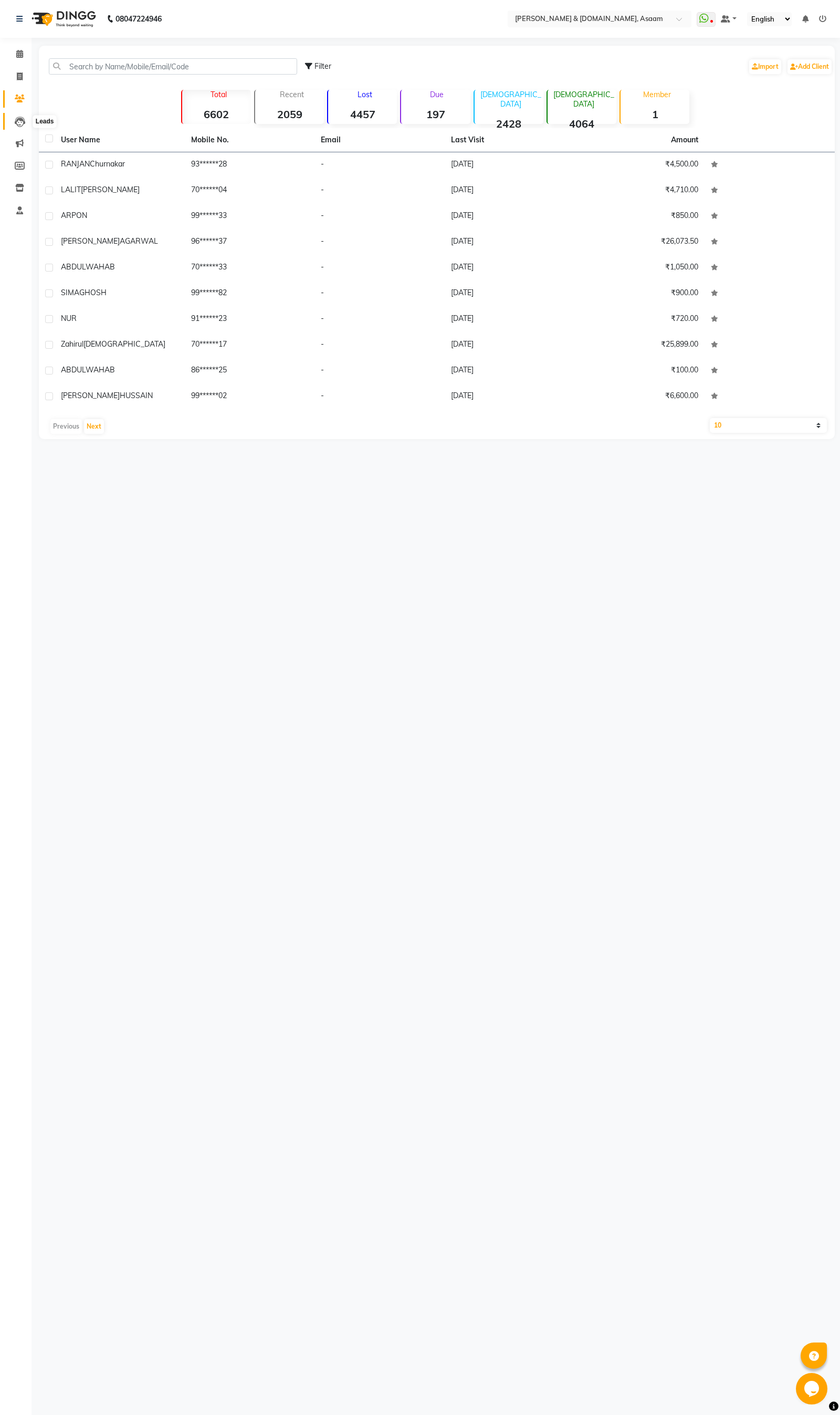
click at [20, 122] on icon at bounding box center [20, 121] width 10 height 10
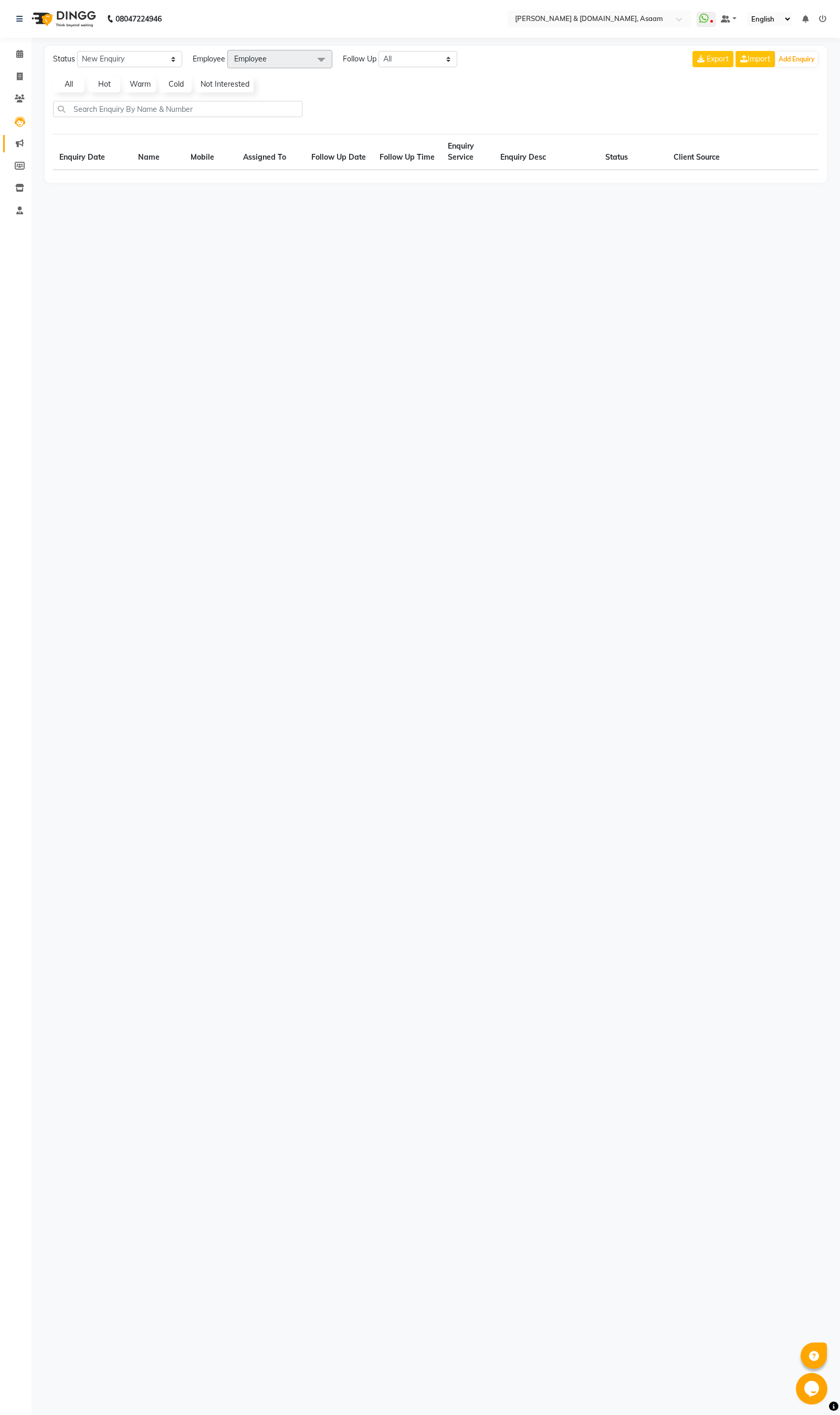
click at [20, 135] on link "Marketing" at bounding box center [15, 144] width 25 height 18
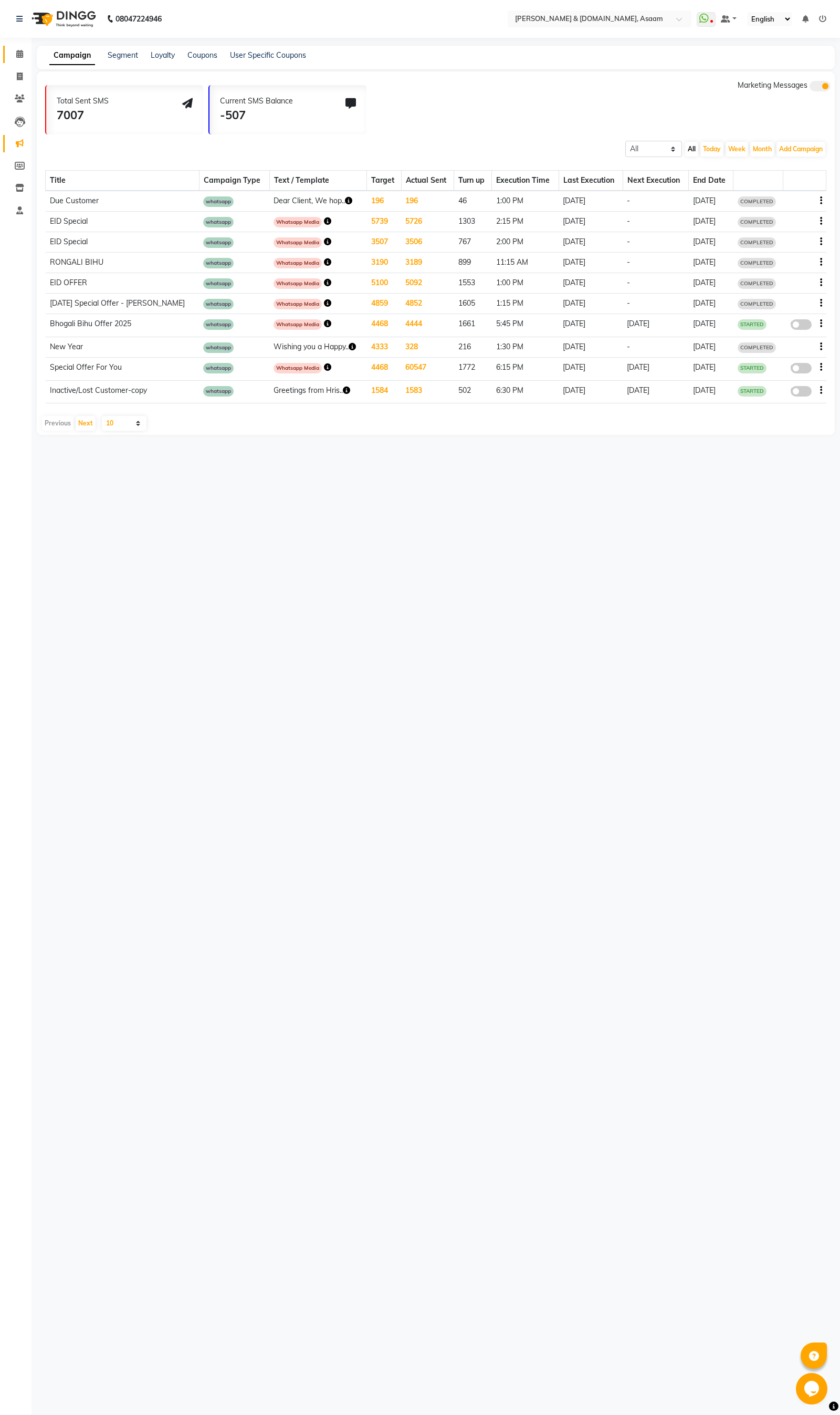
click at [21, 61] on link "Calendar" at bounding box center [15, 54] width 25 height 18
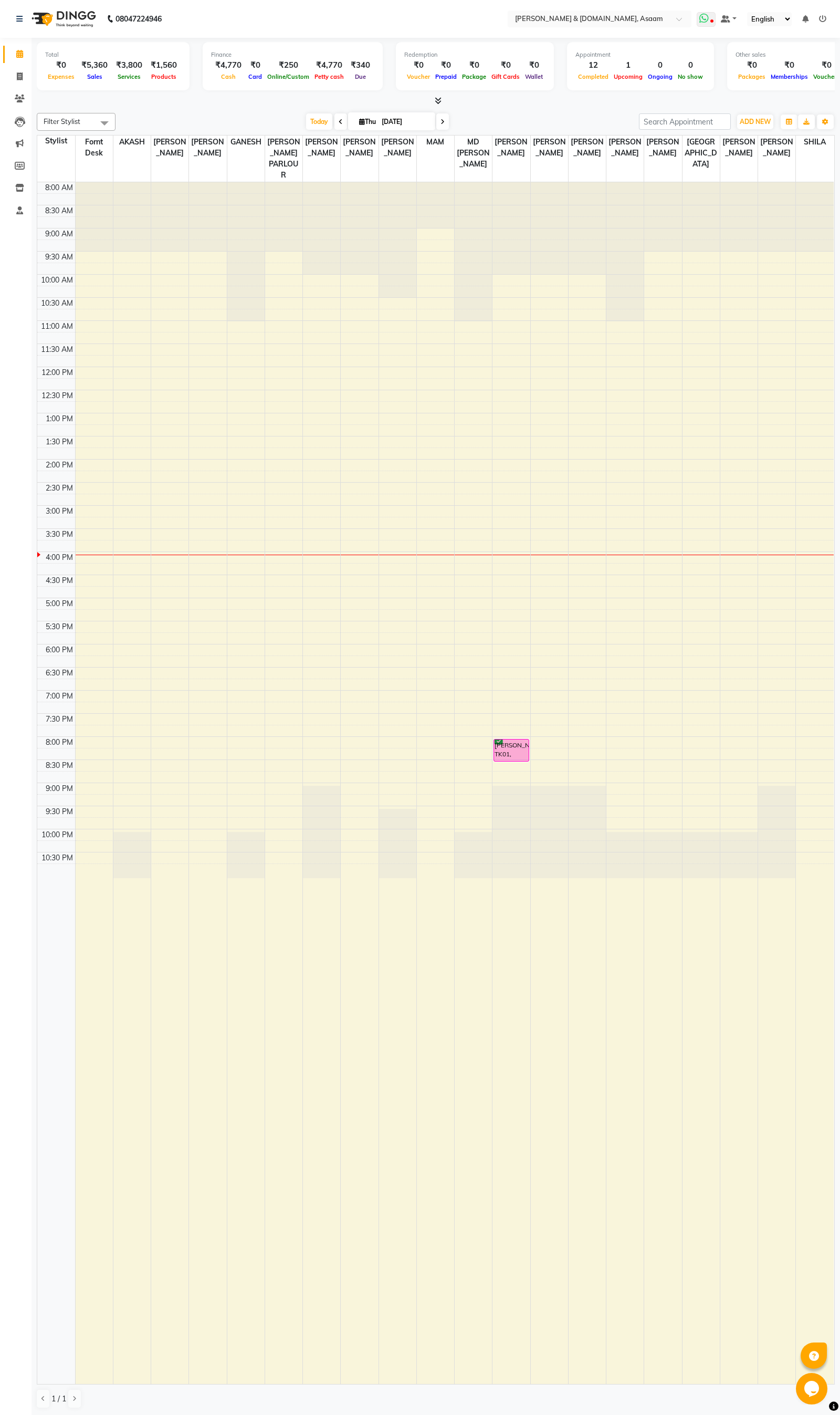
click at [707, 15] on icon at bounding box center [704, 18] width 9 height 10
click at [705, 57] on ul "Status: Disconnected Most Recent Message: 01-09-2025 09:28 PM Recent Service Ac…" at bounding box center [739, 63] width 161 height 35
click at [703, 57] on ul "Status: Disconnected Most Recent Message: 01-09-2025 09:28 PM Recent Service Ac…" at bounding box center [739, 63] width 161 height 35
click at [14, 51] on span at bounding box center [20, 54] width 19 height 12
click at [13, 23] on div "08047224946" at bounding box center [89, 20] width 161 height 30
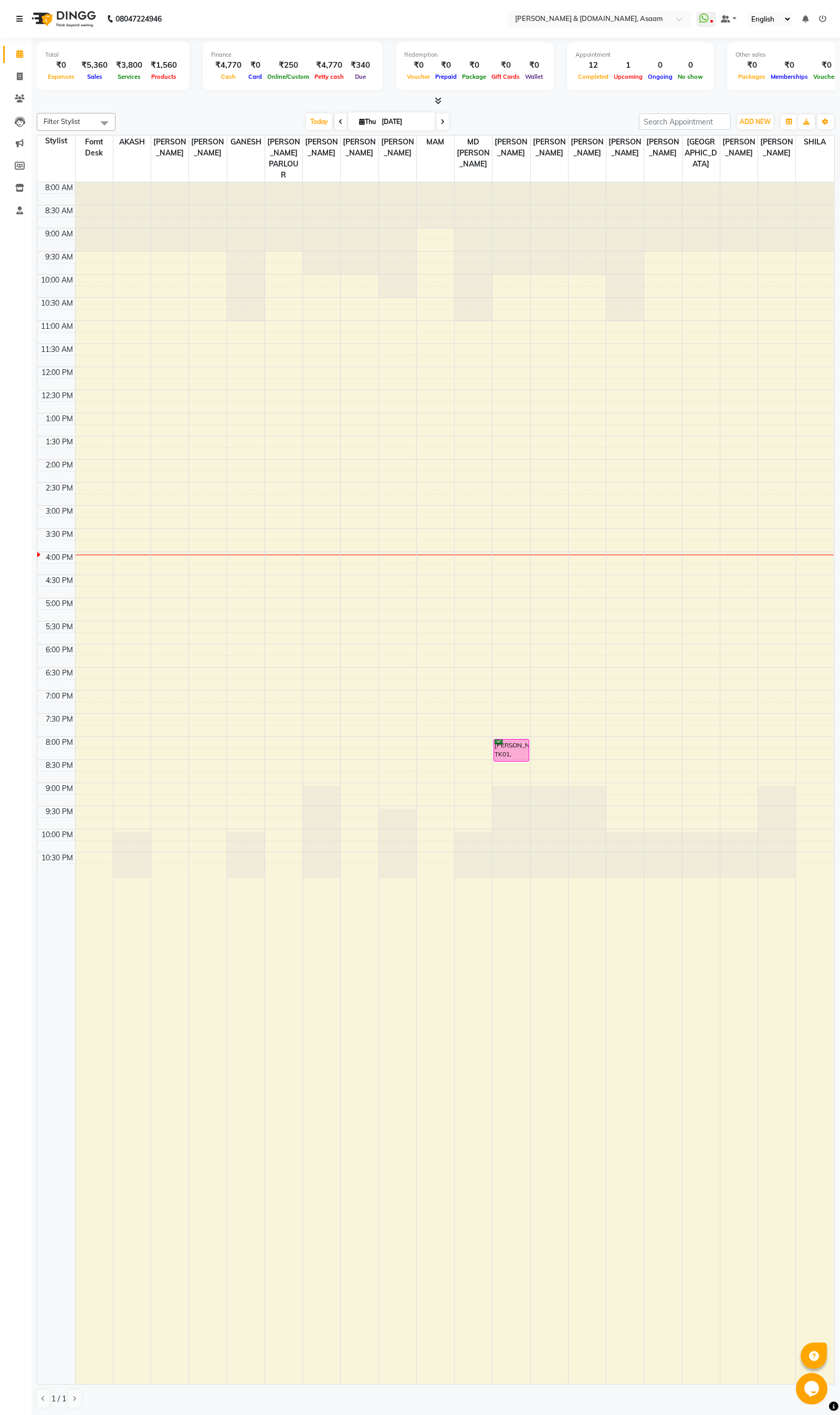
click at [18, 21] on icon at bounding box center [19, 19] width 7 height 7
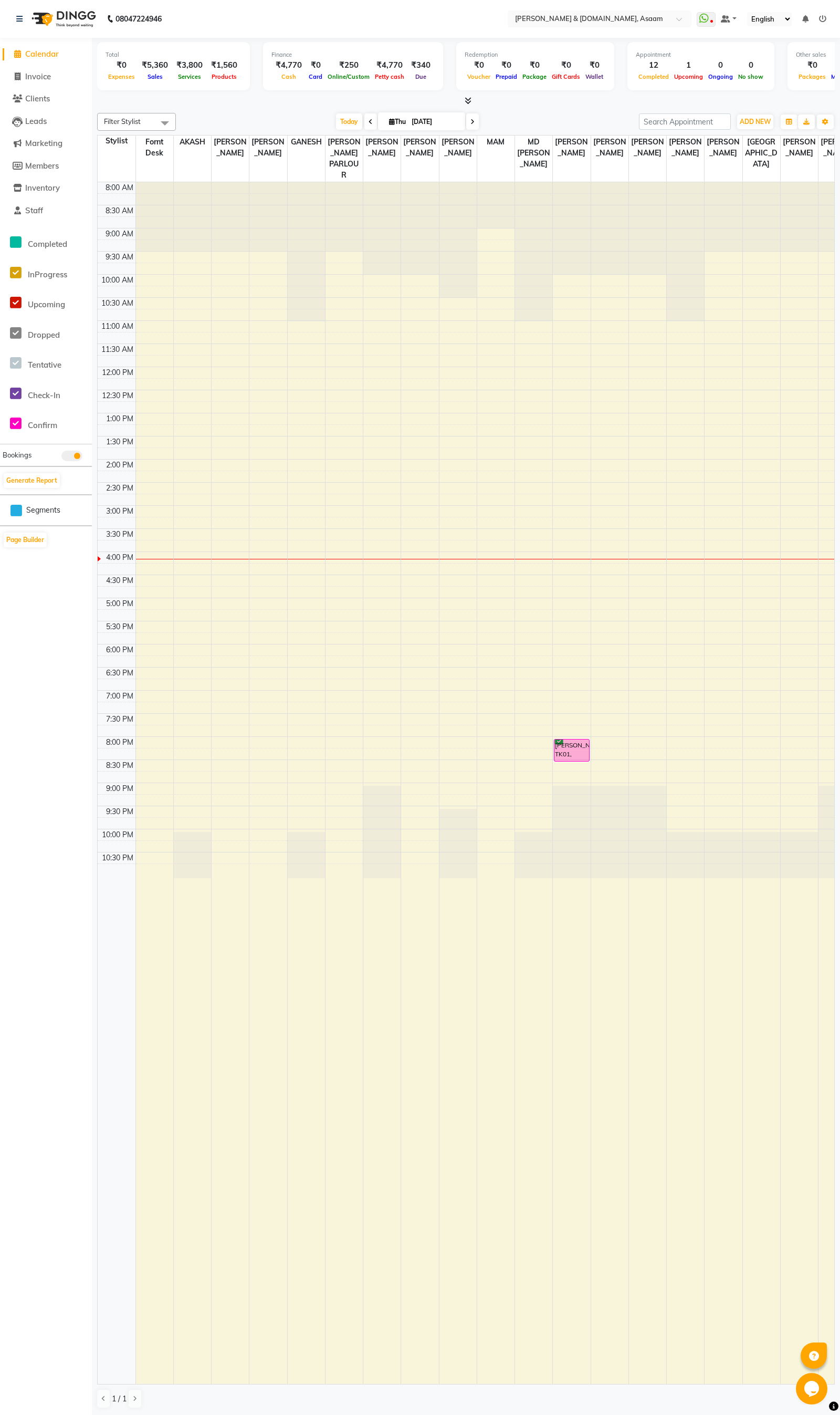
click at [819, 23] on ul "WhatsApp Status ✕ Status: Disconnected Most Recent Message: 01-09-2025 09:28 PM…" at bounding box center [764, 19] width 135 height 14
click at [824, 12] on ul "WhatsApp Status ✕ Status: Disconnected Most Recent Message: 01-09-2025 09:28 PM…" at bounding box center [764, 19] width 135 height 14
click at [822, 22] on icon at bounding box center [823, 19] width 7 height 7
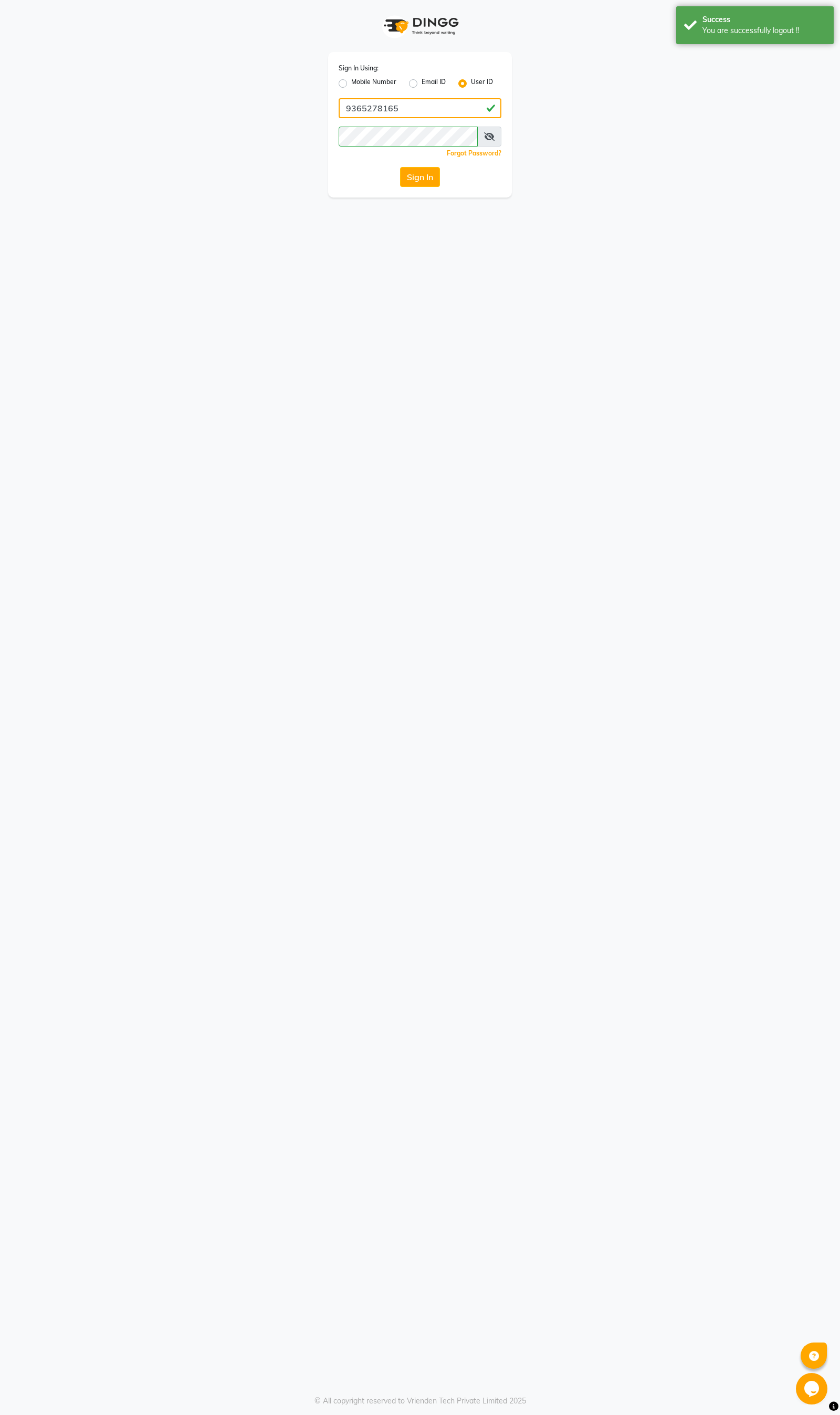
drag, startPoint x: 464, startPoint y: 107, endPoint x: 111, endPoint y: 117, distance: 353.1
click at [114, 117] on app-login "Sign In Using: Mobile Number Email ID User ID 9365278165 Remember me Forgot Pas…" at bounding box center [420, 99] width 840 height 198
type input "hrishika hair"
click at [167, 167] on div "Sign In Using: Mobile Number Email ID User ID hrishika hair Remember me Forgot …" at bounding box center [419, 99] width 598 height 198
drag, startPoint x: 358, startPoint y: 158, endPoint x: 380, endPoint y: 177, distance: 29.1
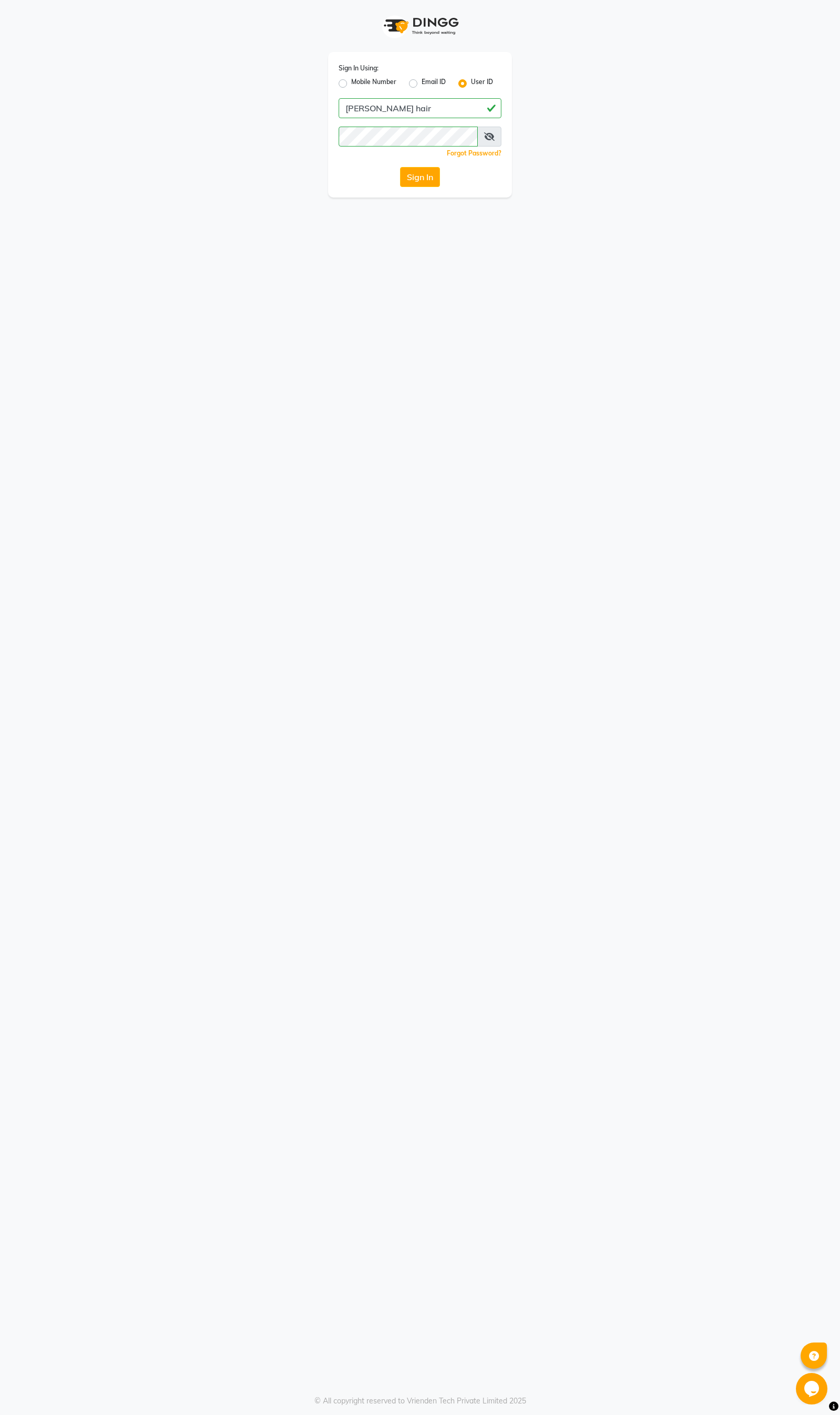
click at [362, 159] on div "Sign In Using: Mobile Number Email ID User ID hrishika hair Remember me Forgot …" at bounding box center [420, 125] width 184 height 146
click at [423, 169] on button "Sign In" at bounding box center [420, 176] width 40 height 20
